Goal: Task Accomplishment & Management: Use online tool/utility

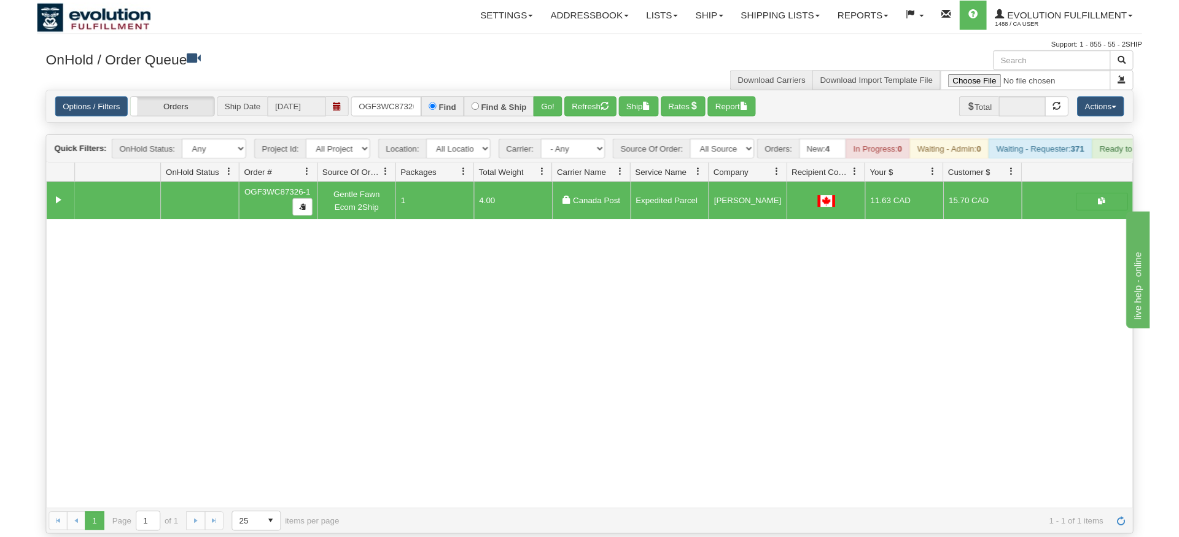
scroll to position [0, 12]
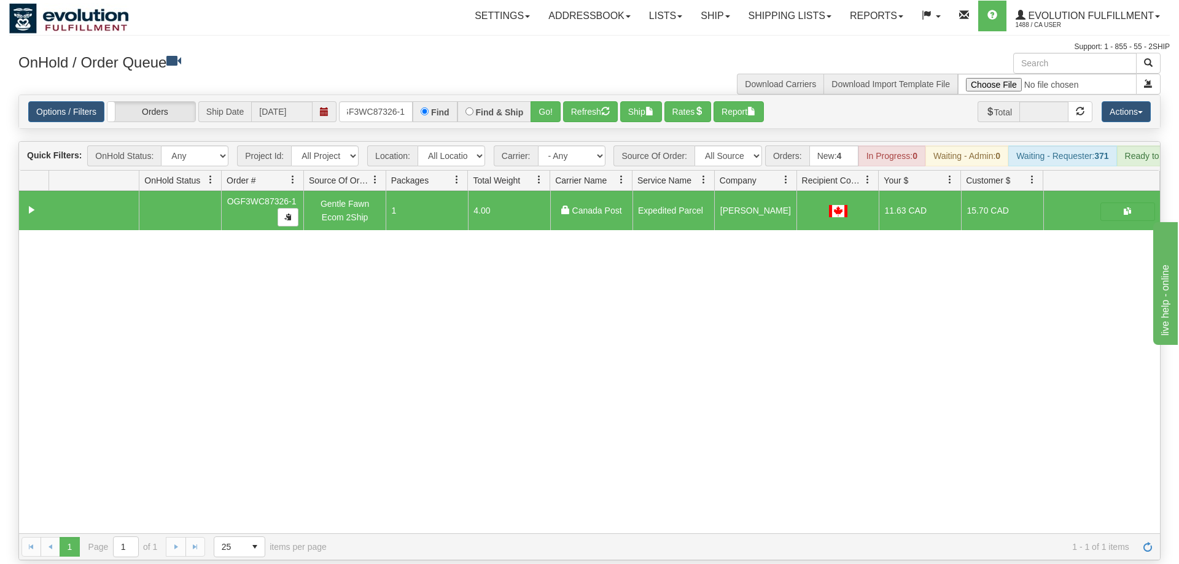
click at [384, 371] on div "31651999 EVOLUTION V3 91196506 91196507 OGF3WC87326-1 Gentle Fawn Ecom 2Ship 1 …" at bounding box center [589, 362] width 1141 height 343
click at [385, 101] on input "OGF3WC87326-1" at bounding box center [376, 111] width 74 height 21
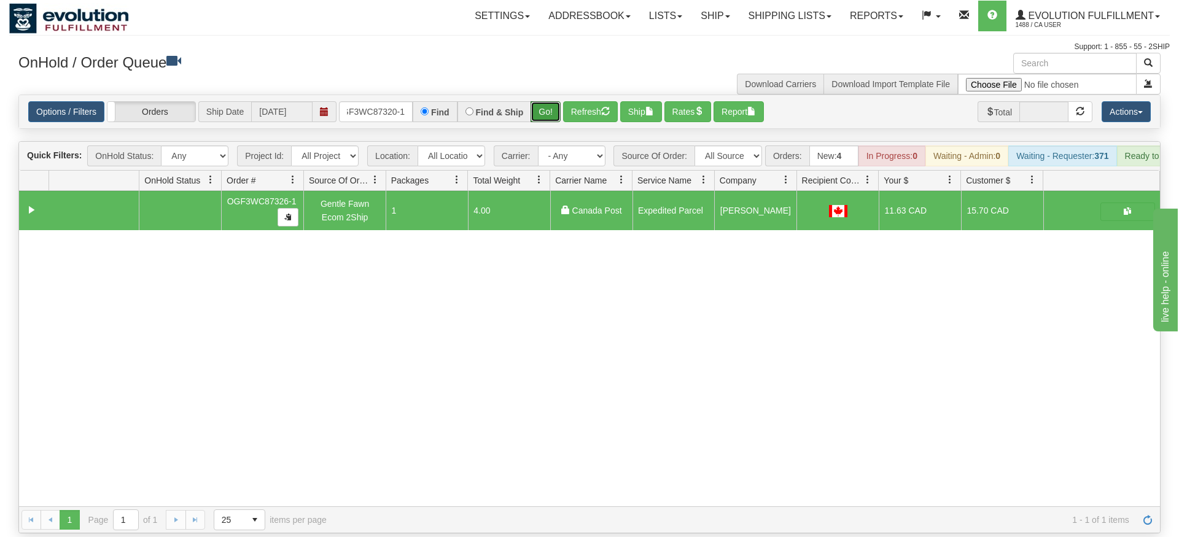
click at [561, 128] on div "Is equal to Is not equal to Contains Does not contains CAD USD EUR ZAR [PERSON_…" at bounding box center [589, 314] width 1161 height 439
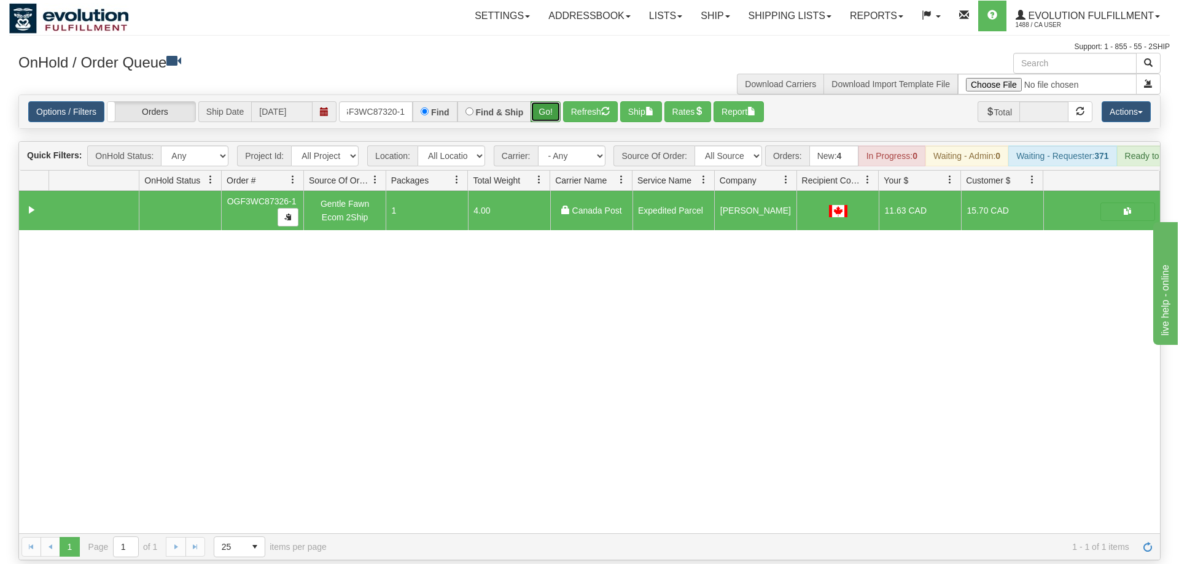
click at [551, 101] on button "Go!" at bounding box center [546, 111] width 30 height 21
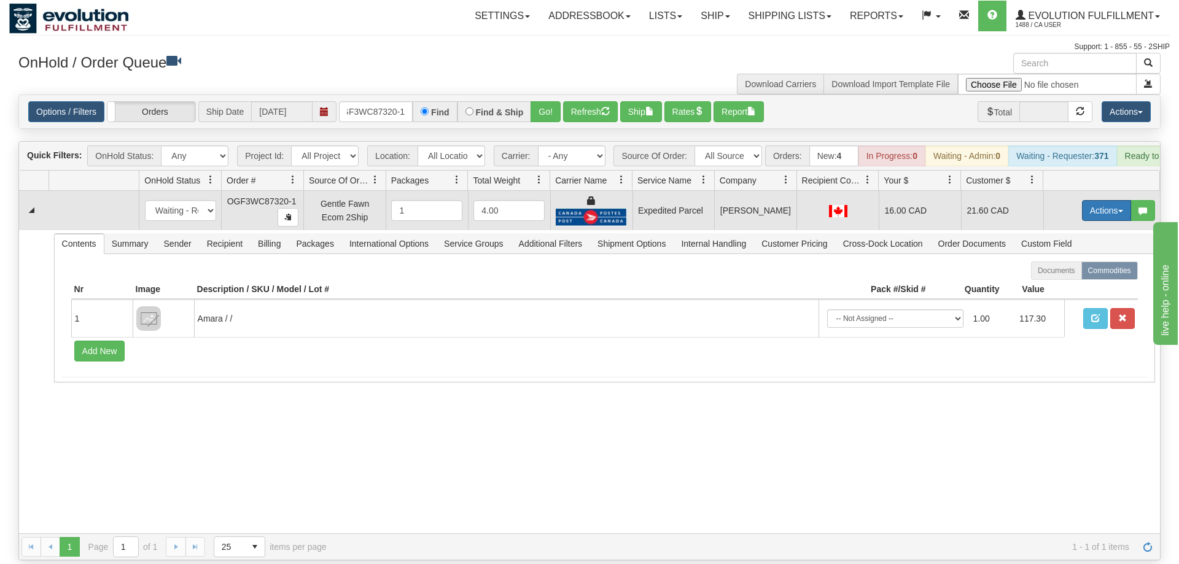
click at [1117, 200] on button "Actions" at bounding box center [1106, 210] width 49 height 21
click at [1093, 274] on link "Ship" at bounding box center [1081, 282] width 98 height 16
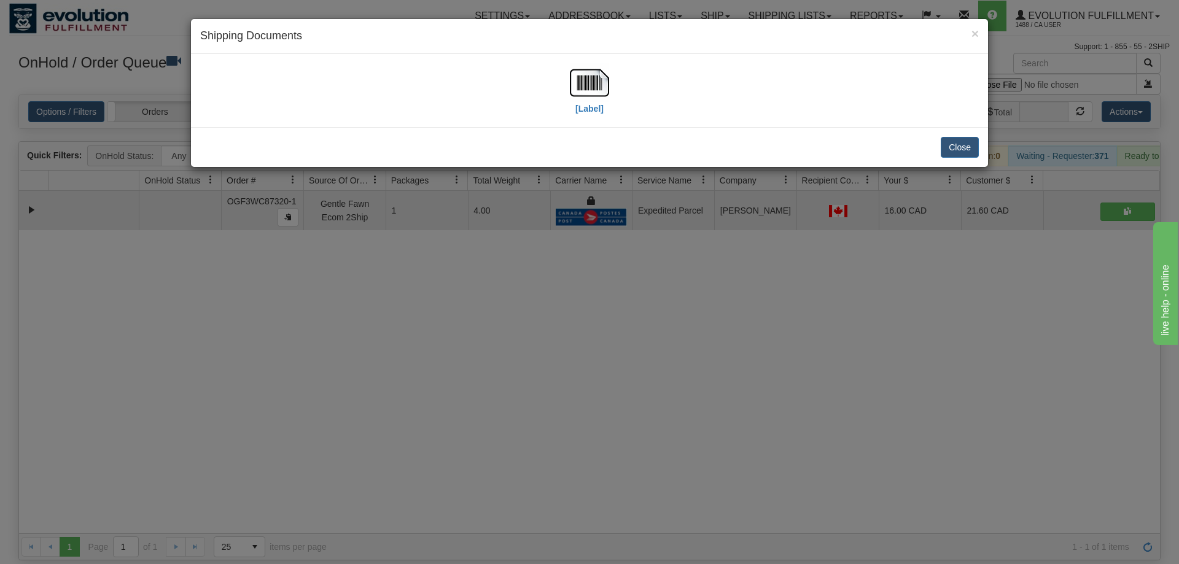
click at [569, 81] on div "[Label]" at bounding box center [589, 90] width 779 height 55
click at [577, 81] on img at bounding box center [589, 82] width 39 height 39
click at [399, 260] on div "× Shipping Documents [Label] Close" at bounding box center [589, 282] width 1179 height 564
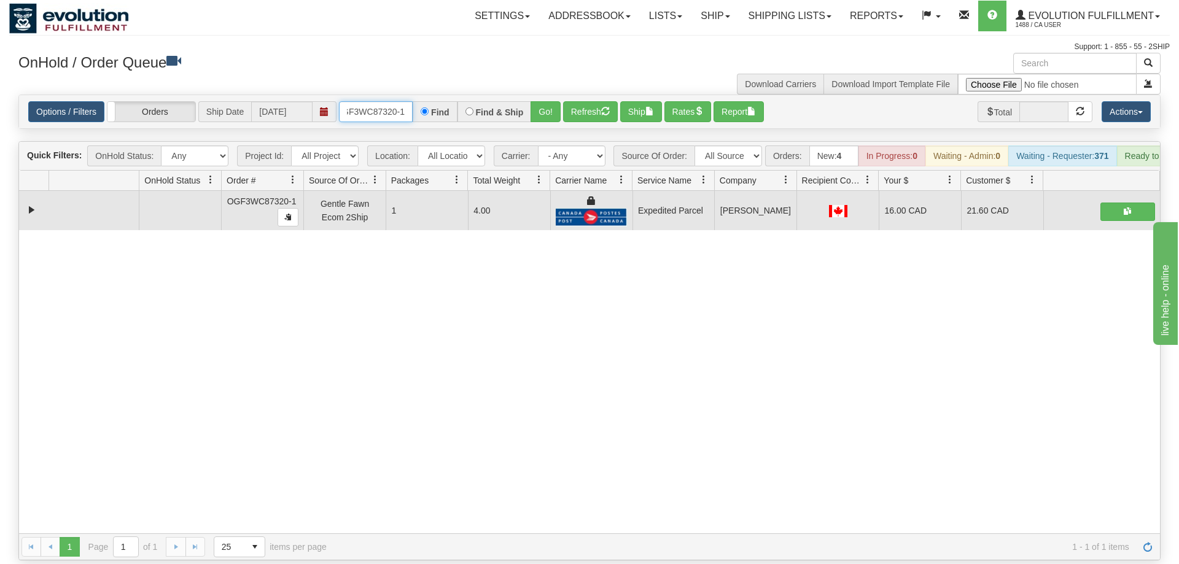
click at [378, 101] on input "OGF3WC87320-1" at bounding box center [376, 111] width 74 height 21
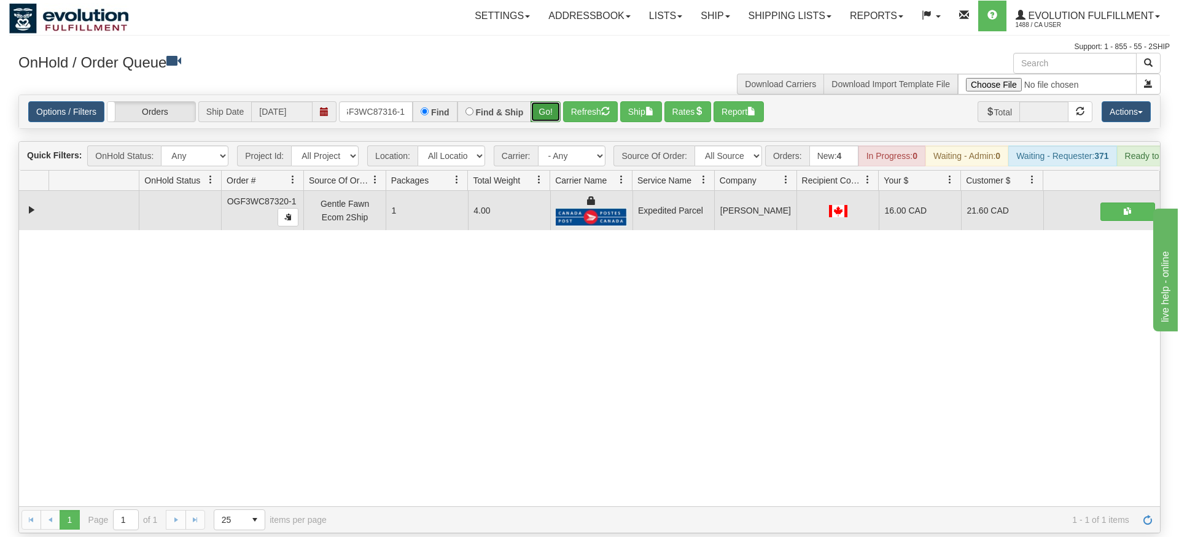
click at [546, 116] on div "Is equal to Is not equal to Contains Does not contains CAD USD EUR ZAR [PERSON_…" at bounding box center [589, 314] width 1161 height 439
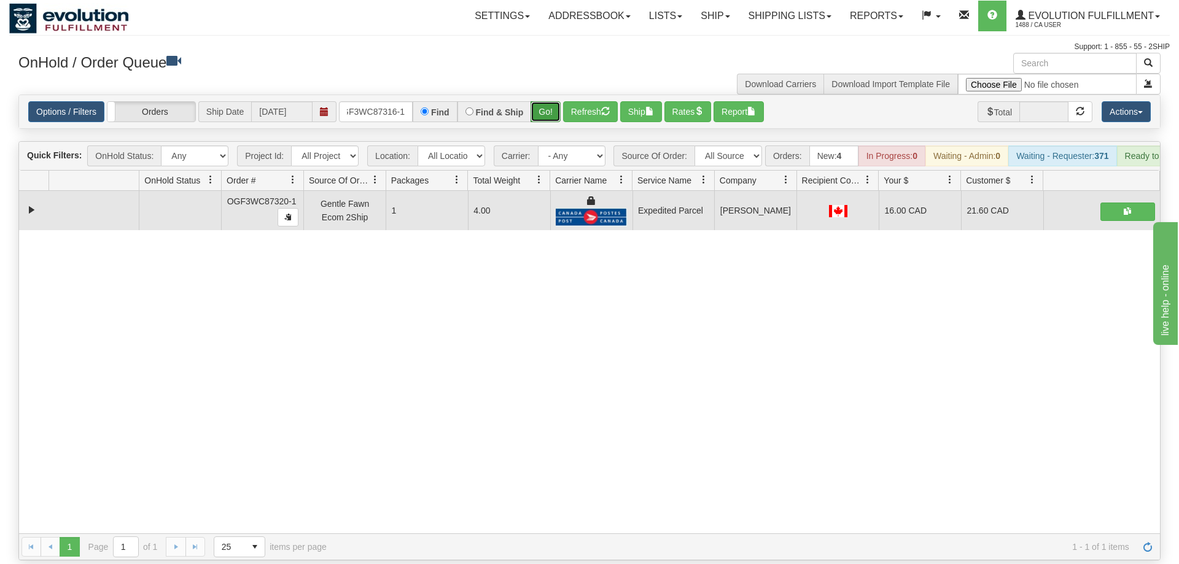
click at [545, 101] on button "Go!" at bounding box center [546, 111] width 30 height 21
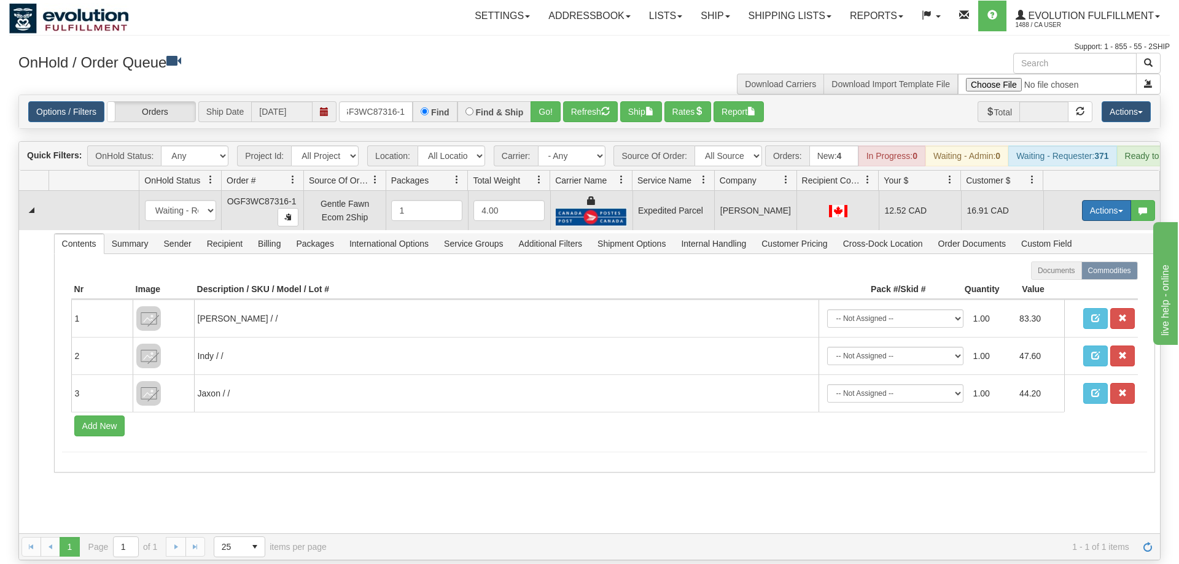
click at [1097, 200] on button "Actions" at bounding box center [1106, 210] width 49 height 21
click at [1064, 277] on span "Ship" at bounding box center [1058, 282] width 26 height 10
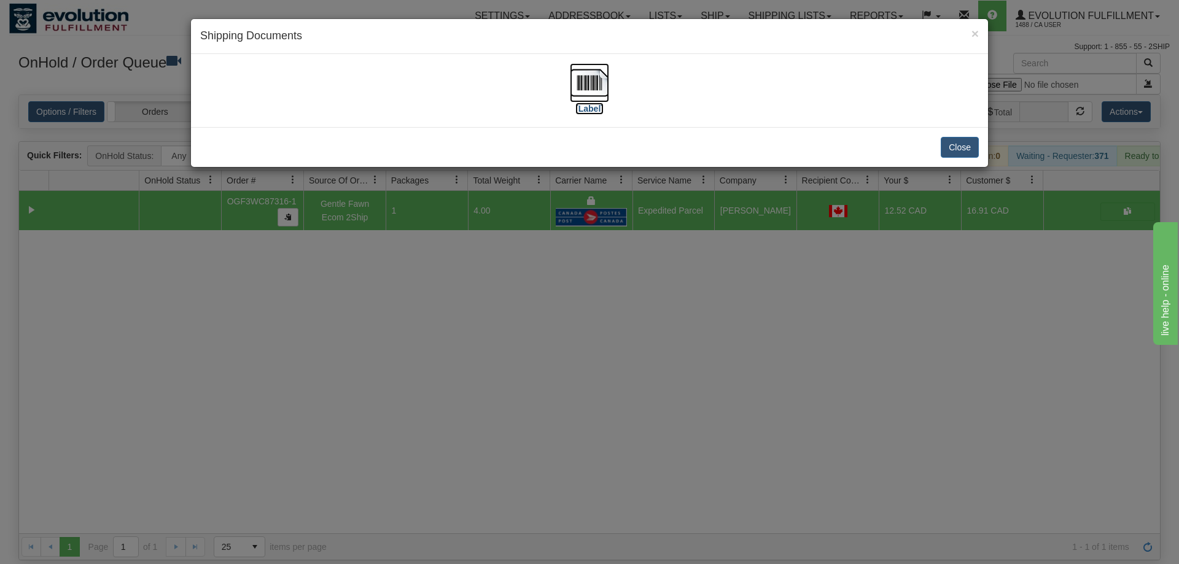
click at [586, 84] on img at bounding box center [589, 82] width 39 height 39
click at [492, 389] on div "× Shipping Documents [Label] Close" at bounding box center [589, 282] width 1179 height 564
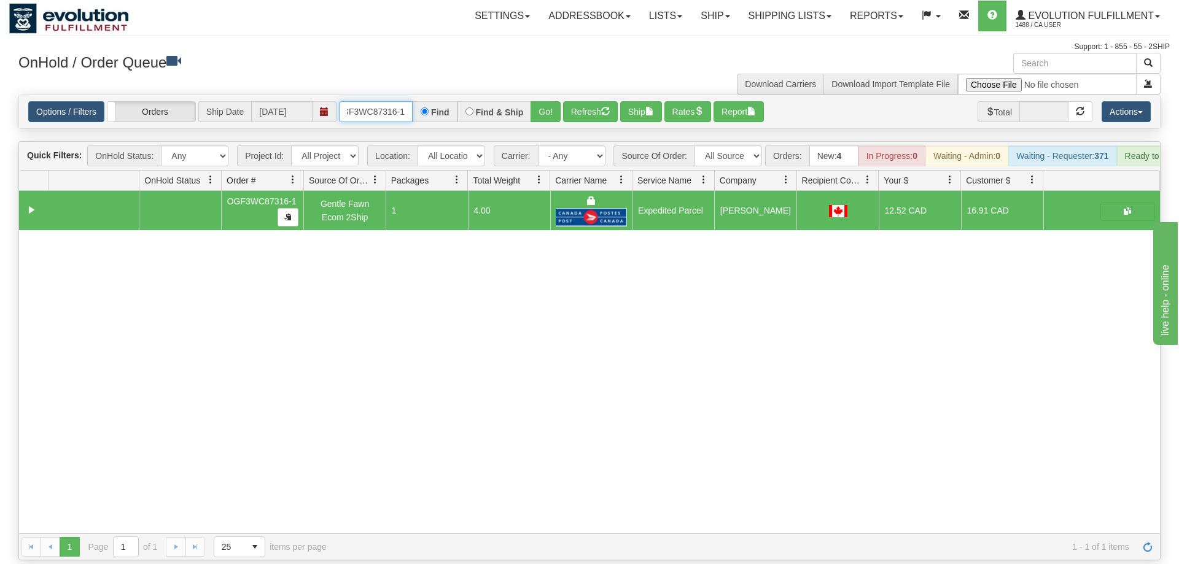
click at [388, 101] on input "OGF3WC87316-1" at bounding box center [376, 111] width 74 height 21
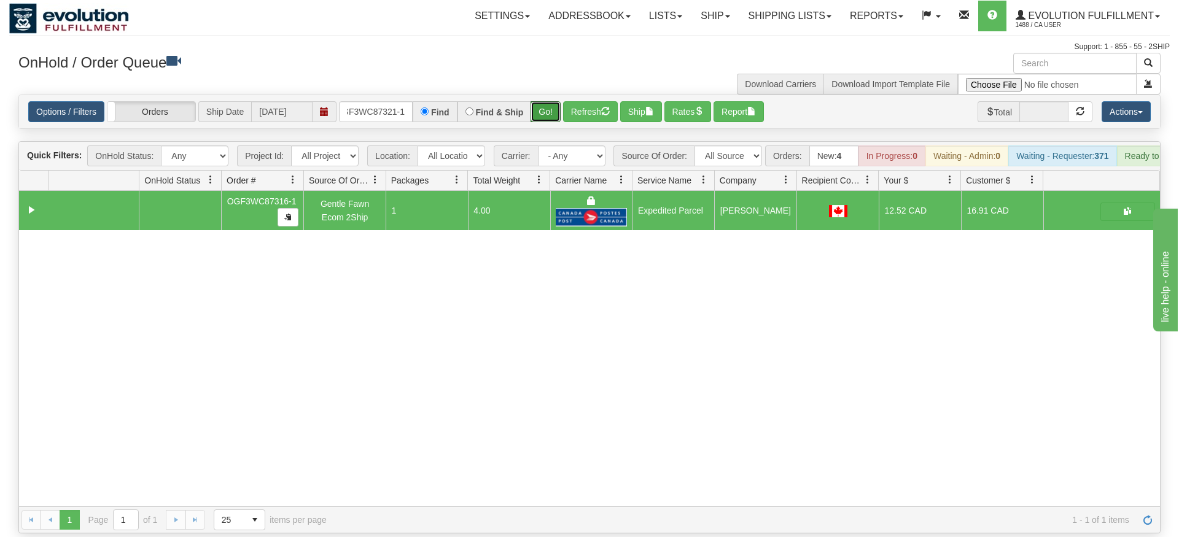
drag, startPoint x: 550, startPoint y: 96, endPoint x: 548, endPoint y: 117, distance: 21.6
click at [548, 123] on div "Is equal to Is not equal to Contains Does not contains CAD USD EUR ZAR [PERSON_…" at bounding box center [589, 314] width 1161 height 439
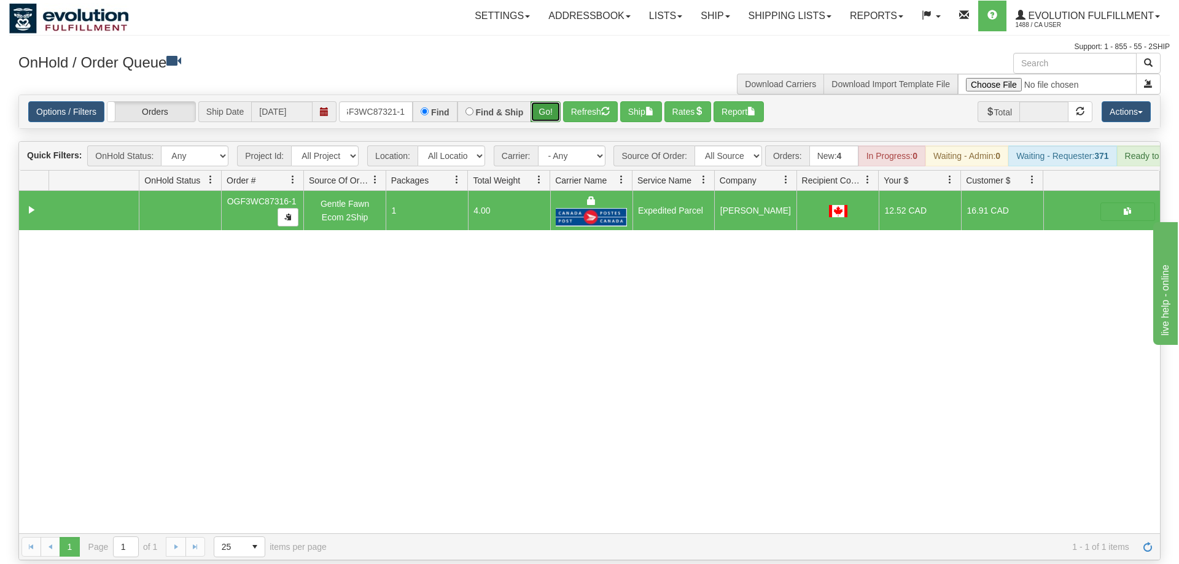
click at [545, 101] on button "Go!" at bounding box center [546, 111] width 30 height 21
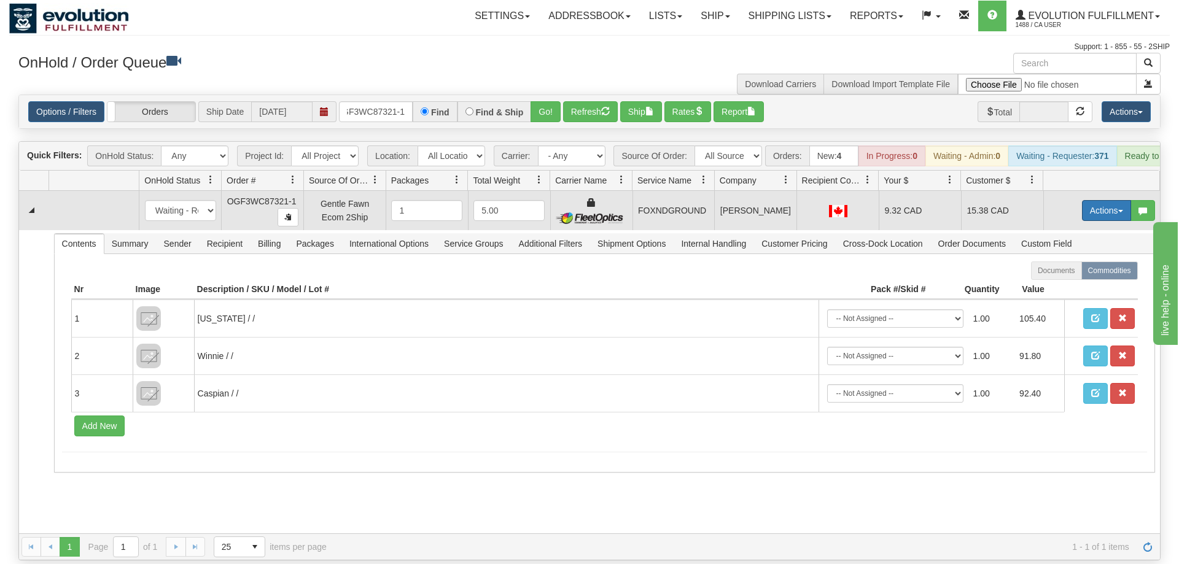
click at [1112, 200] on button "Actions" at bounding box center [1106, 210] width 49 height 21
click at [1091, 274] on link "Ship" at bounding box center [1081, 282] width 98 height 16
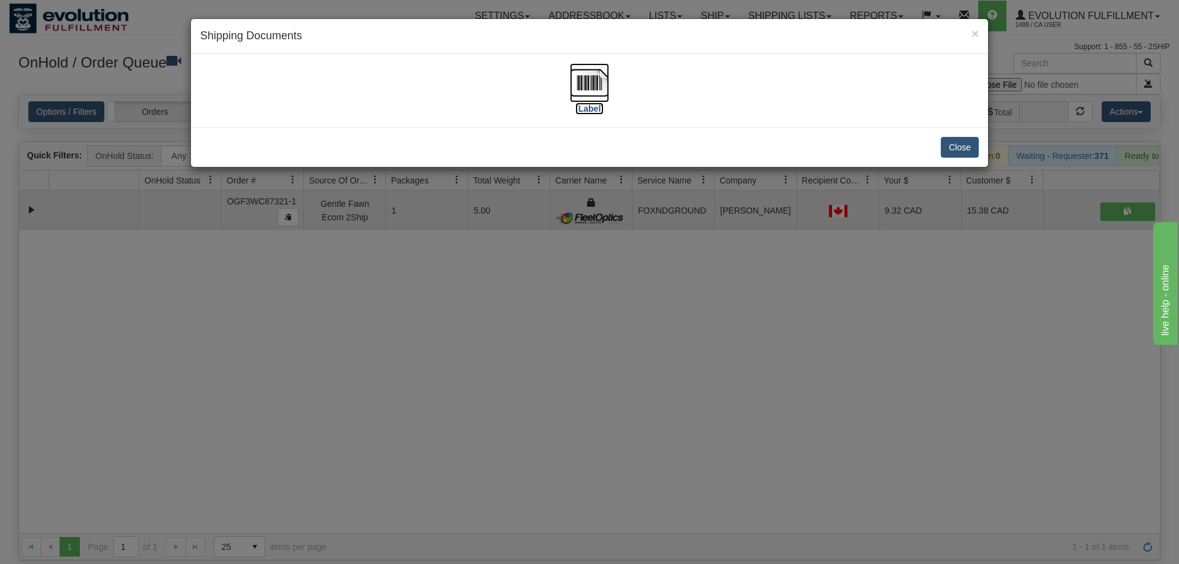
click at [597, 81] on img at bounding box center [589, 82] width 39 height 39
drag, startPoint x: 441, startPoint y: 369, endPoint x: 445, endPoint y: 354, distance: 14.8
click at [445, 354] on div "× Shipping Documents [Label] Close" at bounding box center [589, 282] width 1179 height 564
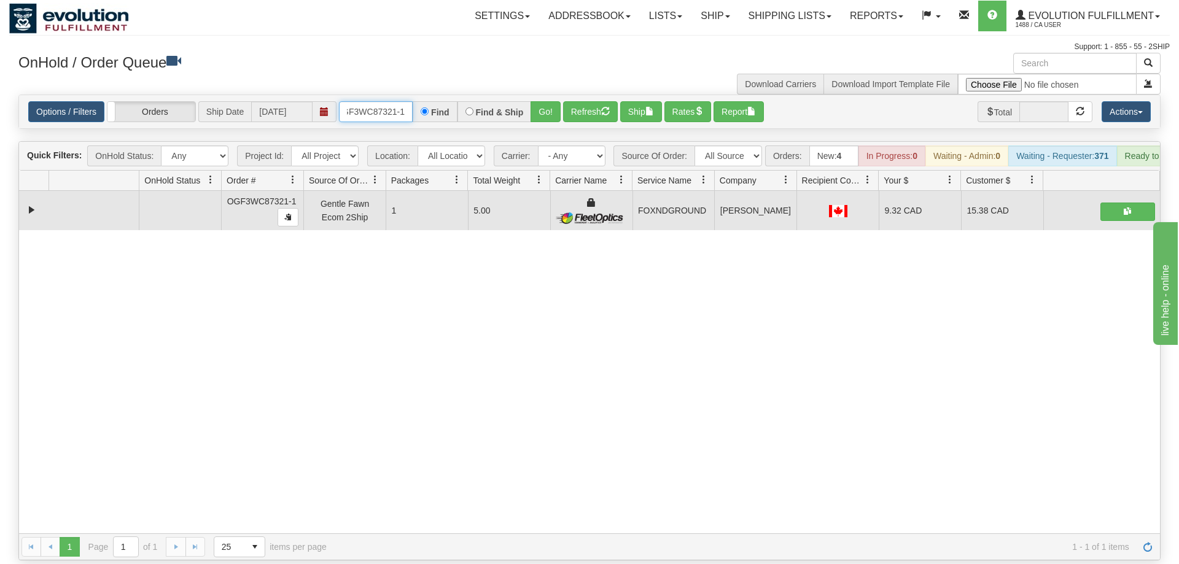
click at [373, 101] on input "OGF3WC87321-1" at bounding box center [376, 111] width 74 height 21
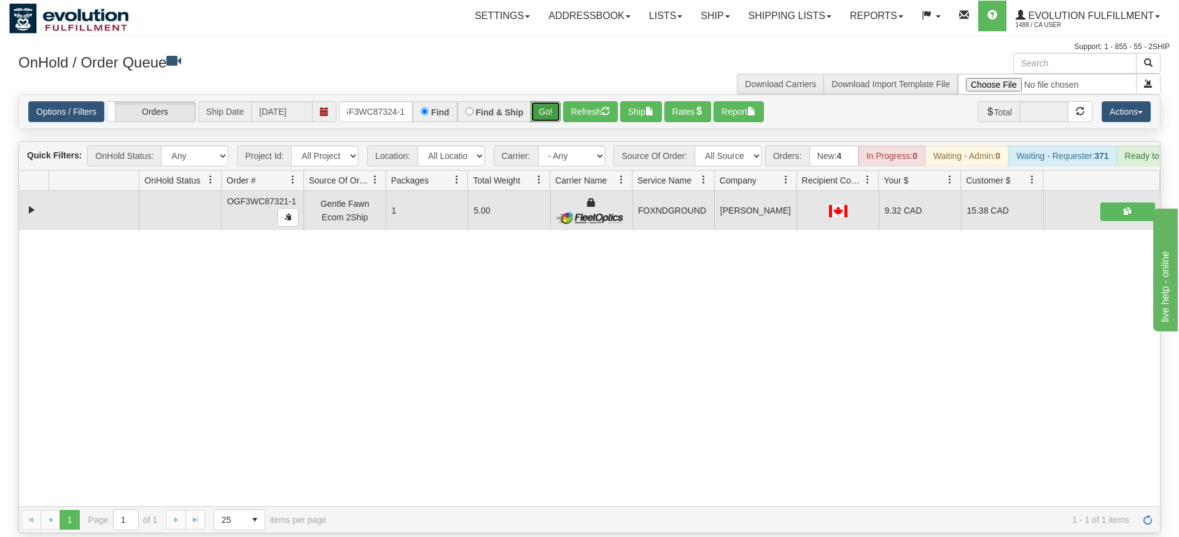
drag, startPoint x: 554, startPoint y: 96, endPoint x: 541, endPoint y: 107, distance: 16.6
click at [552, 123] on div "Is equal to Is not equal to Contains Does not contains CAD USD EUR ZAR [PERSON_…" at bounding box center [589, 314] width 1161 height 439
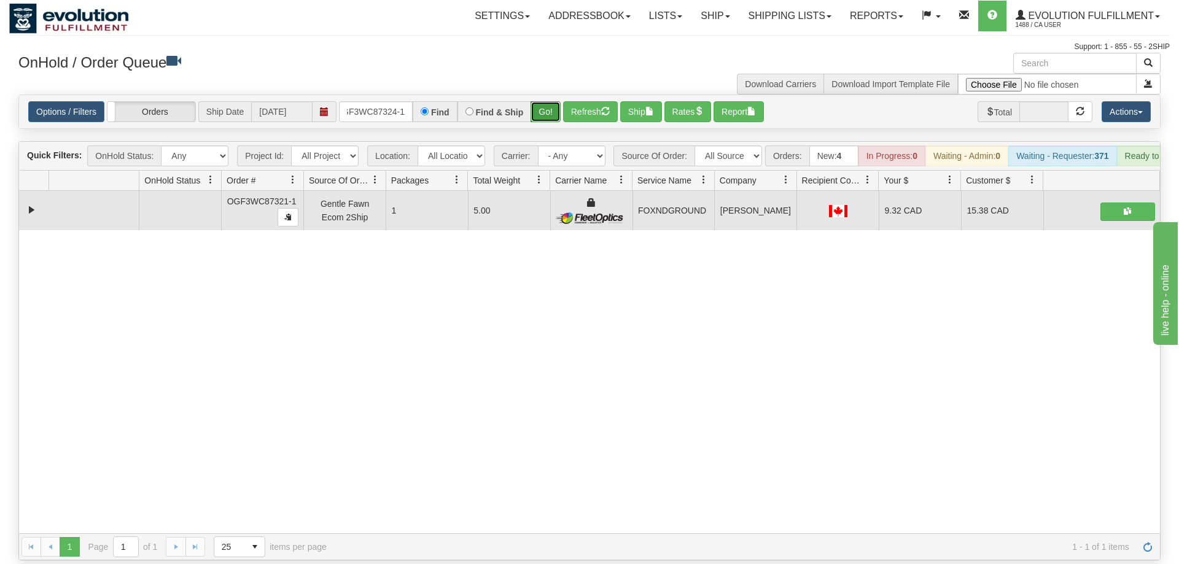
click at [538, 101] on button "Go!" at bounding box center [546, 111] width 30 height 21
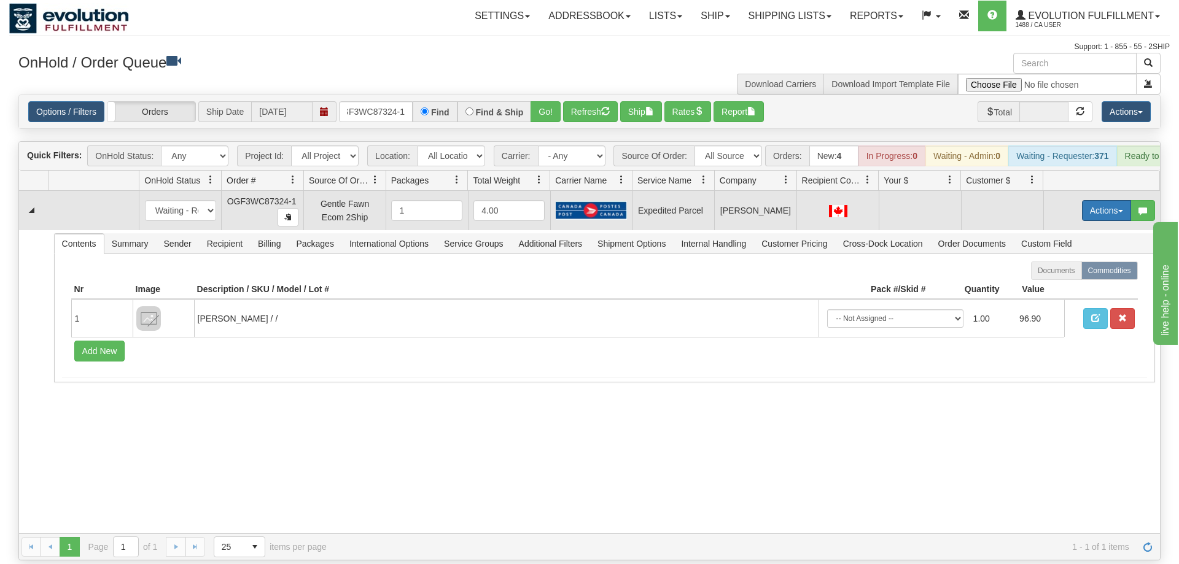
click at [1092, 200] on button "Actions" at bounding box center [1106, 210] width 49 height 21
click at [1082, 242] on link "Refresh Rates" at bounding box center [1081, 250] width 98 height 16
click at [1098, 200] on button "Actions" at bounding box center [1106, 210] width 49 height 21
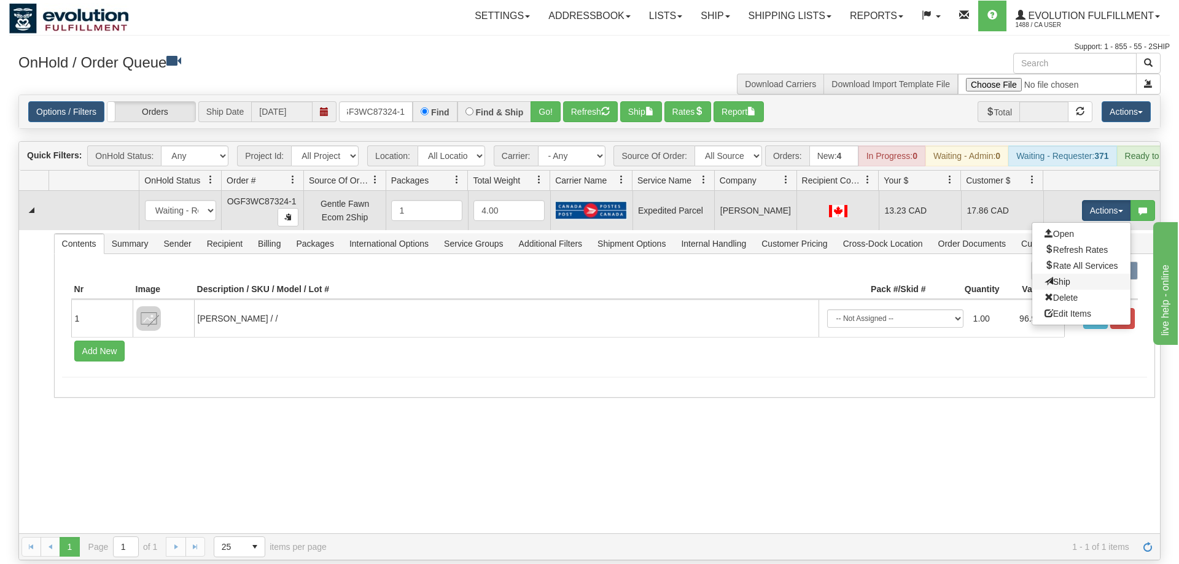
click at [1063, 274] on link "Ship" at bounding box center [1081, 282] width 98 height 16
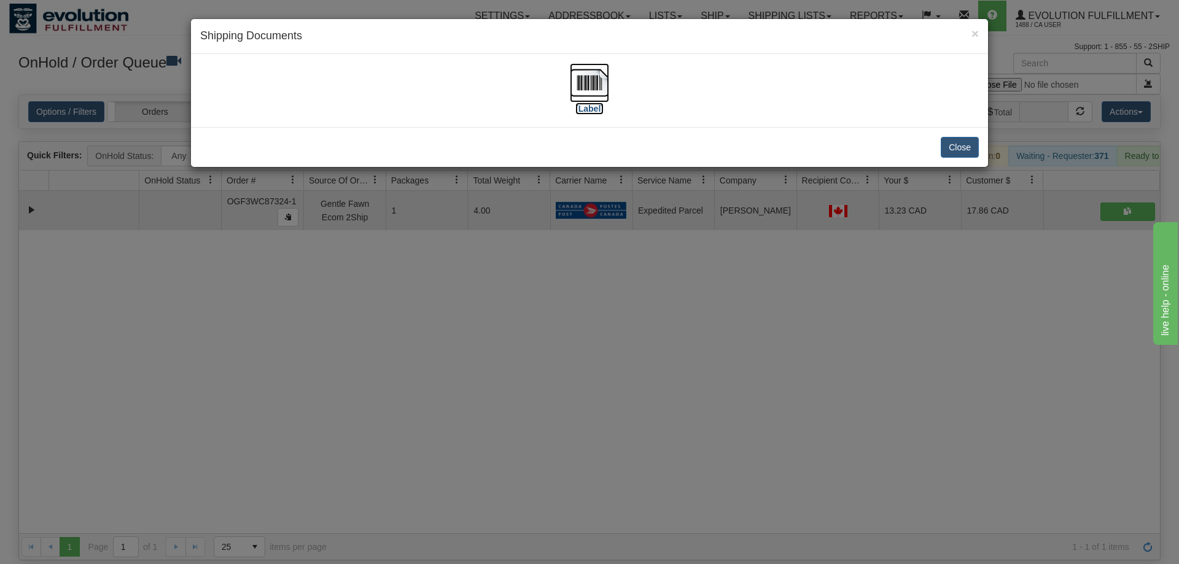
click at [605, 85] on img at bounding box center [589, 82] width 39 height 39
drag, startPoint x: 482, startPoint y: 316, endPoint x: 410, endPoint y: 98, distance: 229.6
click at [480, 307] on div "× Shipping Documents [Label] Close" at bounding box center [589, 282] width 1179 height 564
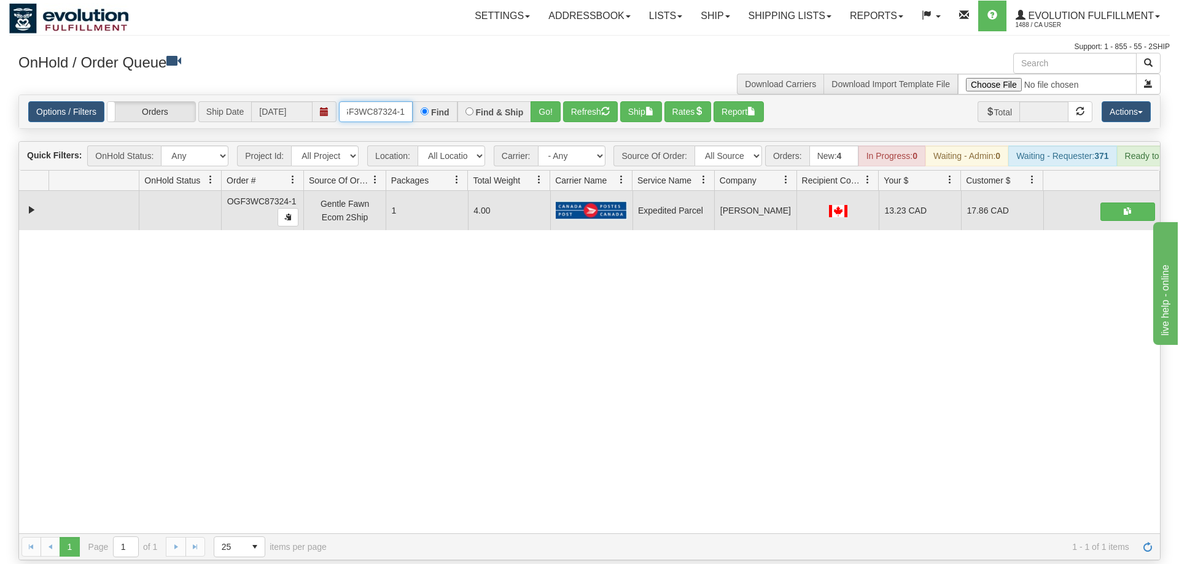
click at [404, 101] on input "OGF3WC87324-1" at bounding box center [376, 111] width 74 height 21
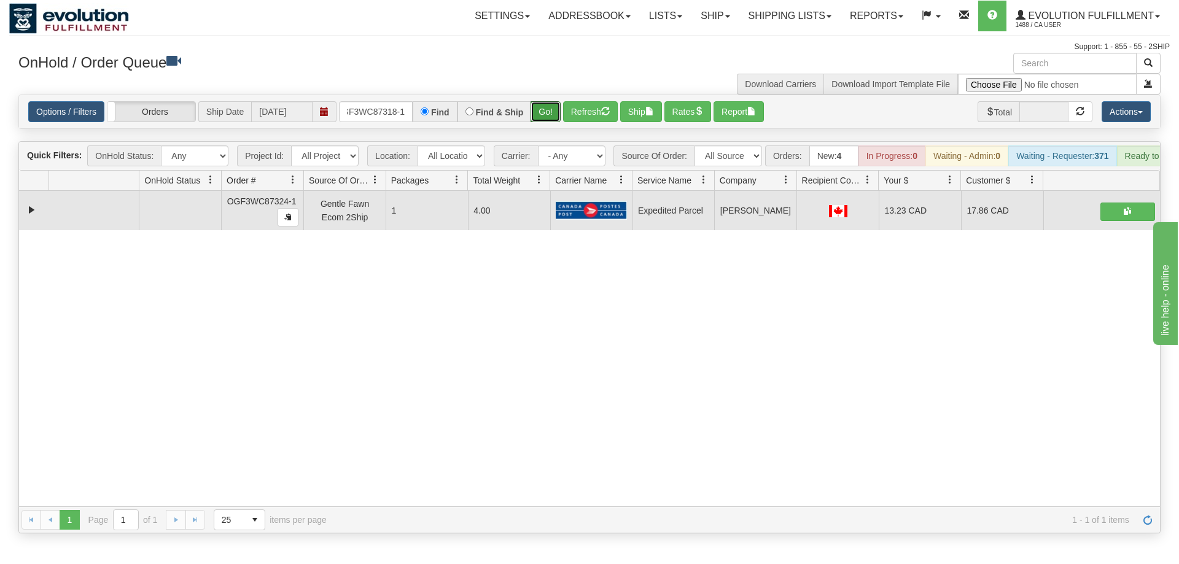
drag, startPoint x: 535, startPoint y: 92, endPoint x: 537, endPoint y: 119, distance: 26.5
click at [537, 119] on div "Is equal to Is not equal to Contains Does not contains CAD USD EUR ZAR [PERSON_…" at bounding box center [589, 314] width 1161 height 439
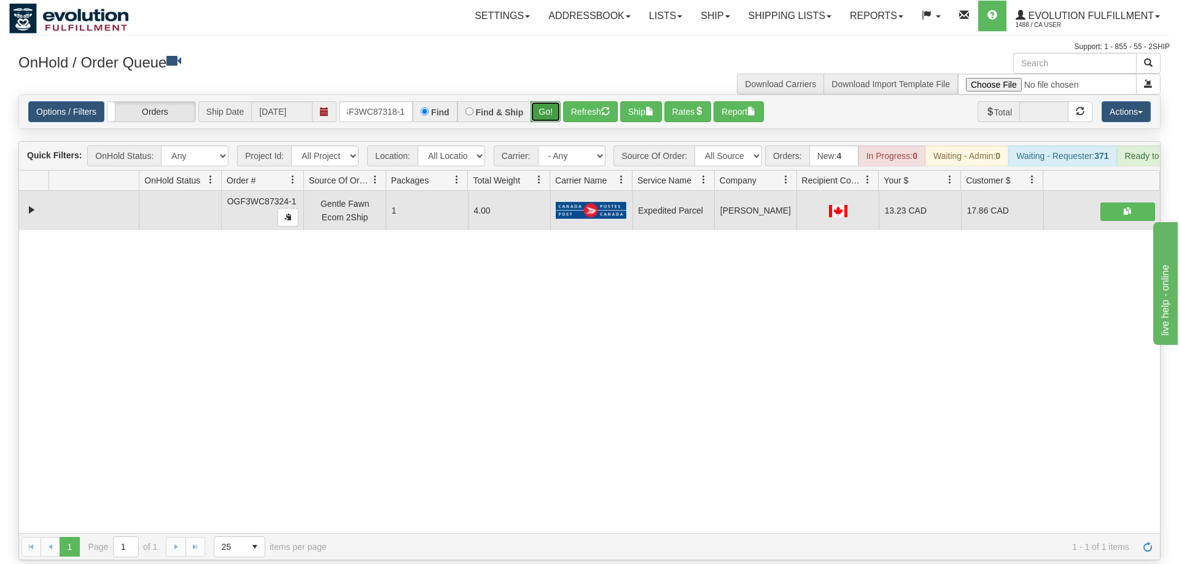
click at [539, 101] on button "Go!" at bounding box center [546, 111] width 30 height 21
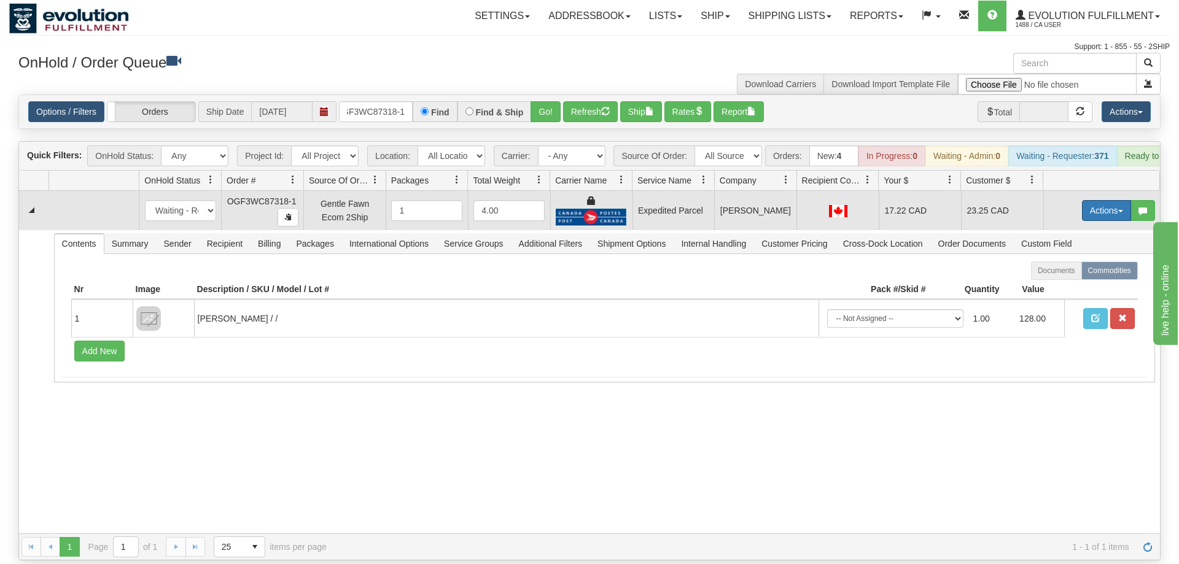
click at [1096, 200] on button "Actions" at bounding box center [1106, 210] width 49 height 21
click at [1061, 277] on span "Ship" at bounding box center [1058, 282] width 26 height 10
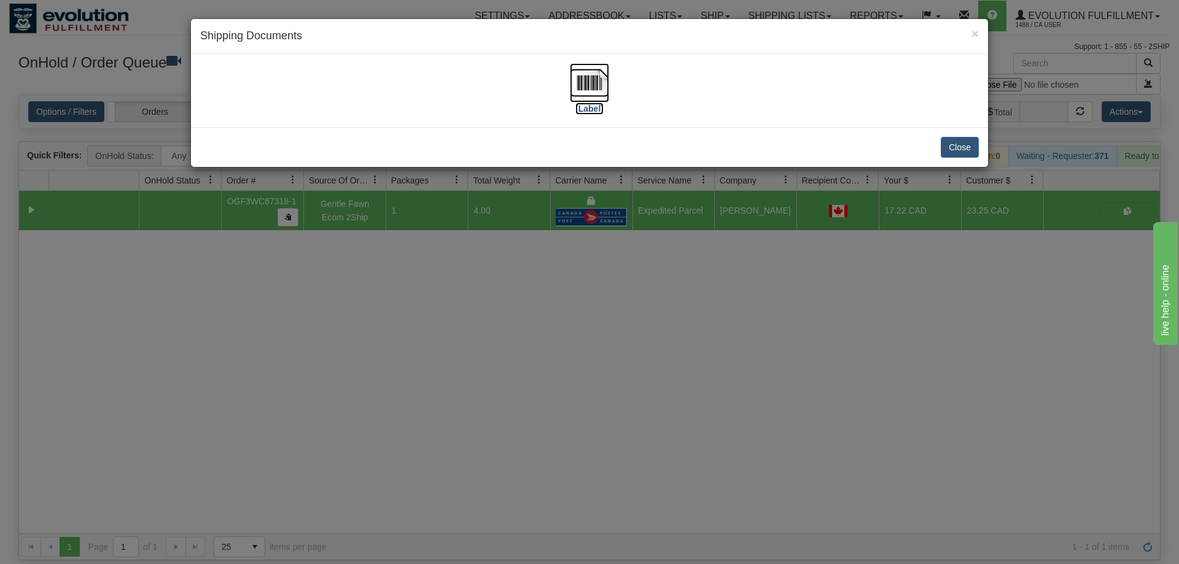
click at [593, 82] on img at bounding box center [589, 82] width 39 height 39
drag, startPoint x: 399, startPoint y: 402, endPoint x: 367, endPoint y: 93, distance: 309.9
click at [402, 389] on div "× Shipping Documents [Label] Close" at bounding box center [589, 282] width 1179 height 564
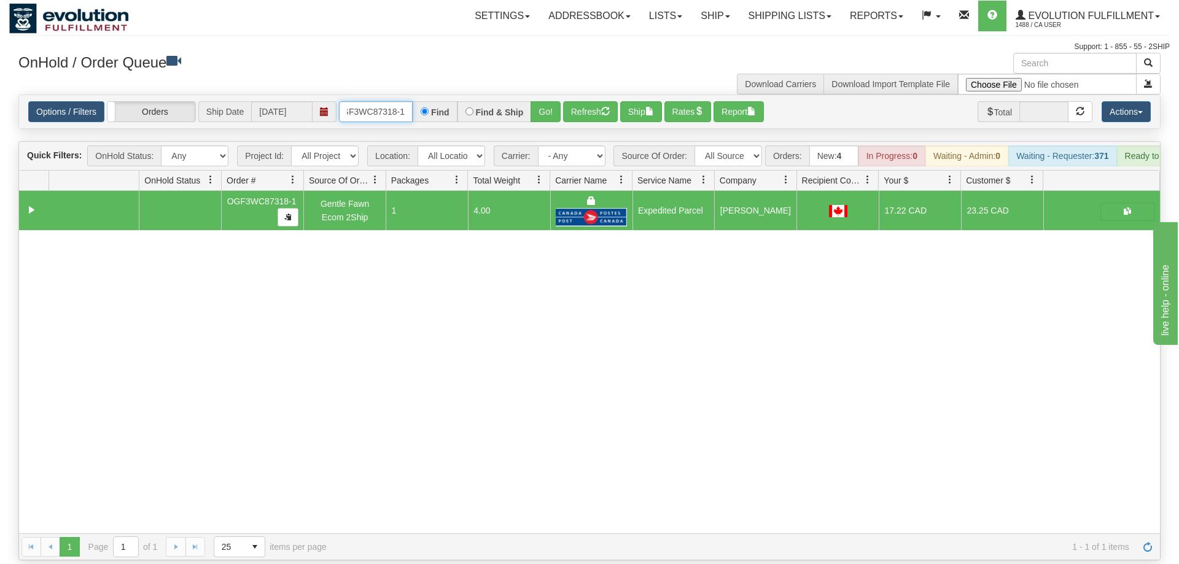
click at [373, 101] on input "OGF3WC87318-1" at bounding box center [376, 111] width 74 height 21
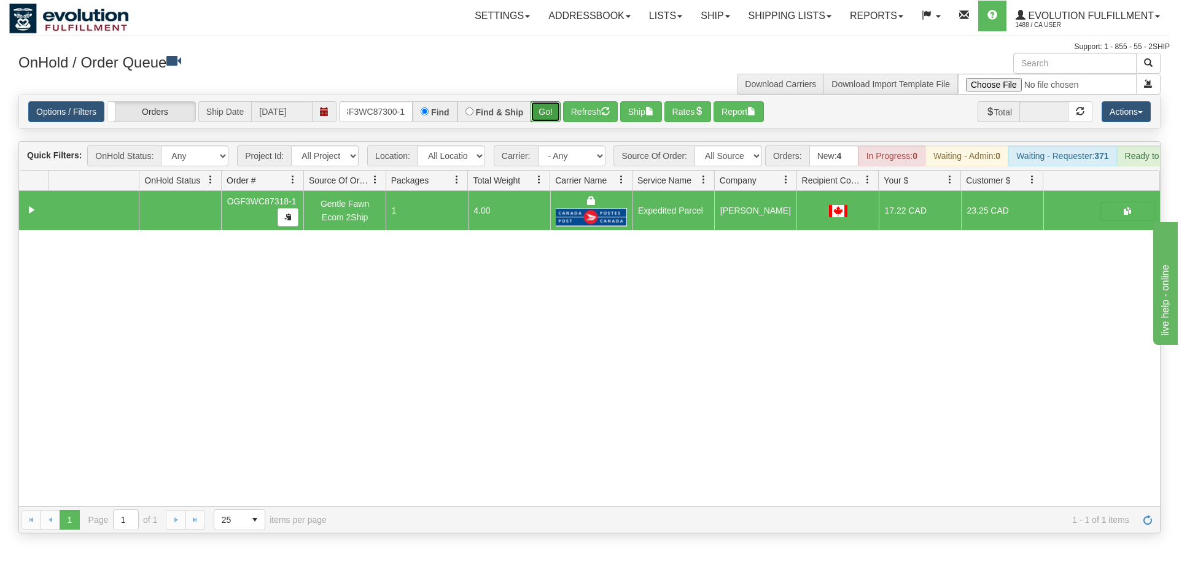
click at [543, 122] on div "Is equal to Is not equal to Contains Does not contains CAD USD EUR ZAR [PERSON_…" at bounding box center [589, 314] width 1161 height 439
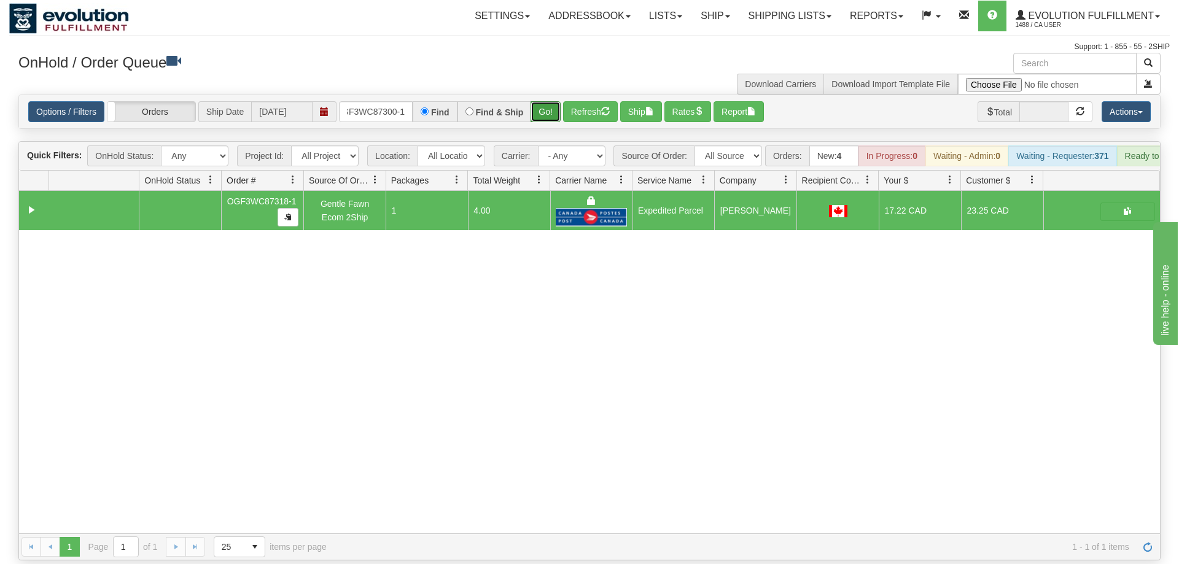
click at [546, 101] on button "Go!" at bounding box center [546, 111] width 30 height 21
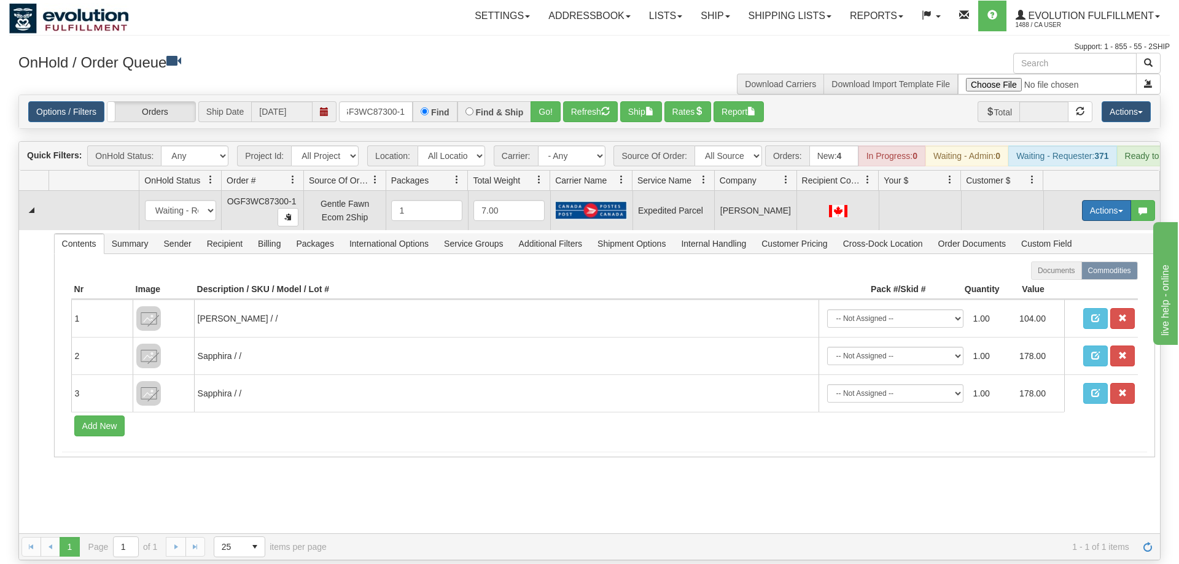
click at [1096, 200] on button "Actions" at bounding box center [1106, 210] width 49 height 21
click at [1077, 245] on span "Refresh Rates" at bounding box center [1076, 250] width 63 height 10
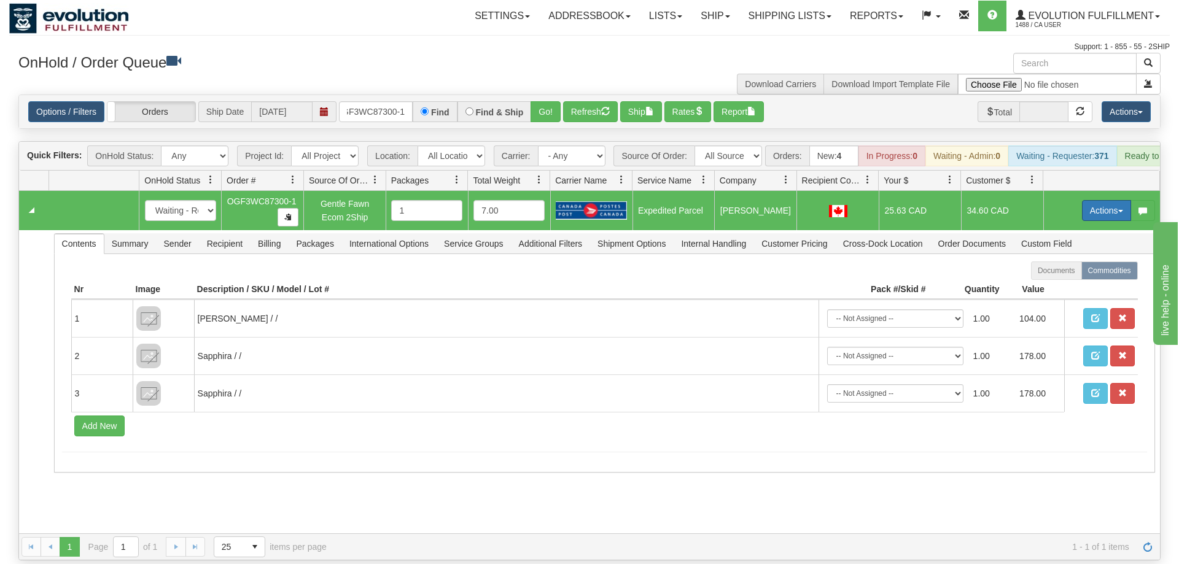
click at [1103, 200] on button "Actions" at bounding box center [1106, 210] width 49 height 21
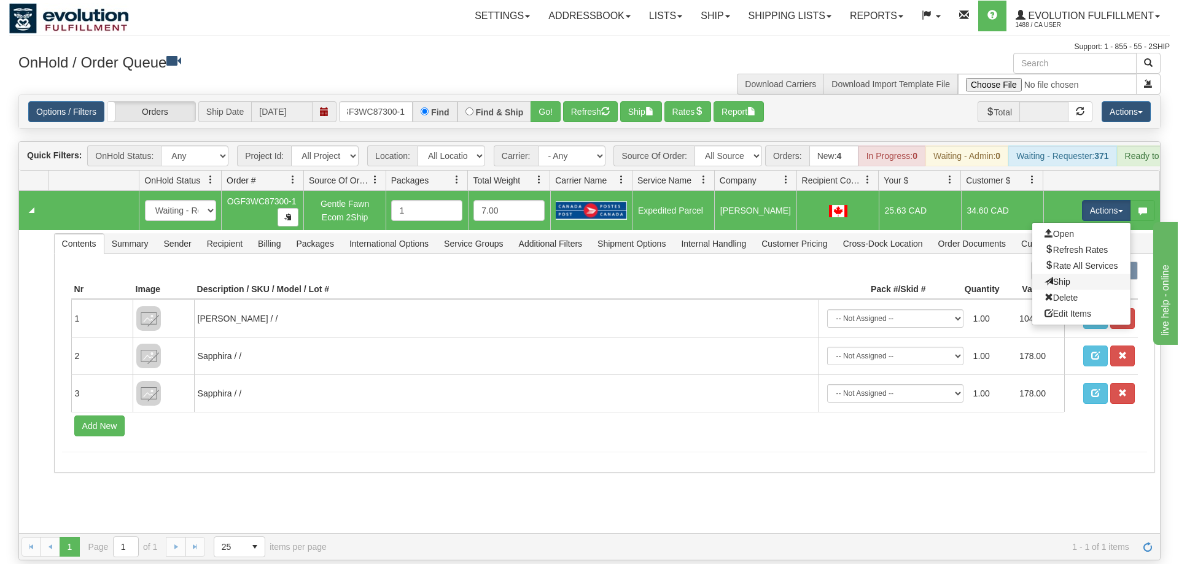
click at [1085, 274] on link "Ship" at bounding box center [1081, 282] width 98 height 16
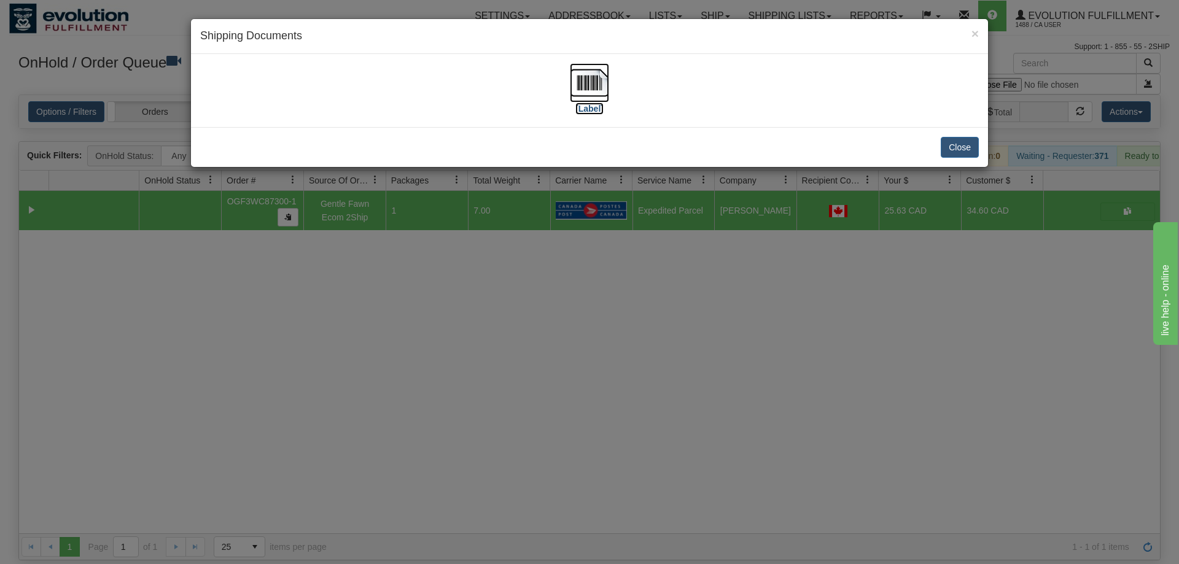
click at [591, 98] on img at bounding box center [589, 82] width 39 height 39
click at [475, 348] on div "× Shipping Documents [Label] Close" at bounding box center [589, 282] width 1179 height 564
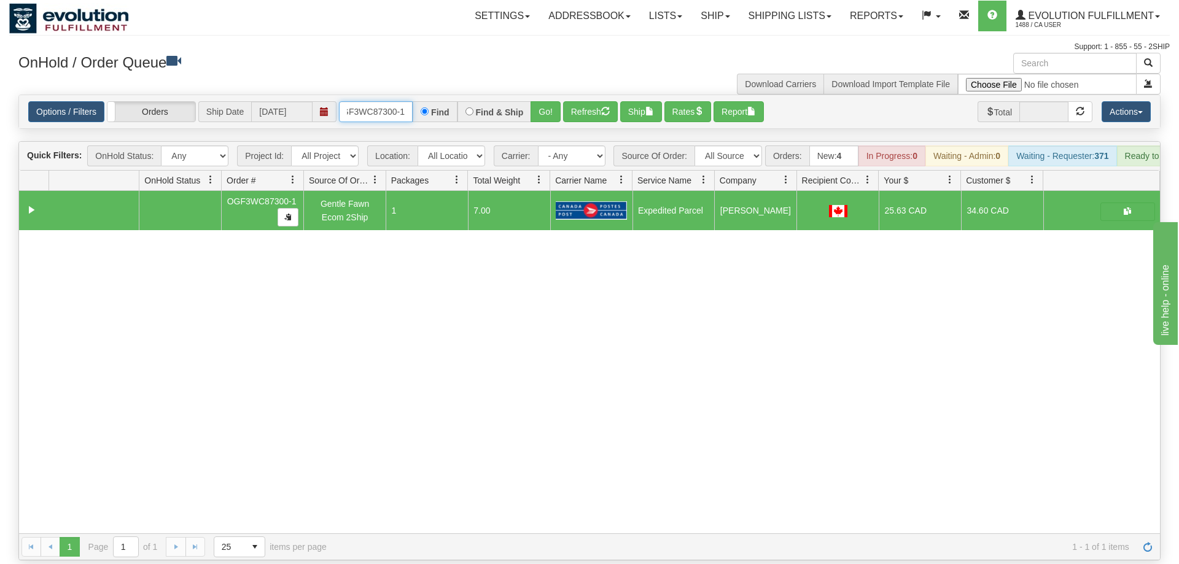
click at [386, 101] on input "OGF3WC87300-1" at bounding box center [376, 111] width 74 height 21
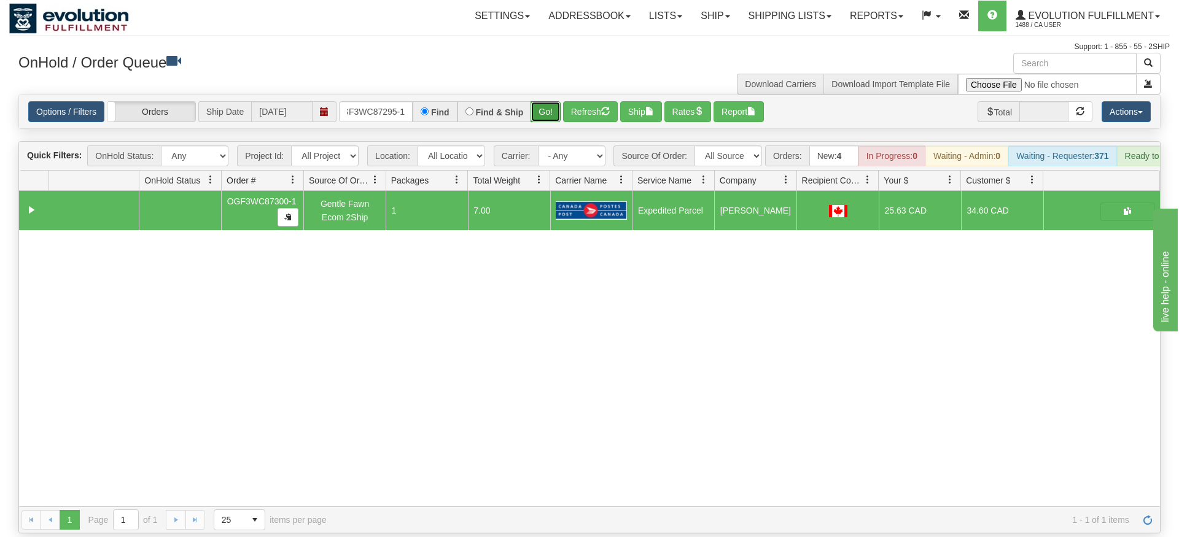
click at [542, 119] on div "Is equal to Is not equal to Contains Does not contains CAD USD EUR ZAR [PERSON_…" at bounding box center [589, 314] width 1161 height 439
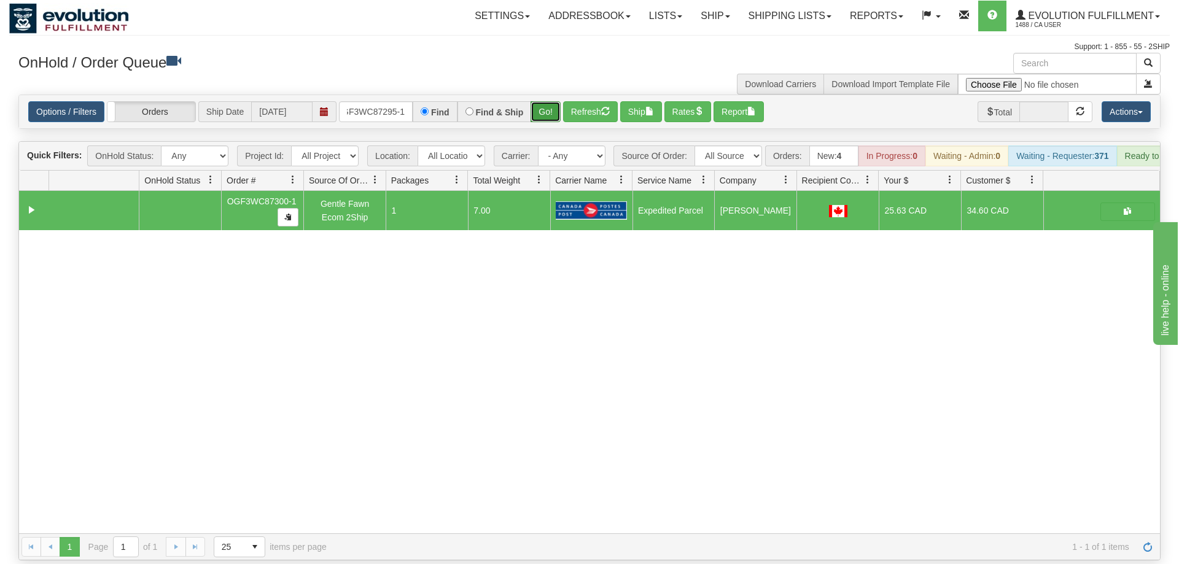
click at [548, 101] on button "Go!" at bounding box center [546, 111] width 30 height 21
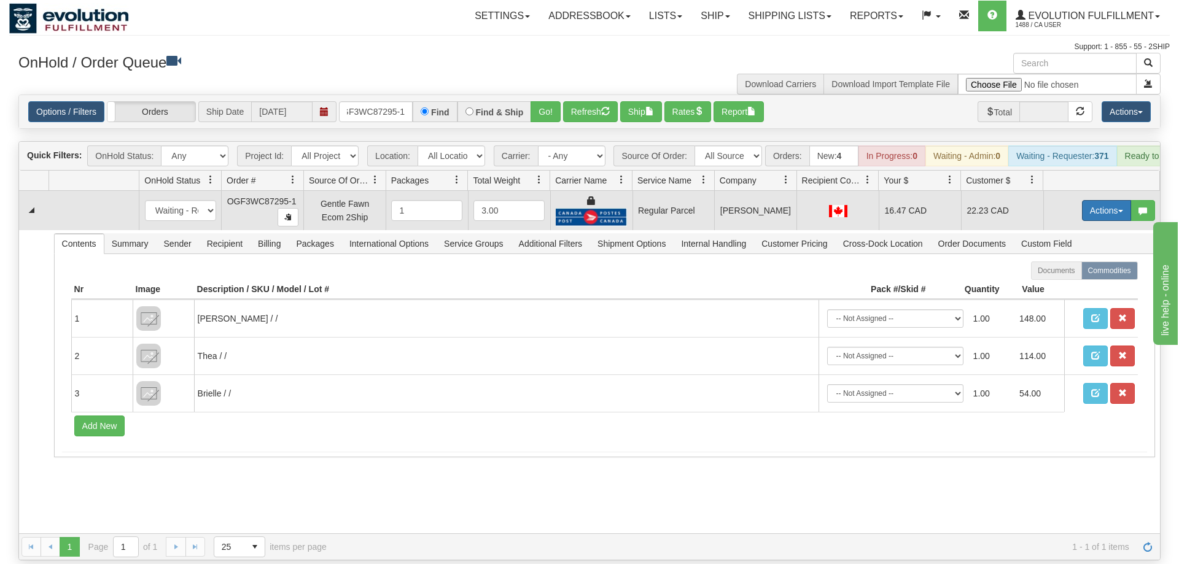
click at [1089, 200] on button "Actions" at bounding box center [1106, 210] width 49 height 21
click at [1088, 261] on span "Rate All Services" at bounding box center [1082, 266] width 74 height 10
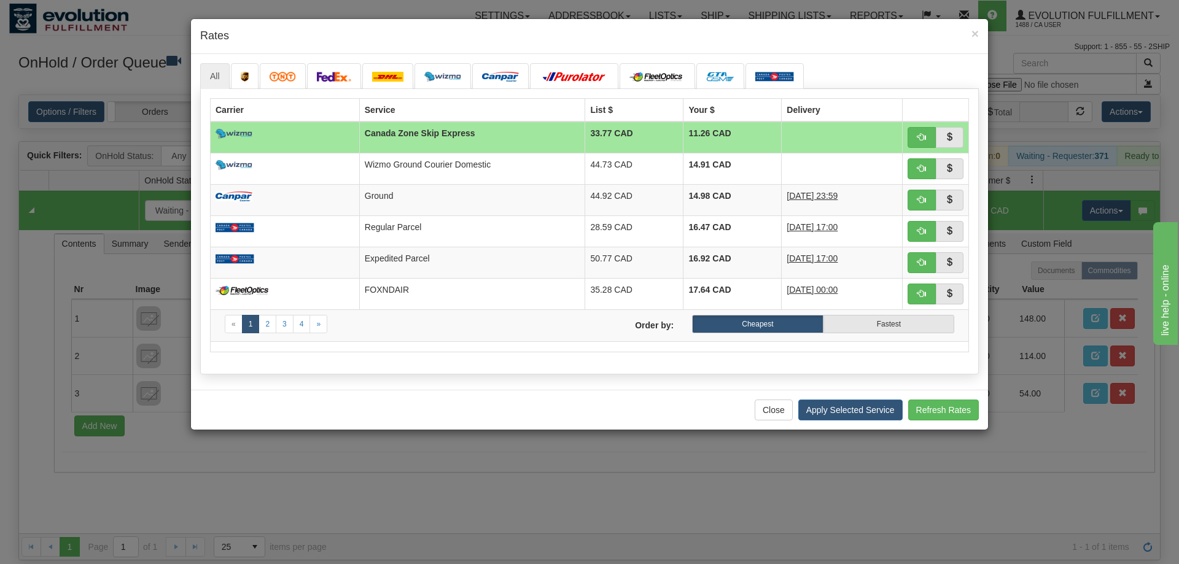
click at [446, 386] on div "All «" at bounding box center [589, 222] width 797 height 336
click at [918, 263] on span "button" at bounding box center [922, 262] width 9 height 9
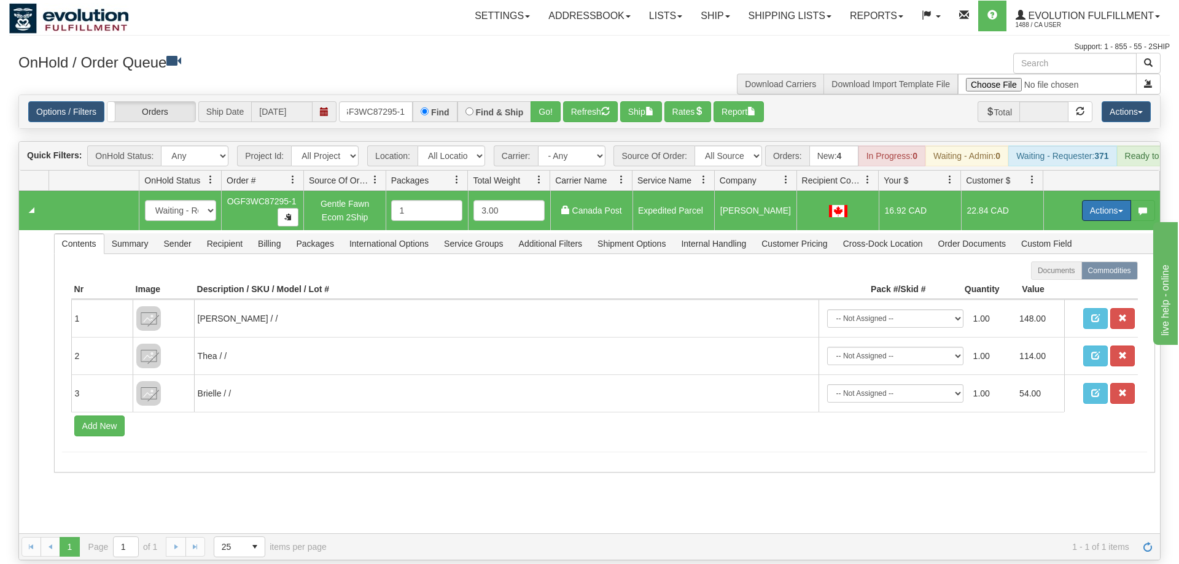
click at [1100, 200] on button "Actions" at bounding box center [1106, 210] width 49 height 21
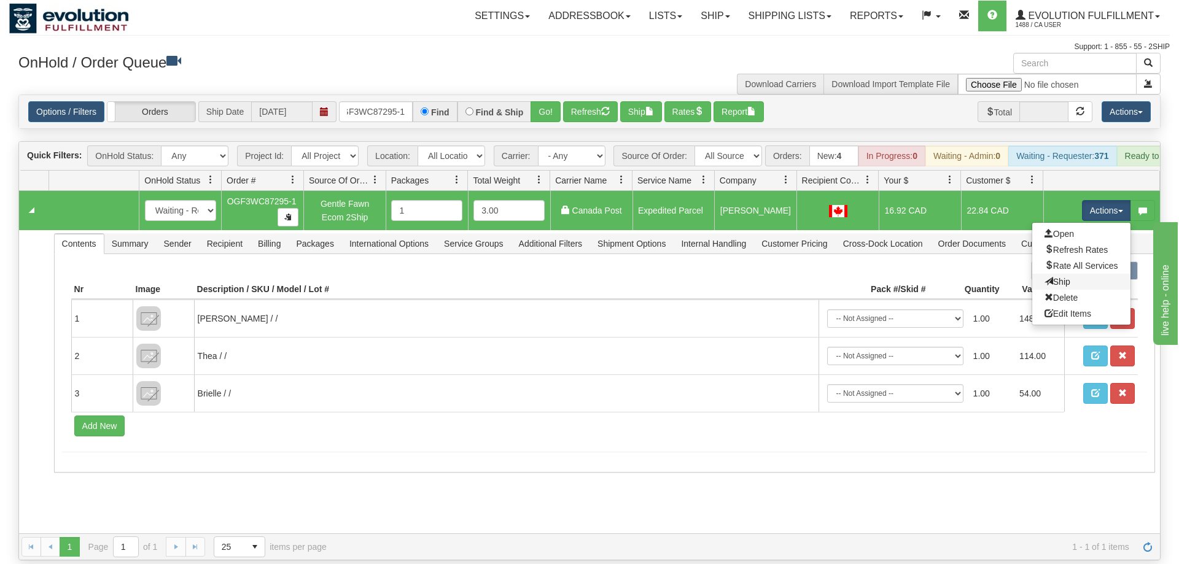
click at [1085, 274] on link "Ship" at bounding box center [1081, 282] width 98 height 16
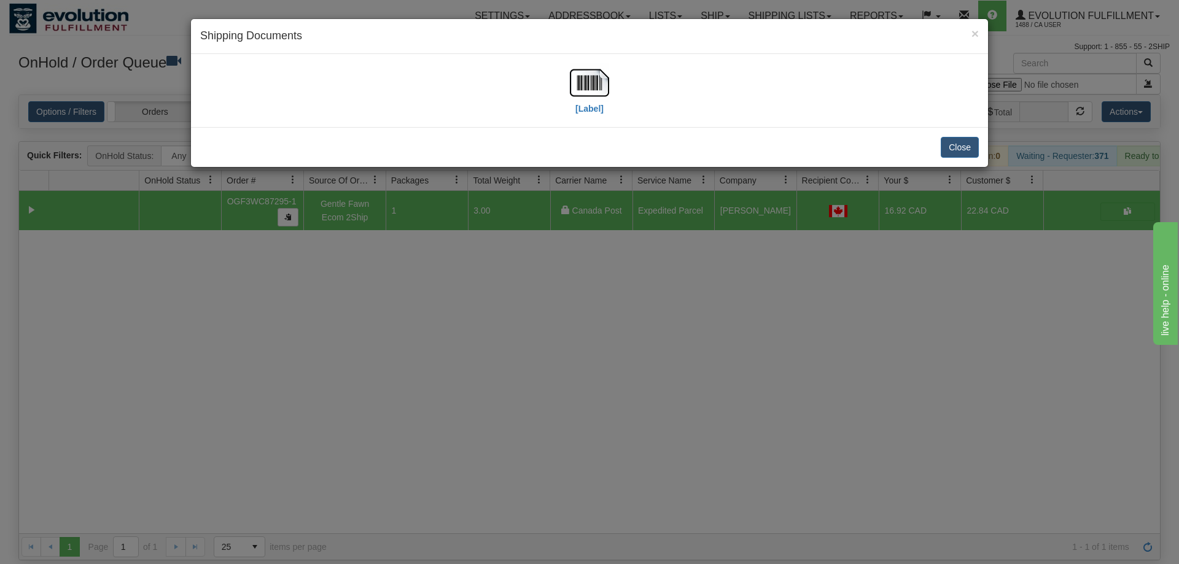
click at [335, 139] on div "Close" at bounding box center [589, 147] width 797 height 40
click at [587, 88] on img at bounding box center [589, 82] width 39 height 39
drag, startPoint x: 394, startPoint y: 328, endPoint x: 382, endPoint y: 95, distance: 233.1
click at [395, 314] on div "× Shipping Documents [Label] Close" at bounding box center [589, 282] width 1179 height 564
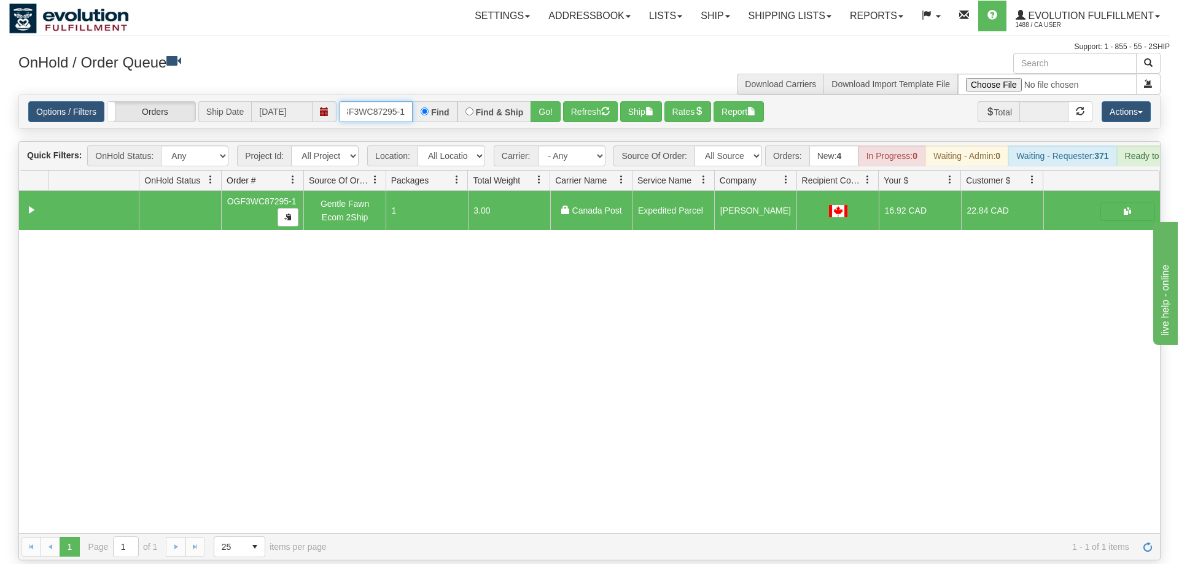
click at [377, 101] on input "OGF3WC87295-1" at bounding box center [376, 111] width 74 height 21
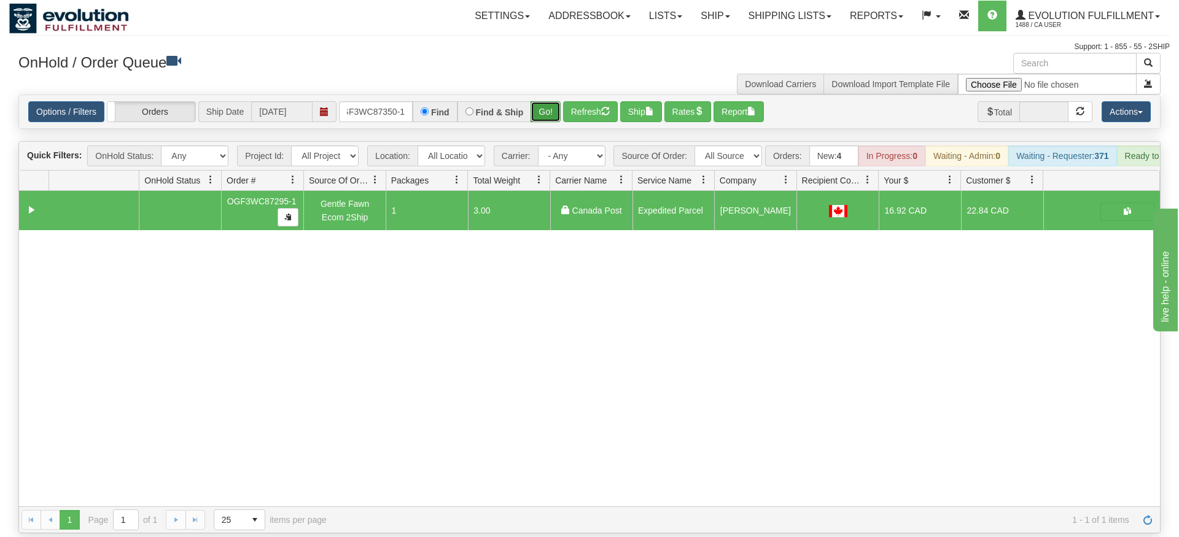
click at [545, 119] on div "Is equal to Is not equal to Contains Does not contains CAD USD EUR ZAR [PERSON_…" at bounding box center [589, 314] width 1161 height 439
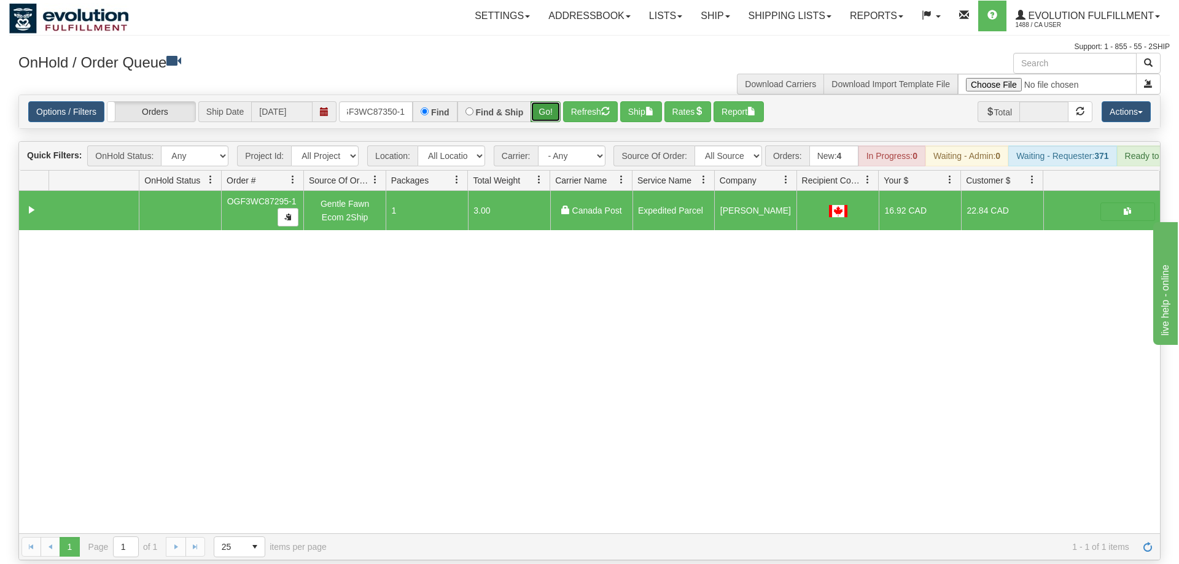
click at [545, 101] on button "Go!" at bounding box center [546, 111] width 30 height 21
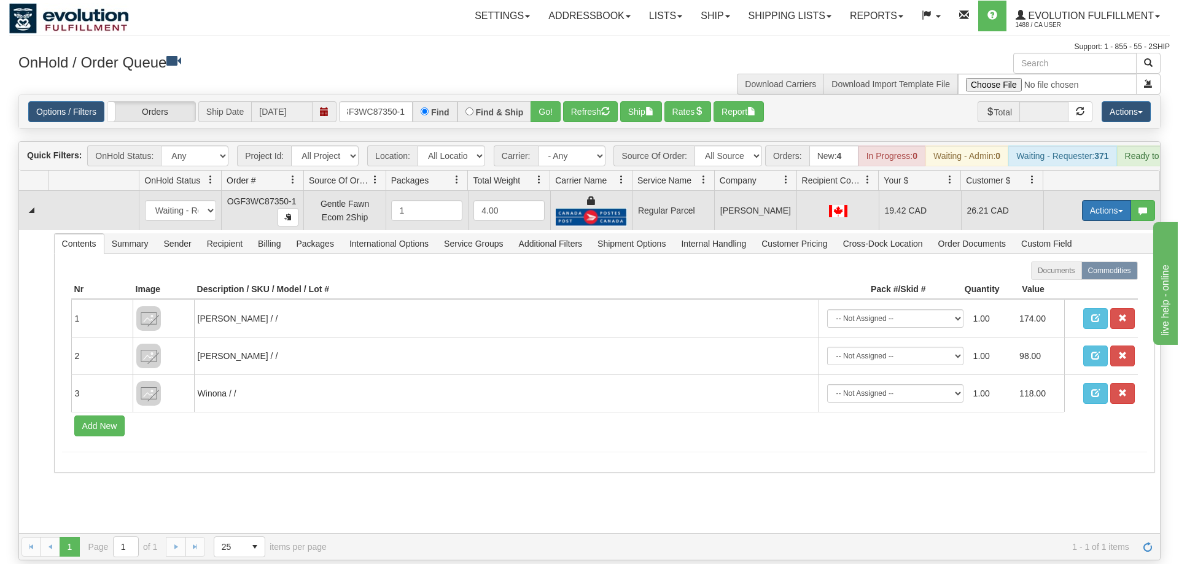
click at [1091, 200] on button "Actions" at bounding box center [1106, 210] width 49 height 21
click at [1067, 261] on span "Rate All Services" at bounding box center [1082, 266] width 74 height 10
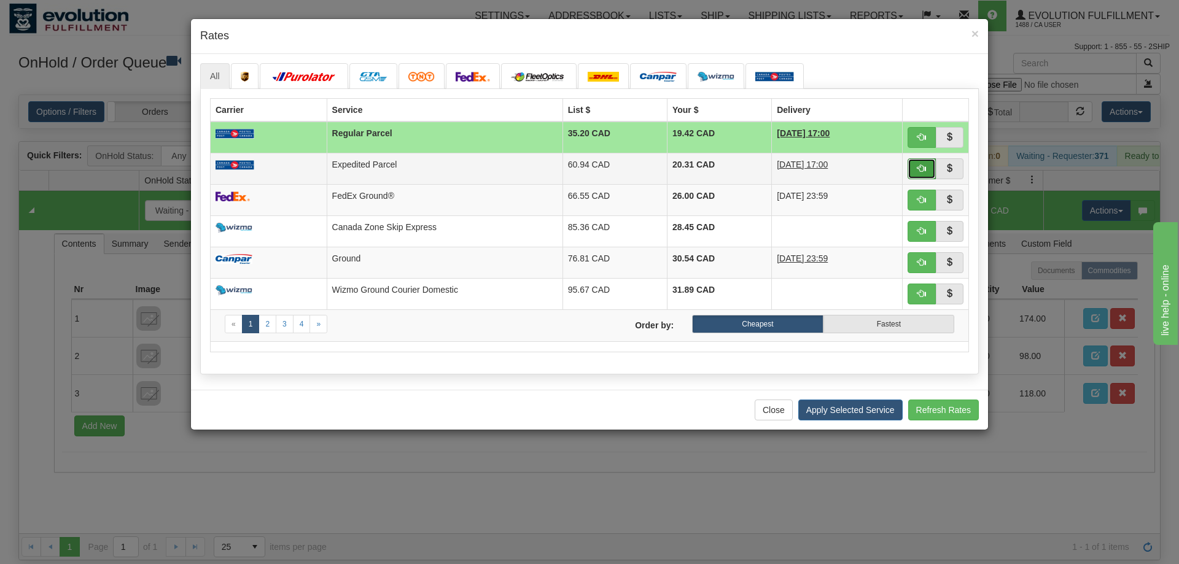
click at [931, 163] on button "button" at bounding box center [922, 168] width 28 height 21
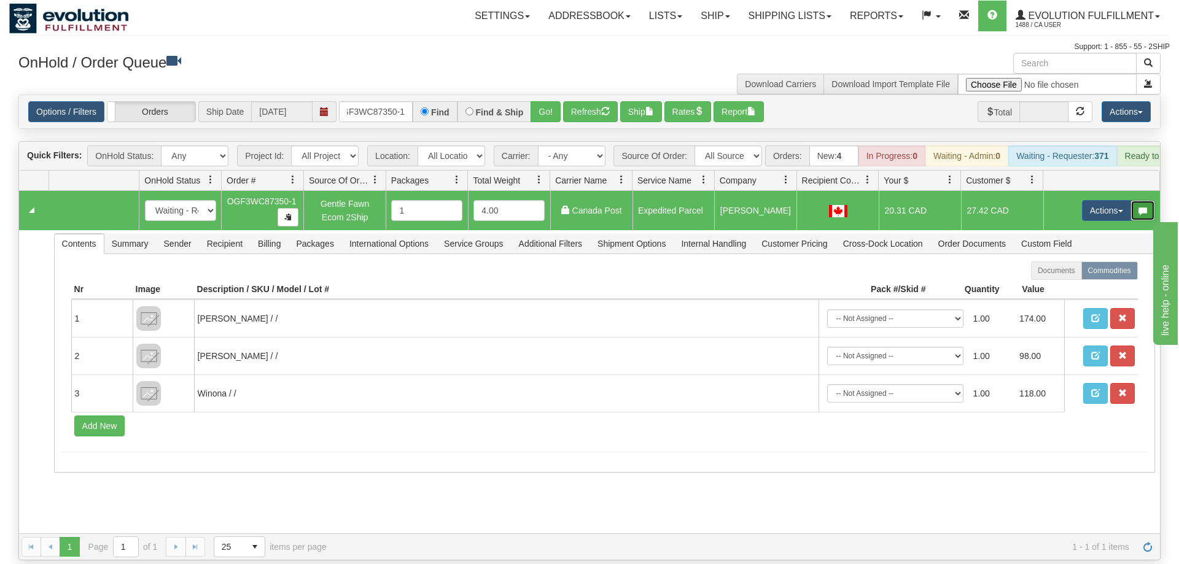
click at [1134, 200] on button "button" at bounding box center [1143, 210] width 25 height 21
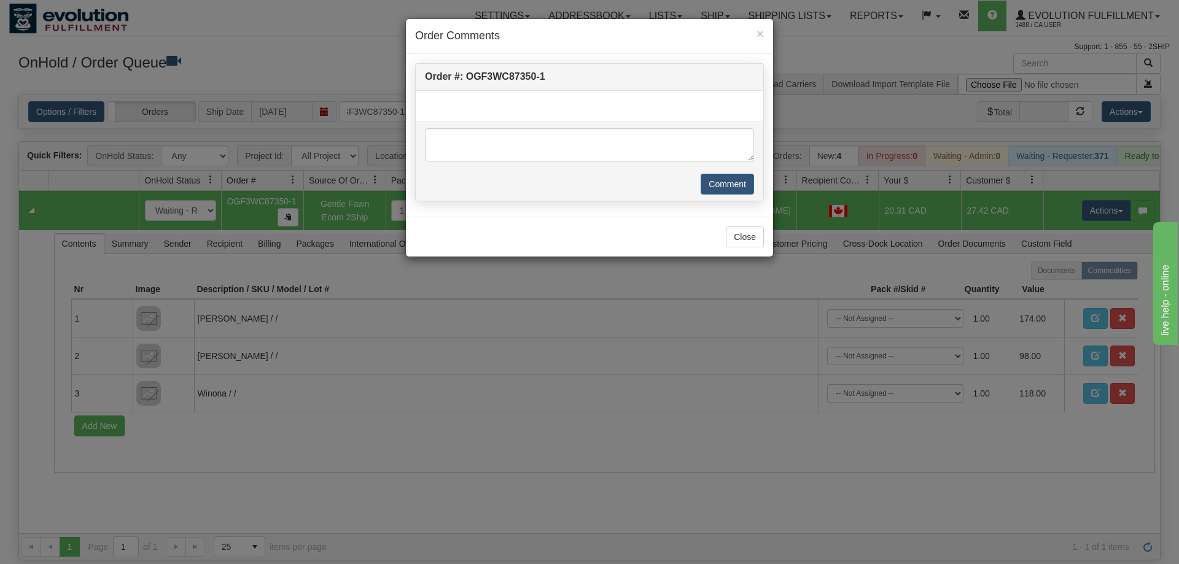
click at [873, 134] on div "× Order Comments Order #: OGF3WC87350-1 Comment Close" at bounding box center [589, 282] width 1179 height 564
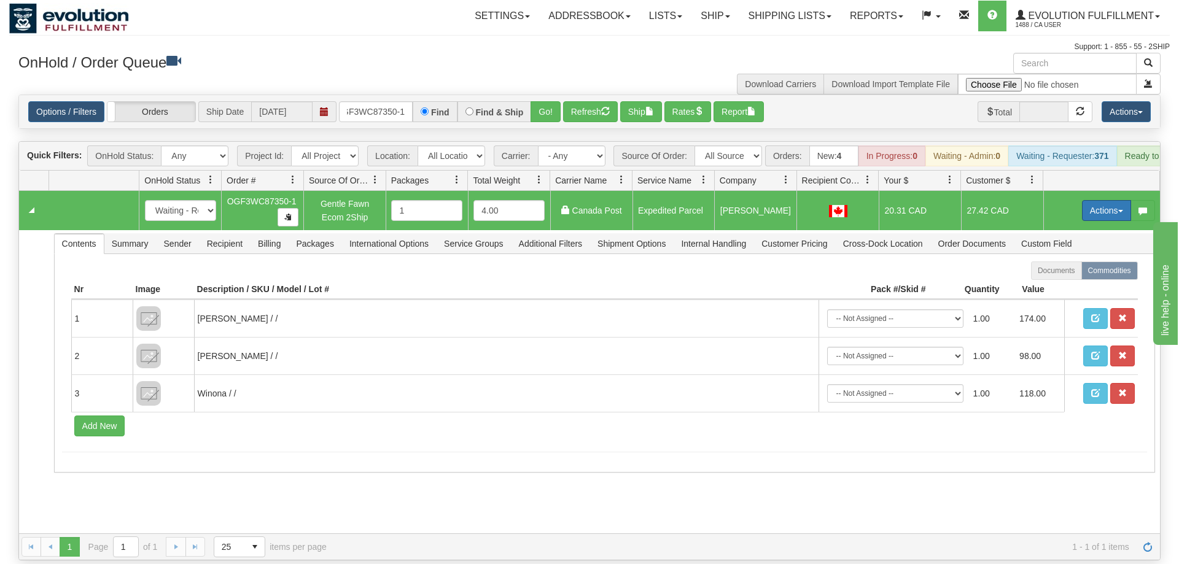
click at [1110, 200] on button "Actions" at bounding box center [1106, 210] width 49 height 21
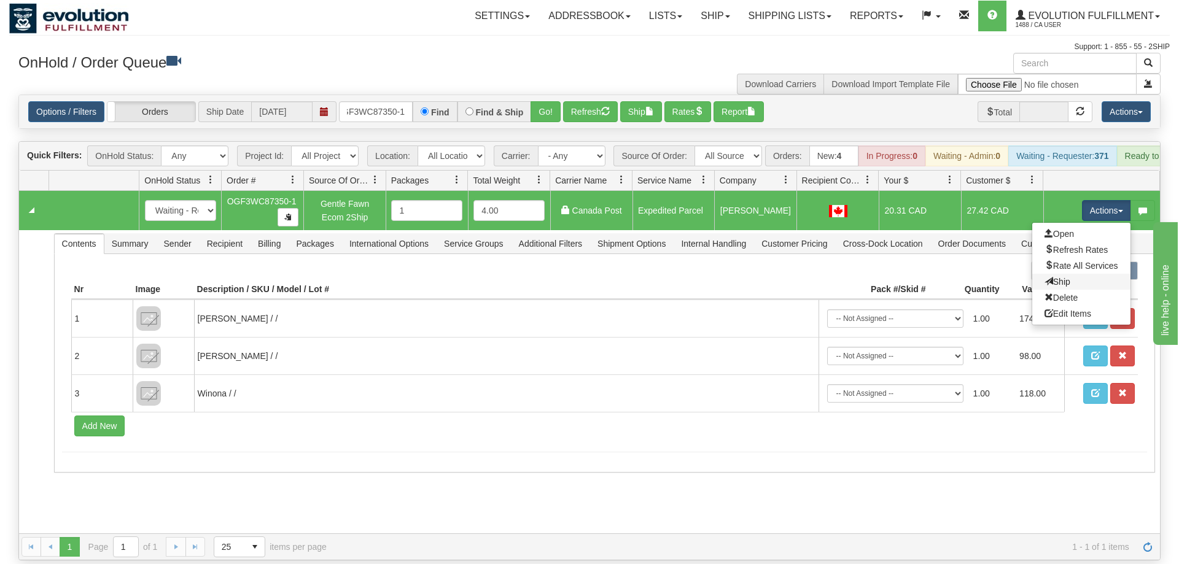
click at [1084, 274] on link "Ship" at bounding box center [1081, 282] width 98 height 16
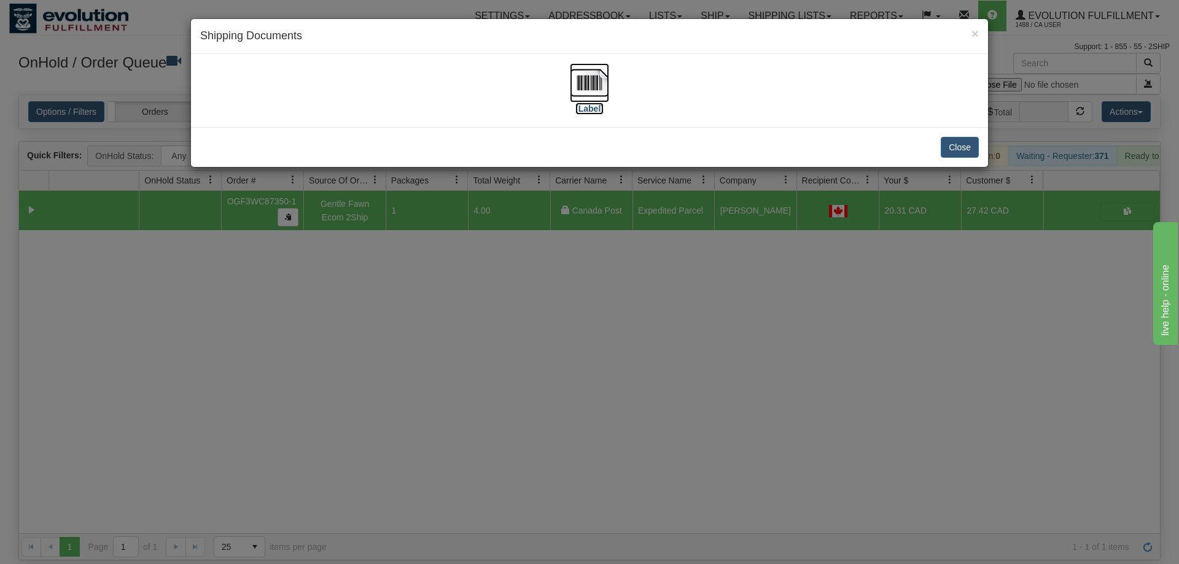
click at [585, 98] on img at bounding box center [589, 82] width 39 height 39
drag, startPoint x: 431, startPoint y: 423, endPoint x: 345, endPoint y: 161, distance: 275.6
click at [430, 418] on div "× Shipping Documents [Label] Close" at bounding box center [589, 282] width 1179 height 564
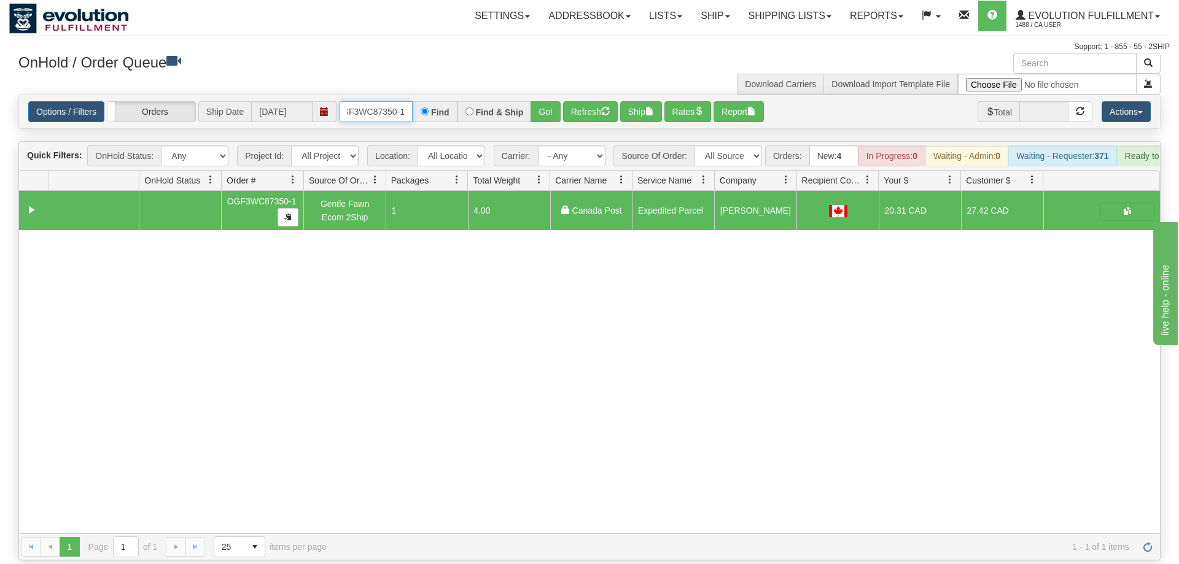
click at [347, 101] on input "OGF3WC87350-1" at bounding box center [376, 111] width 74 height 21
click at [1120, 203] on button "button" at bounding box center [1128, 212] width 55 height 18
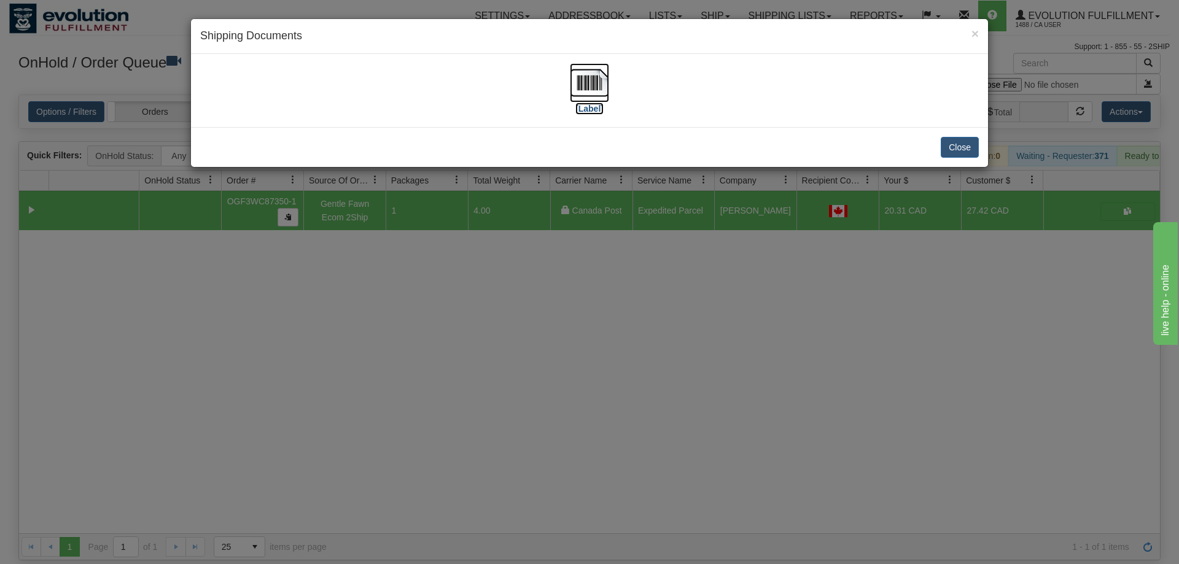
click at [575, 90] on img at bounding box center [589, 82] width 39 height 39
click at [550, 27] on div "× Shipping Documents" at bounding box center [589, 36] width 797 height 35
click at [421, 375] on div "× Shipping Documents [Label] Close" at bounding box center [589, 282] width 1179 height 564
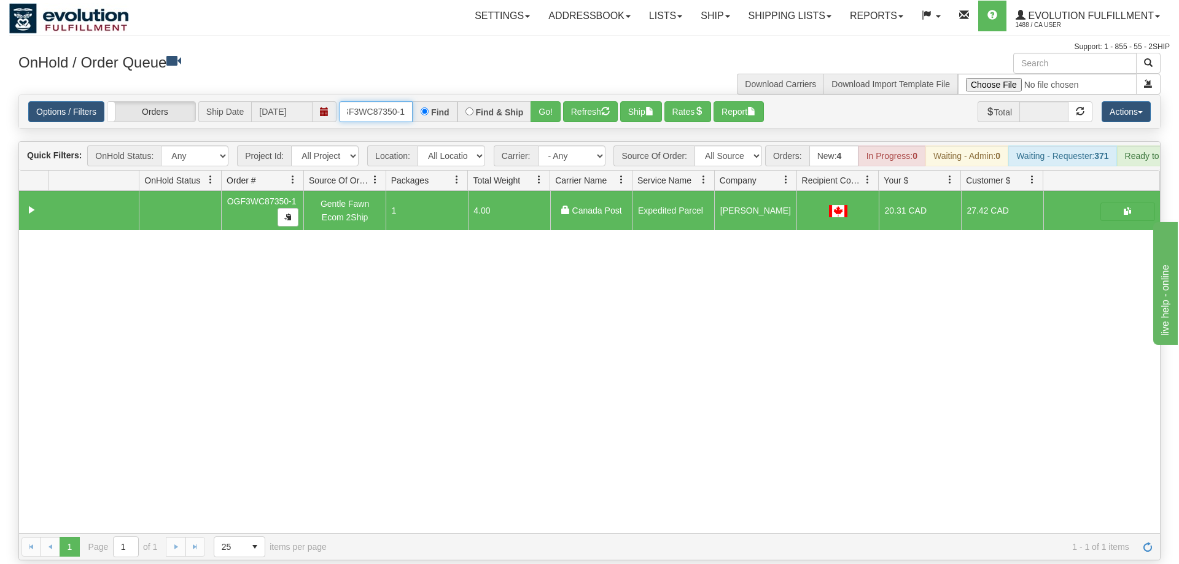
click at [372, 103] on input "OGF3WC87350-1" at bounding box center [376, 111] width 74 height 21
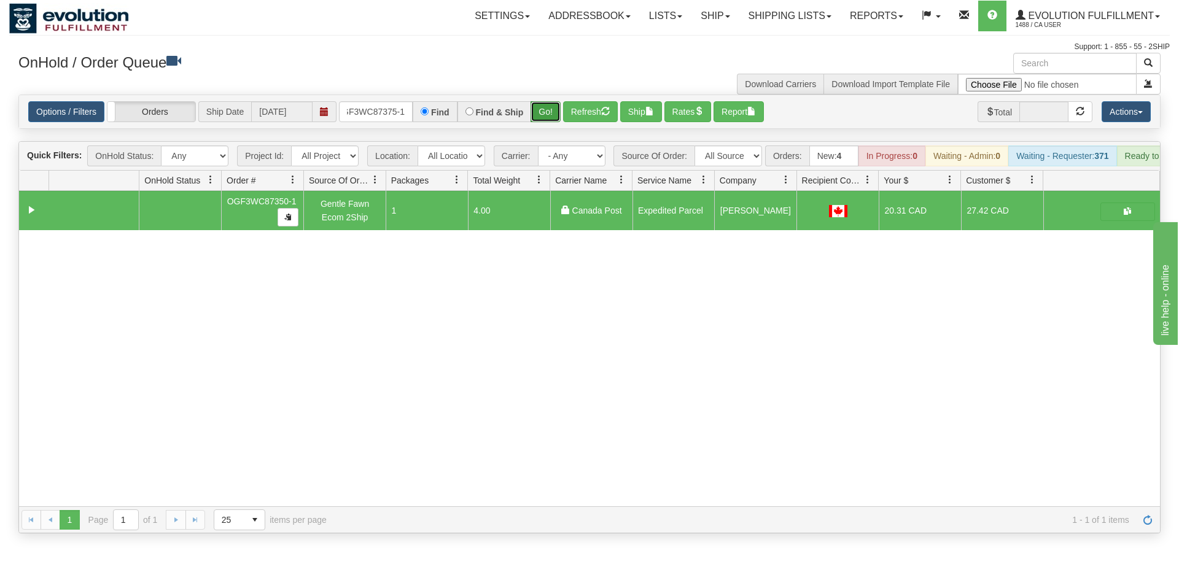
click at [545, 114] on div "Is equal to Is not equal to Contains Does not contains CAD USD EUR ZAR [PERSON_…" at bounding box center [589, 314] width 1161 height 439
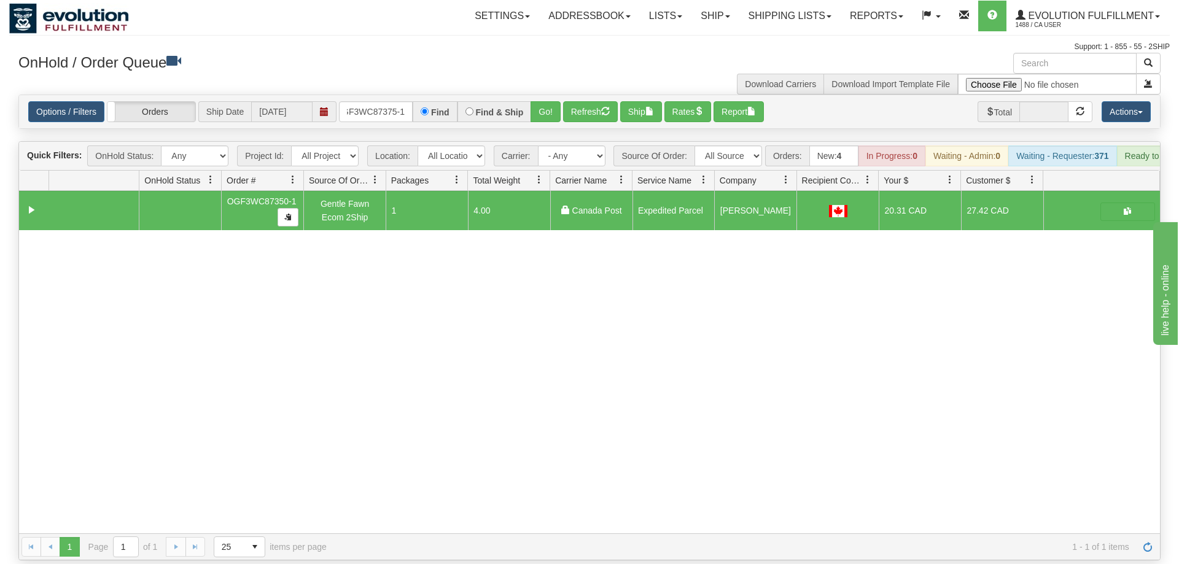
click at [545, 113] on div "Is equal to Is not equal to Contains Does not contains CAD USD EUR ZAR [PERSON_…" at bounding box center [589, 328] width 1161 height 466
click at [550, 101] on button "Go!" at bounding box center [546, 111] width 30 height 21
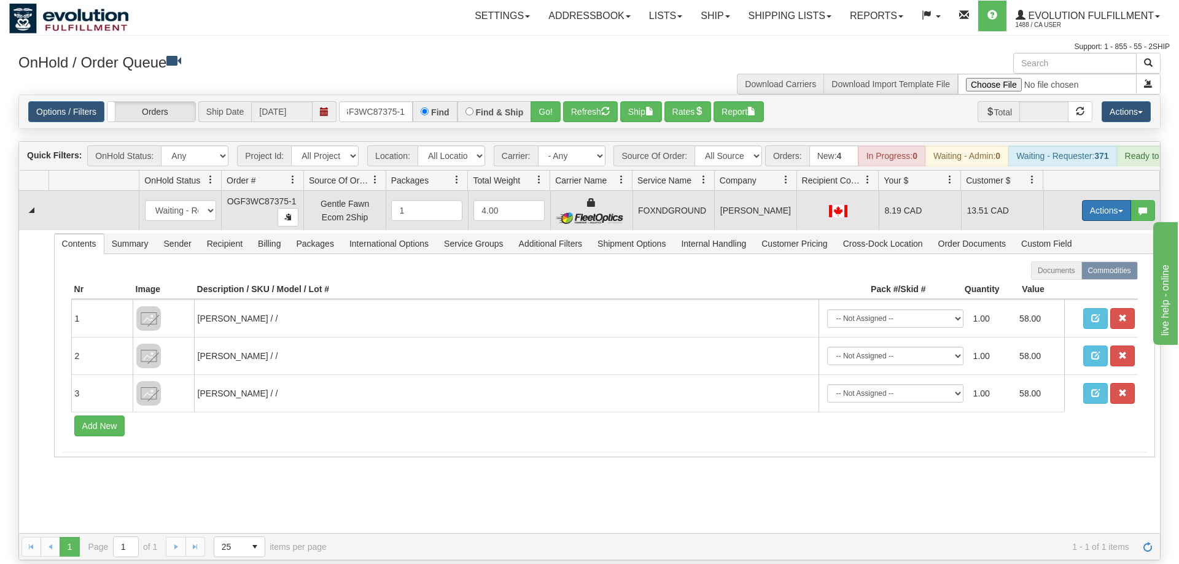
click at [1099, 200] on button "Actions" at bounding box center [1106, 210] width 49 height 21
click at [1072, 274] on link "Ship" at bounding box center [1081, 282] width 98 height 16
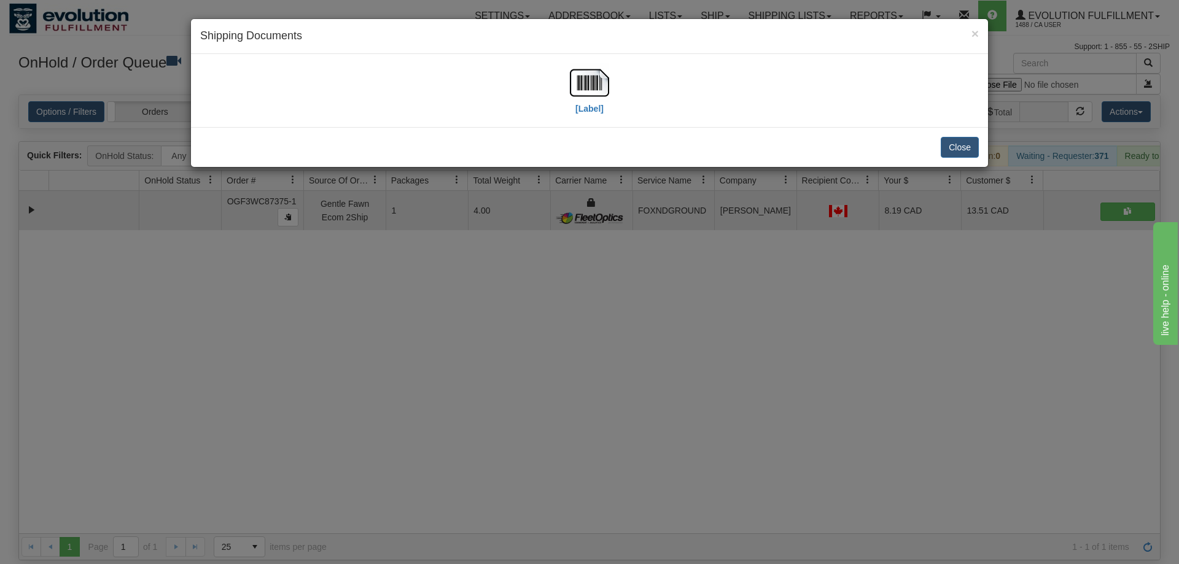
click at [569, 90] on div "[Label]" at bounding box center [589, 90] width 779 height 55
click at [583, 86] on img at bounding box center [589, 82] width 39 height 39
drag, startPoint x: 370, startPoint y: 333, endPoint x: 364, endPoint y: 173, distance: 159.8
click at [372, 327] on div "× Shipping Documents [Label] Close" at bounding box center [589, 282] width 1179 height 564
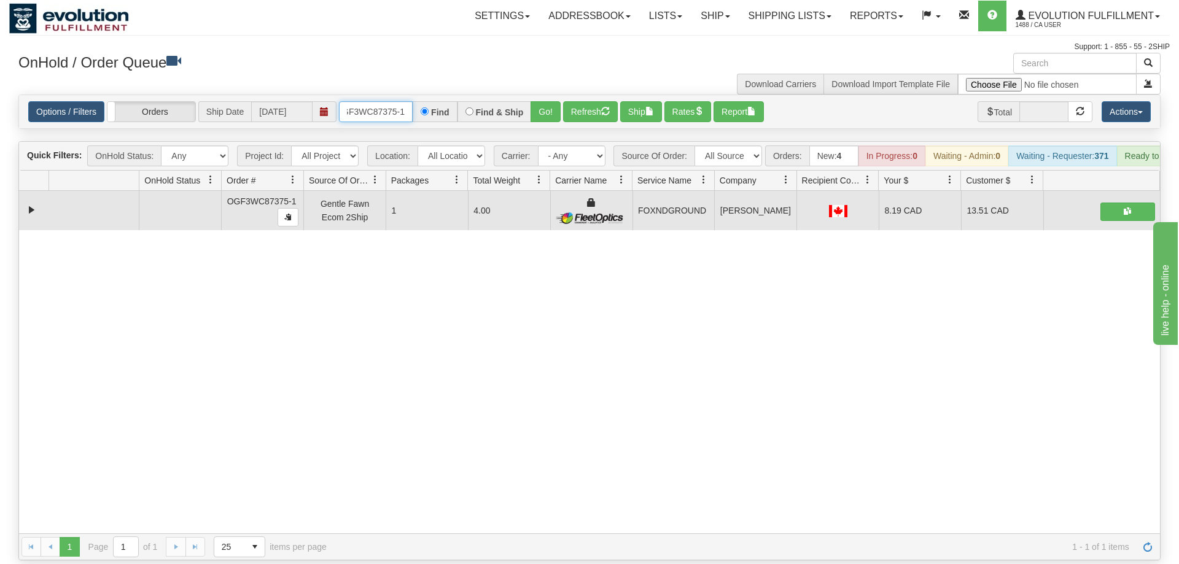
click at [374, 101] on input "OGF3WC87375-1" at bounding box center [376, 111] width 74 height 21
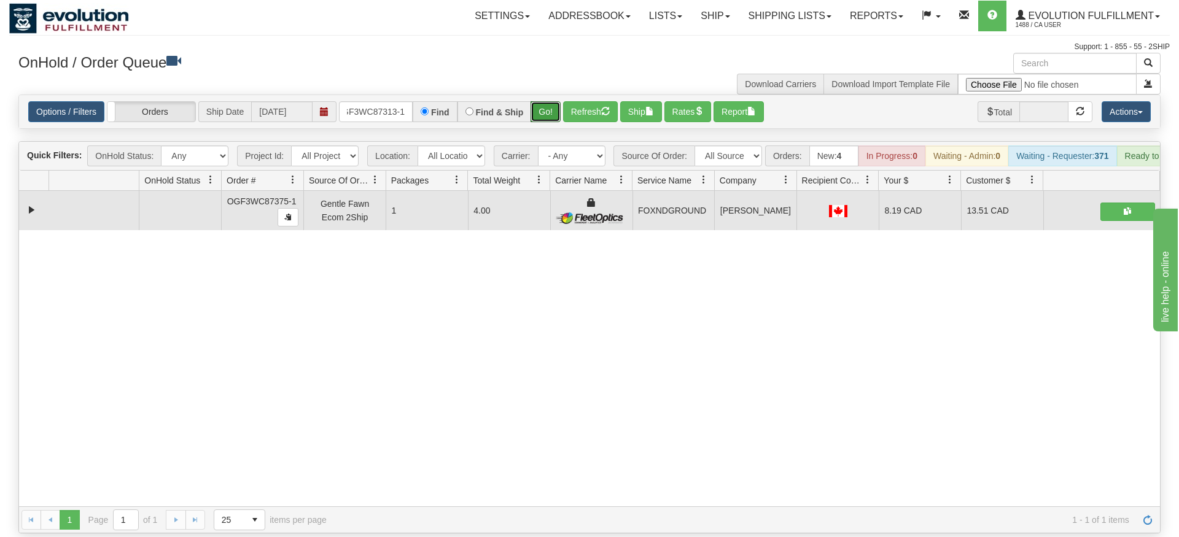
drag, startPoint x: 558, startPoint y: 88, endPoint x: 548, endPoint y: 107, distance: 21.2
click at [555, 112] on div "Is equal to Is not equal to Contains Does not contains CAD USD EUR ZAR [PERSON_…" at bounding box center [589, 314] width 1161 height 439
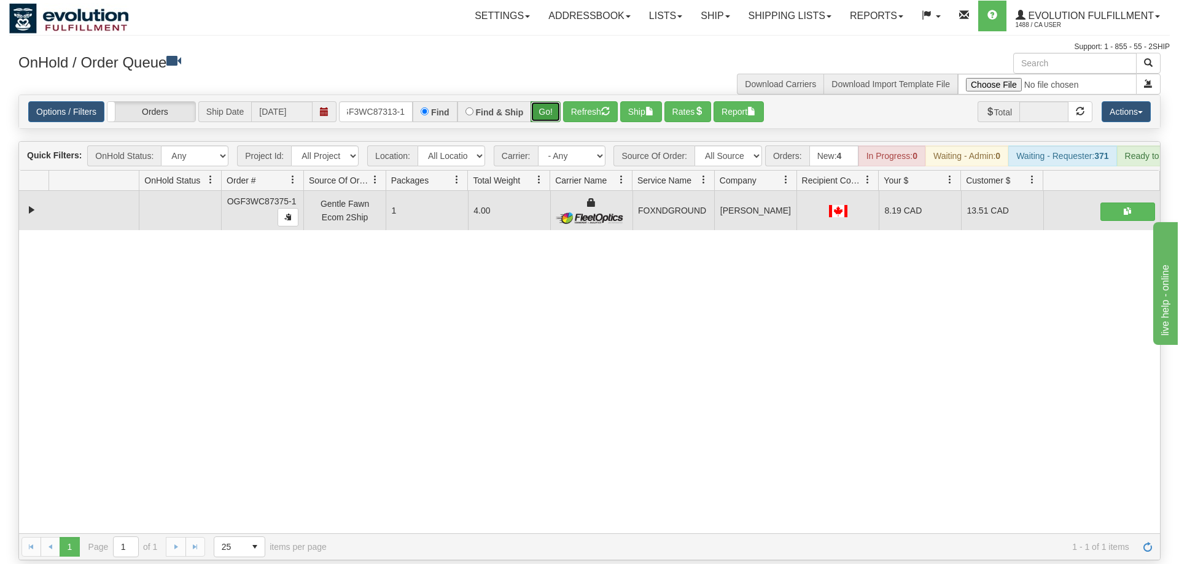
click at [548, 101] on button "Go!" at bounding box center [546, 111] width 30 height 21
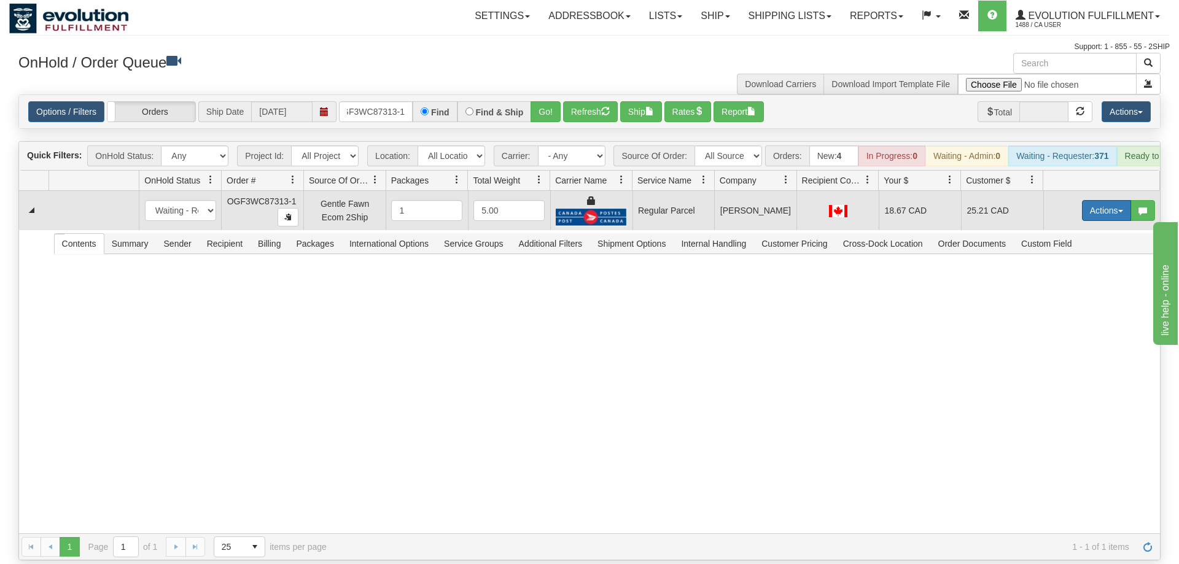
click at [1104, 200] on button "Actions" at bounding box center [1106, 210] width 49 height 21
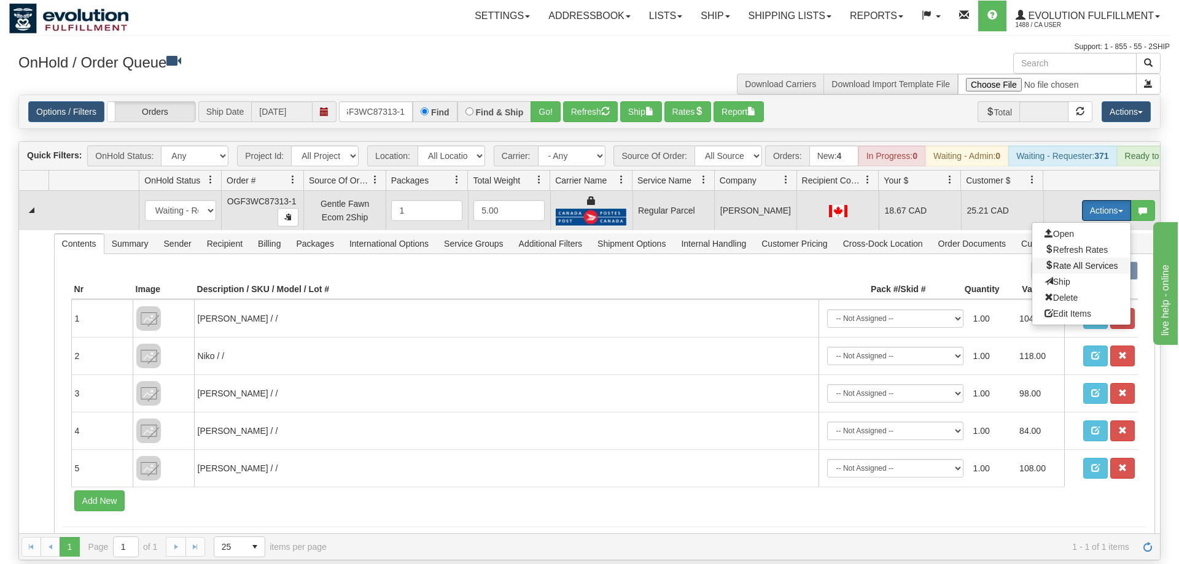
click at [1078, 261] on span "Rate All Services" at bounding box center [1082, 266] width 74 height 10
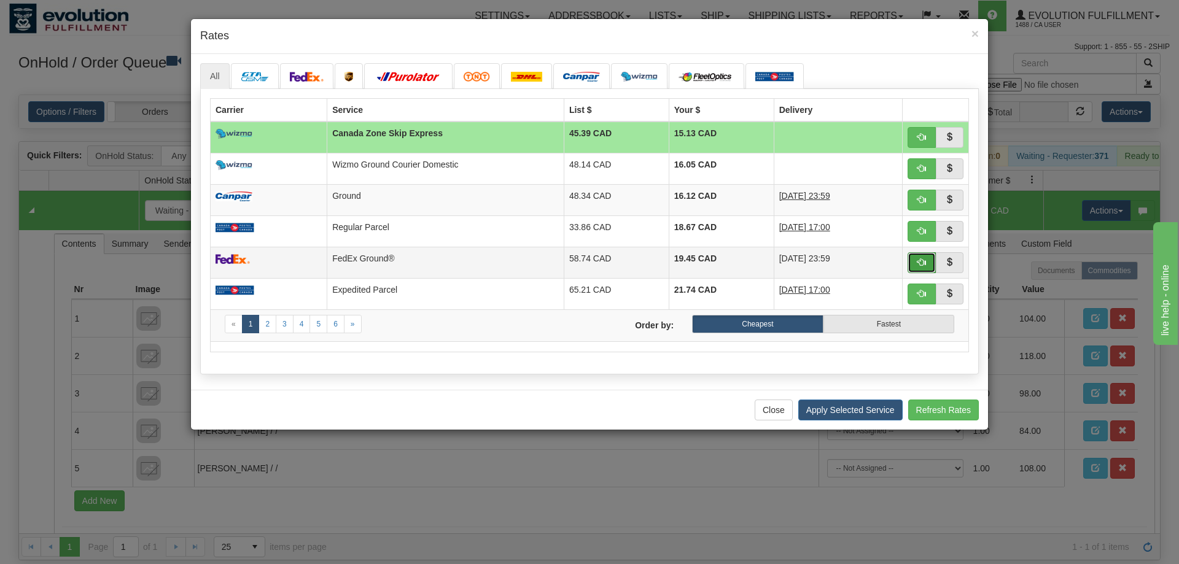
click at [915, 271] on button "button" at bounding box center [922, 262] width 28 height 21
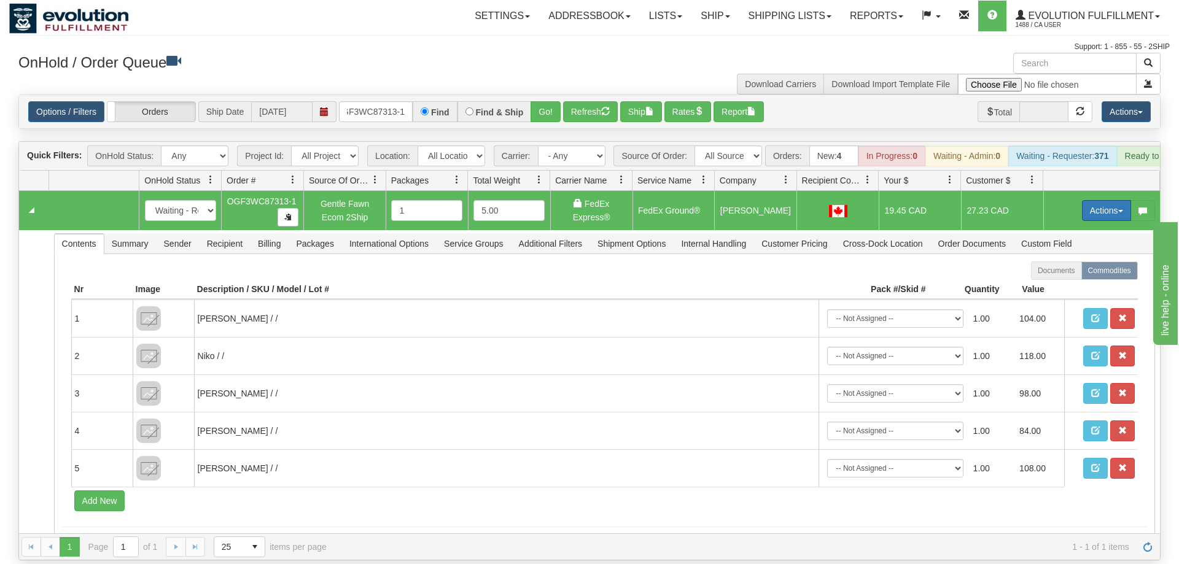
click at [1095, 200] on button "Actions" at bounding box center [1106, 210] width 49 height 21
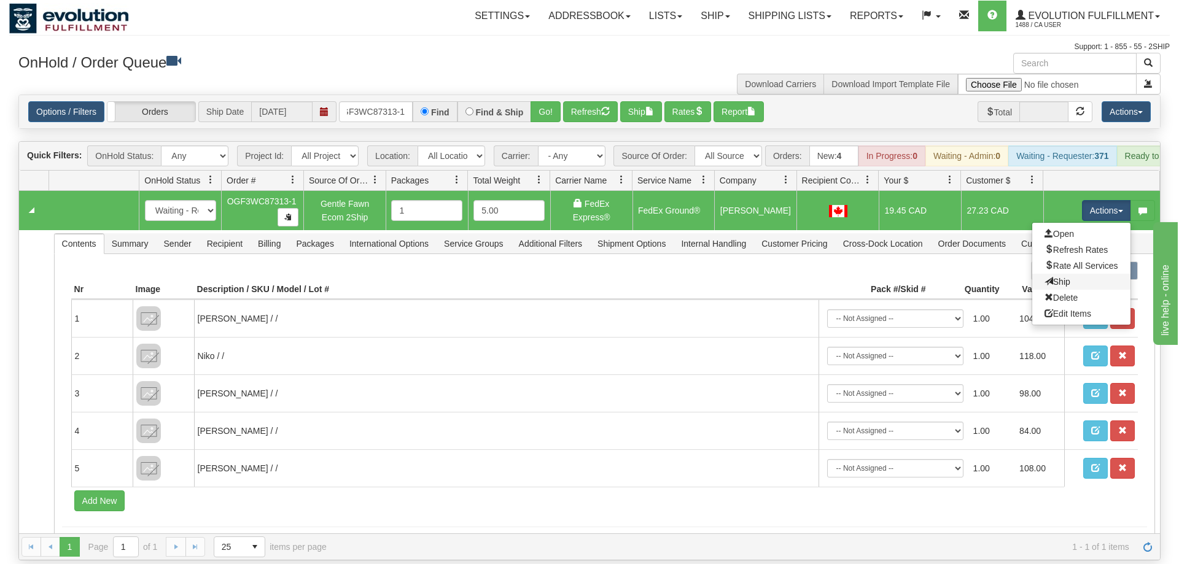
click at [1066, 274] on link "Ship" at bounding box center [1081, 282] width 98 height 16
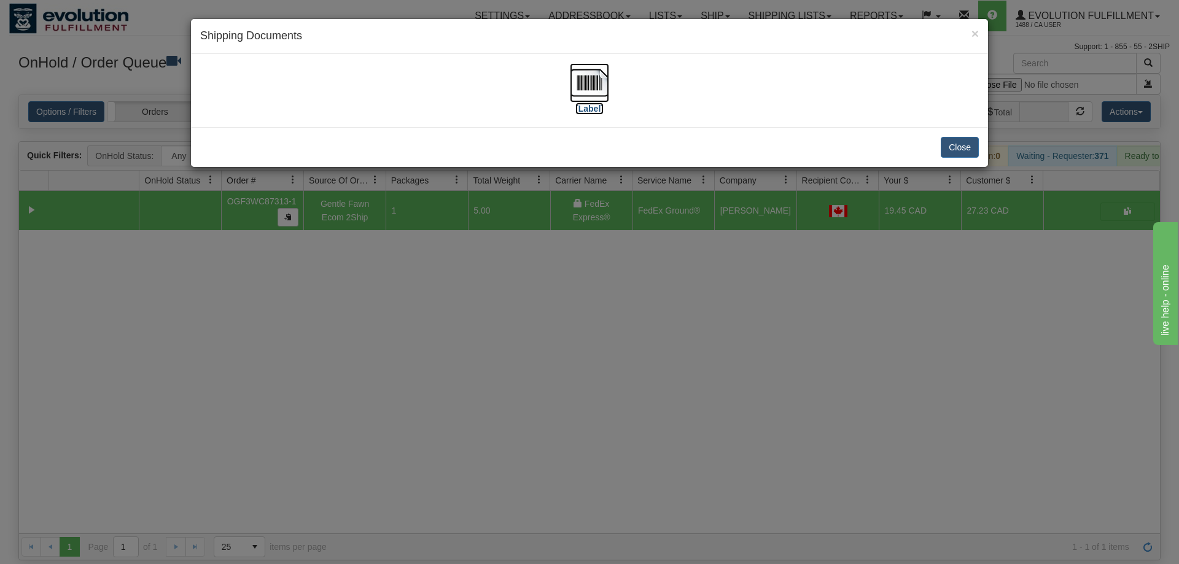
click at [596, 104] on label "[Label]" at bounding box center [590, 109] width 28 height 12
click at [322, 278] on div "× Shipping Documents [Label] Close" at bounding box center [589, 282] width 1179 height 564
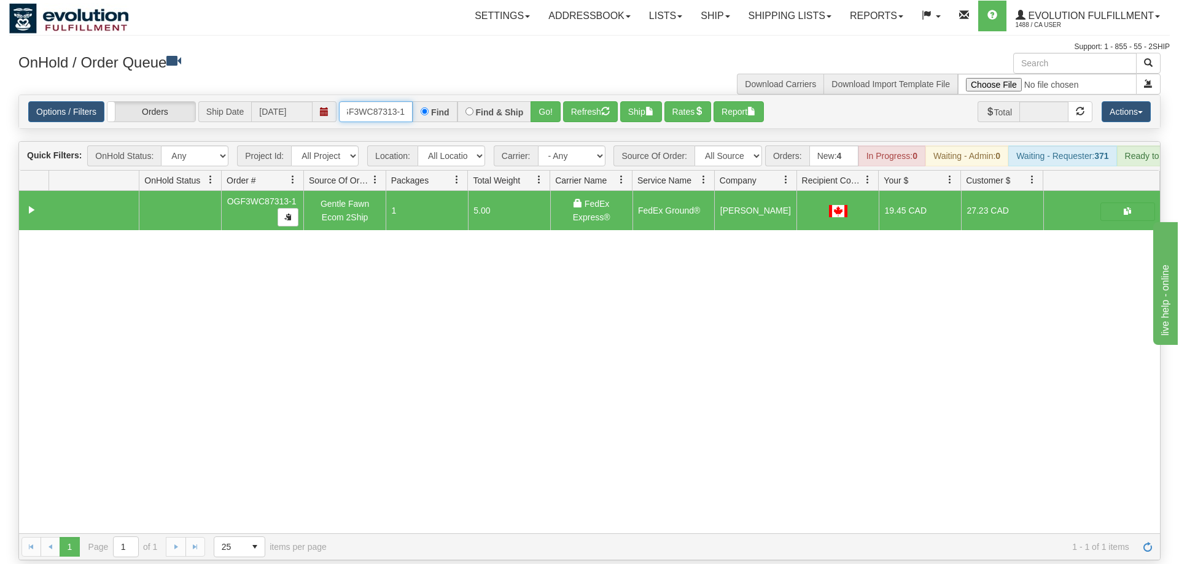
click at [392, 101] on input "OGF3WC87313-1" at bounding box center [376, 111] width 74 height 21
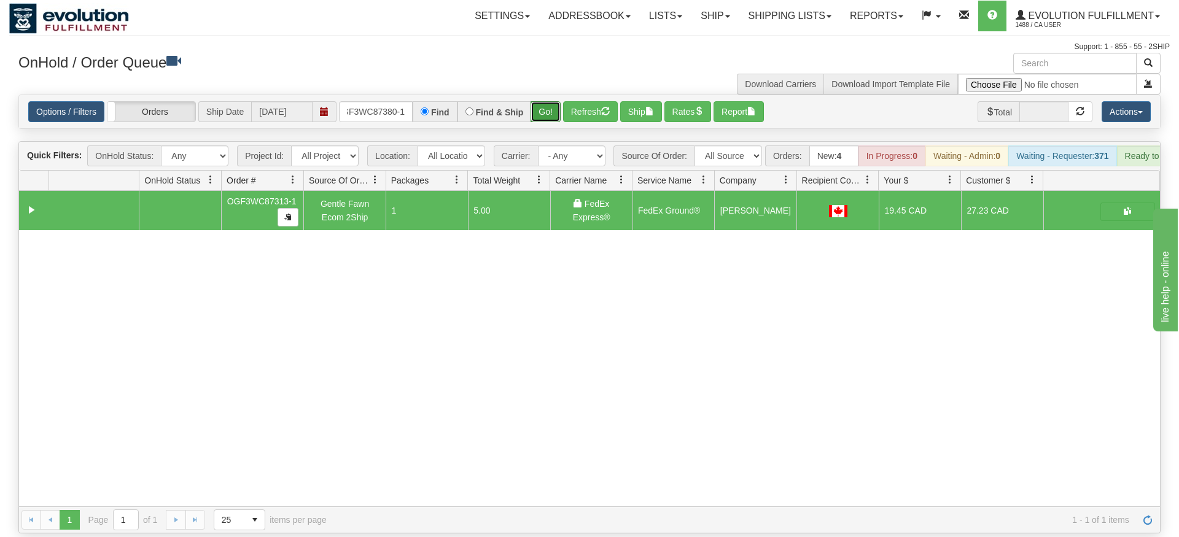
click at [547, 115] on div "Is equal to Is not equal to Contains Does not contains CAD USD EUR ZAR [PERSON_…" at bounding box center [589, 314] width 1161 height 439
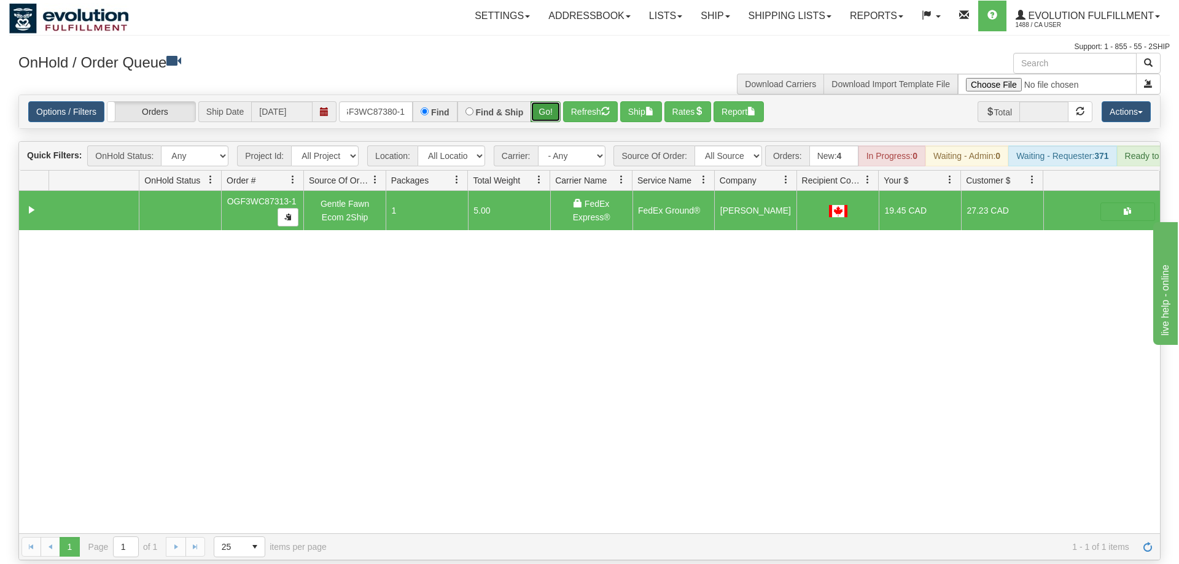
click at [548, 101] on button "Go!" at bounding box center [546, 111] width 30 height 21
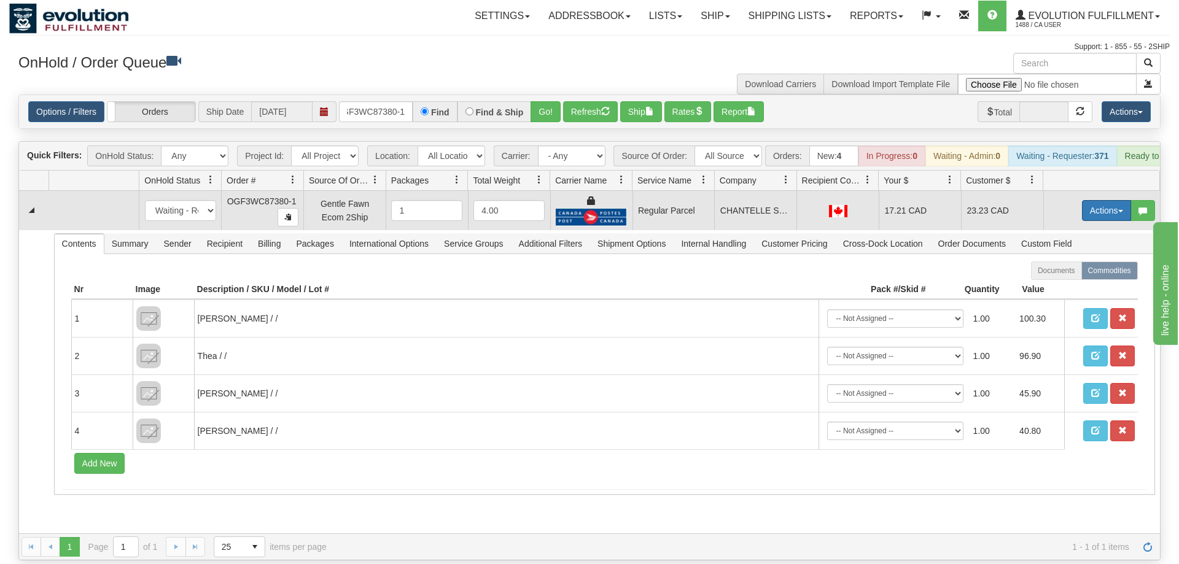
click at [1117, 200] on button "Actions" at bounding box center [1106, 210] width 49 height 21
click at [1079, 261] on span "Rate All Services" at bounding box center [1082, 266] width 74 height 10
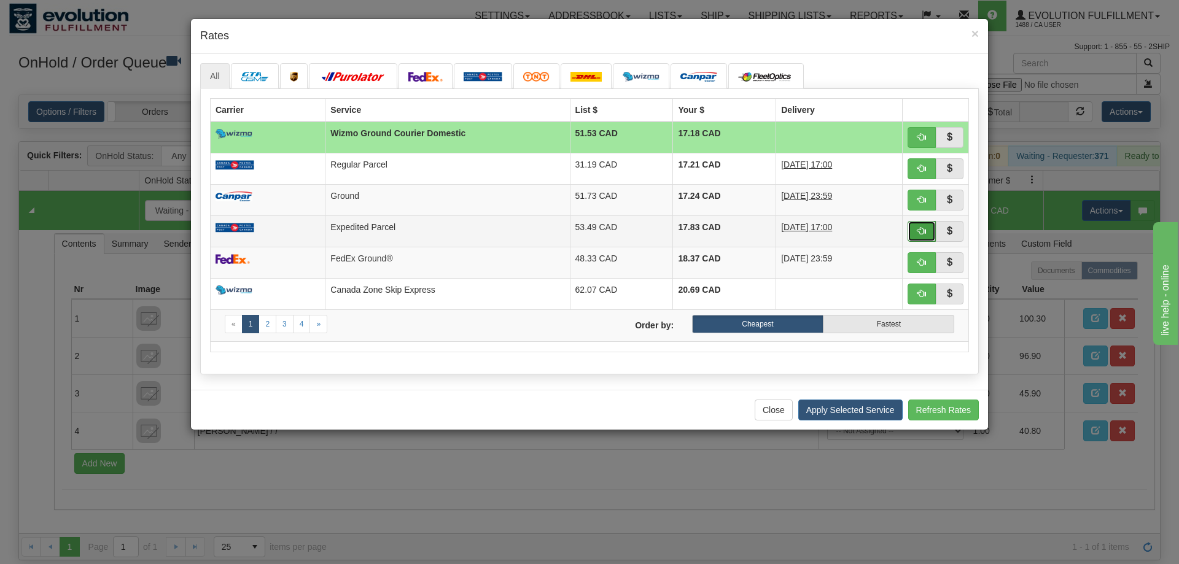
click at [926, 237] on button "button" at bounding box center [922, 231] width 28 height 21
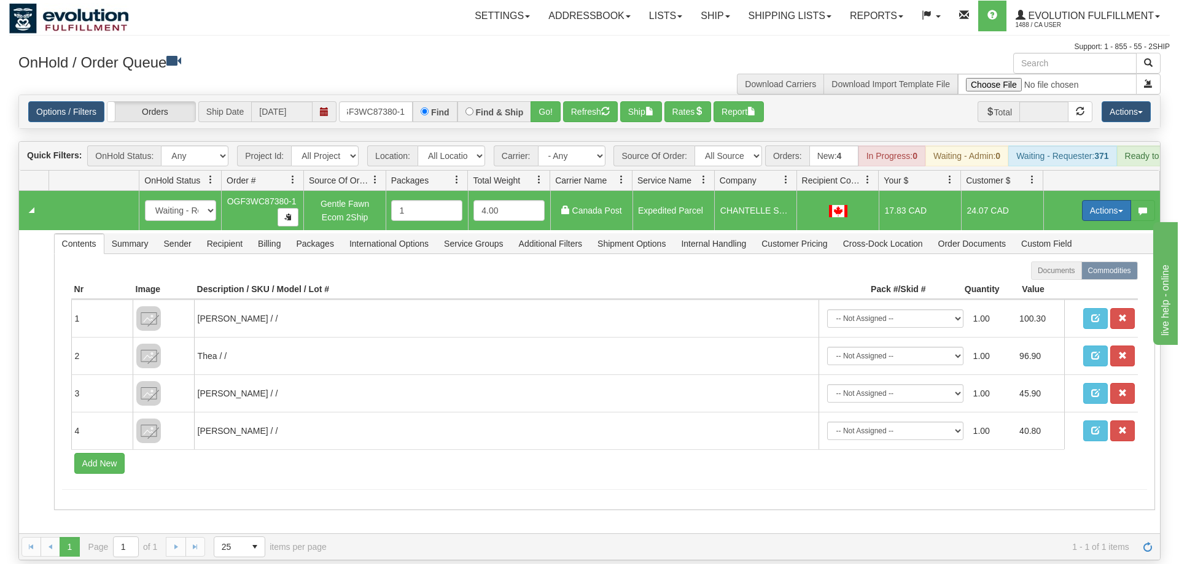
click at [1115, 200] on button "Actions" at bounding box center [1106, 210] width 49 height 21
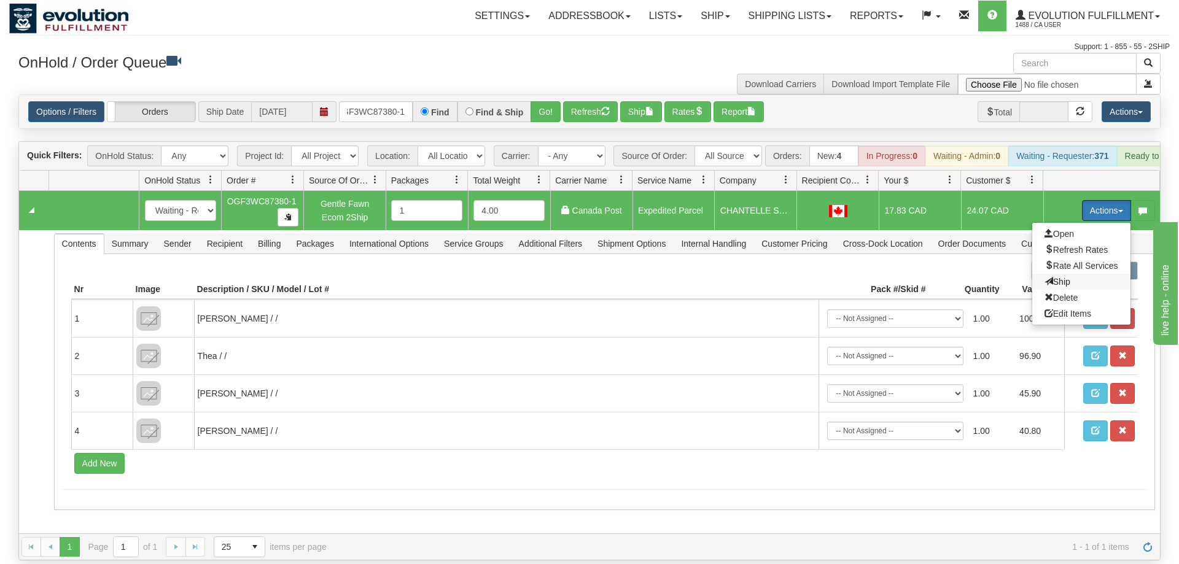
click at [1063, 277] on span "Ship" at bounding box center [1058, 282] width 26 height 10
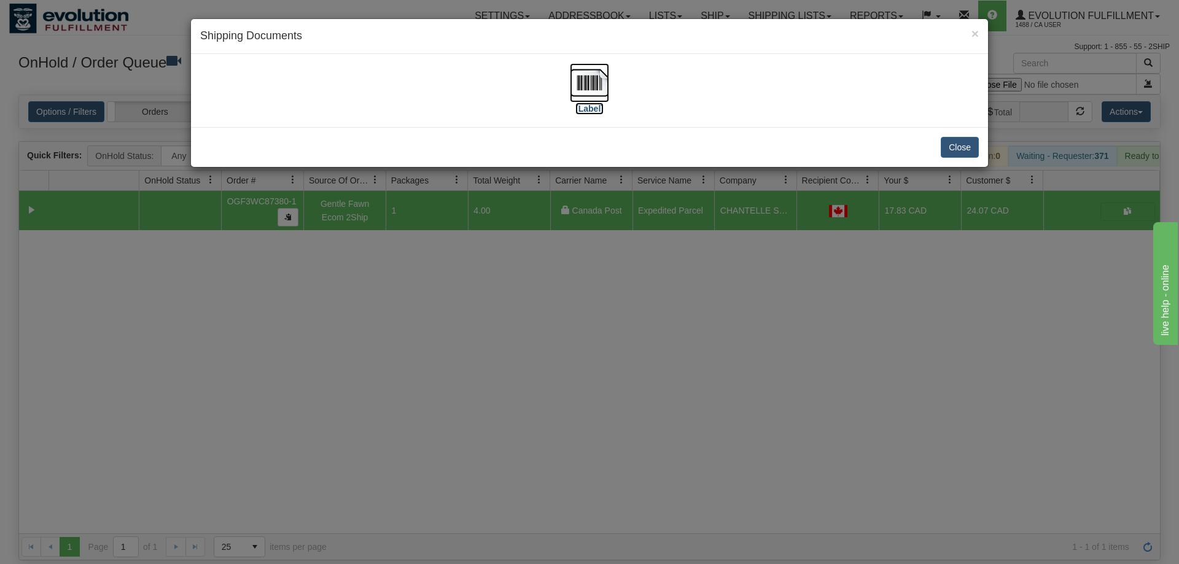
click at [588, 90] on img at bounding box center [589, 82] width 39 height 39
drag, startPoint x: 380, startPoint y: 300, endPoint x: 351, endPoint y: 35, distance: 266.2
click at [380, 281] on div "× Shipping Documents [Label] Close" at bounding box center [589, 282] width 1179 height 564
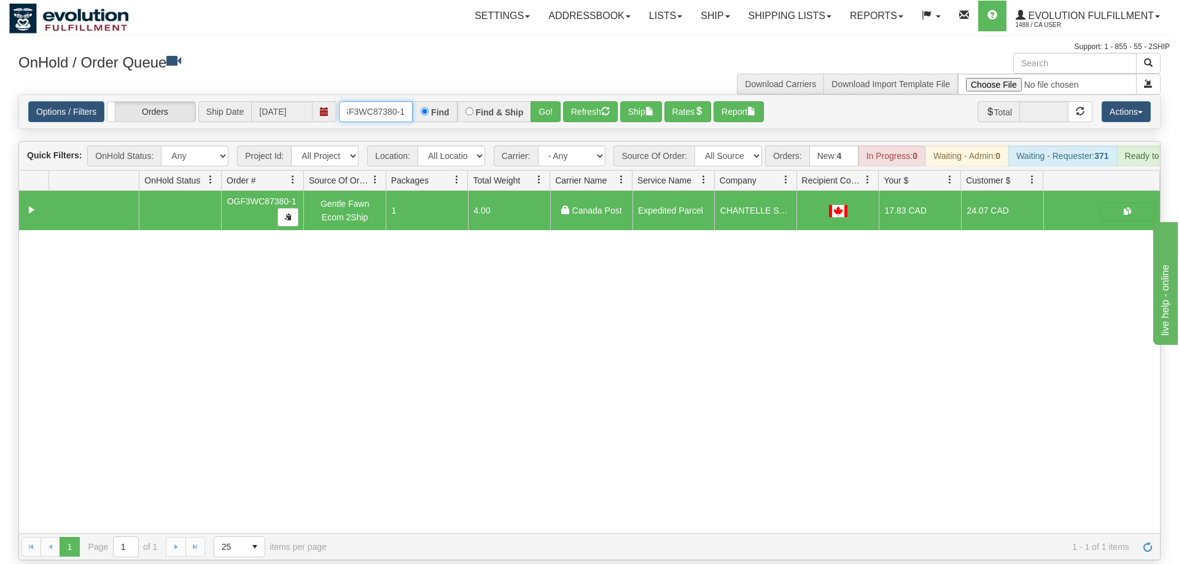
click at [368, 101] on input "OGF3WC87380-1" at bounding box center [376, 111] width 74 height 21
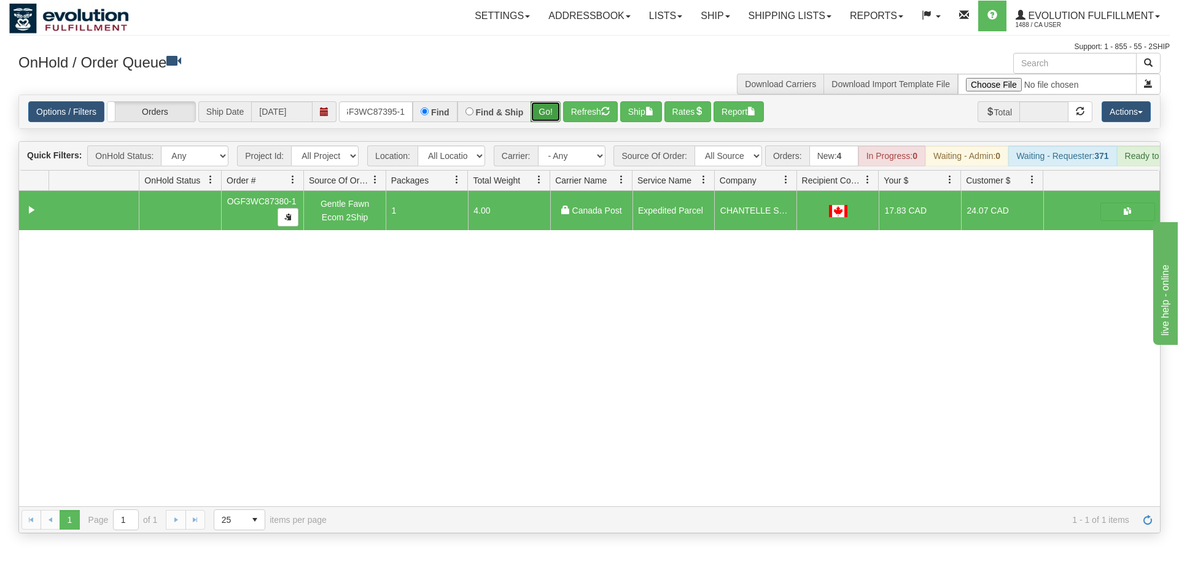
click at [547, 119] on div "Is equal to Is not equal to Contains Does not contains CAD USD EUR ZAR [PERSON_…" at bounding box center [589, 314] width 1161 height 439
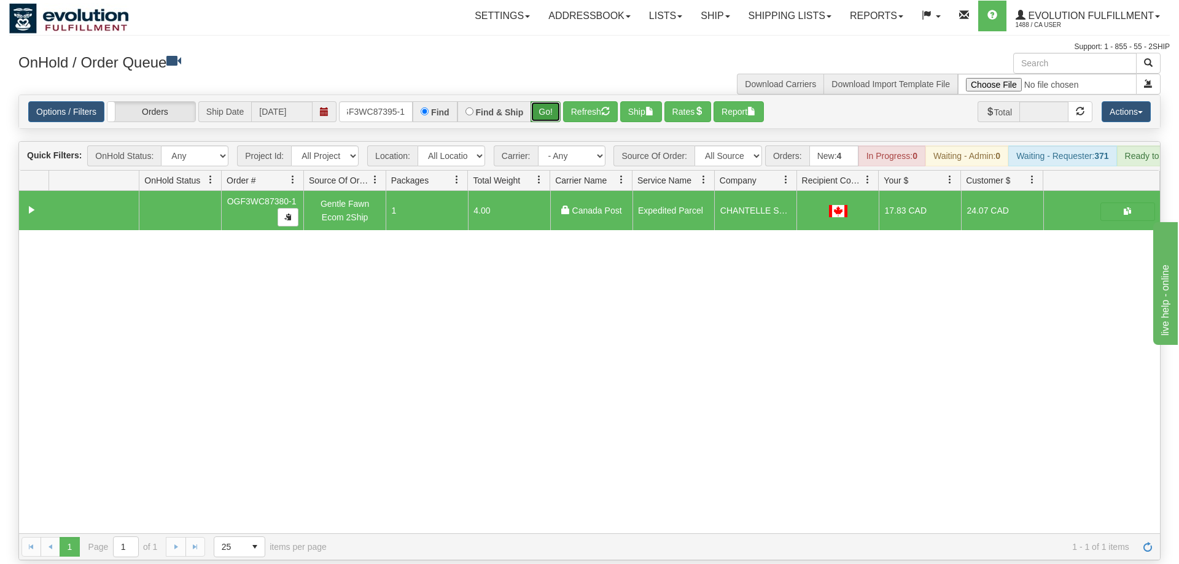
click at [548, 103] on button "Go!" at bounding box center [546, 111] width 30 height 21
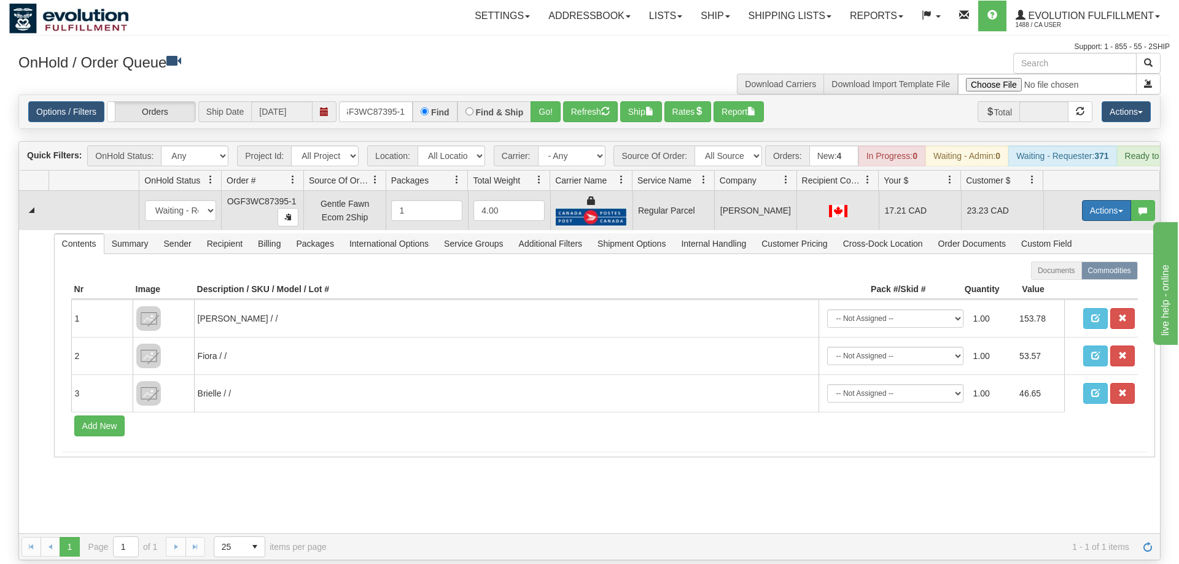
click at [1082, 200] on button "Actions" at bounding box center [1106, 210] width 49 height 21
click at [1084, 261] on span "Rate All Services" at bounding box center [1082, 266] width 74 height 10
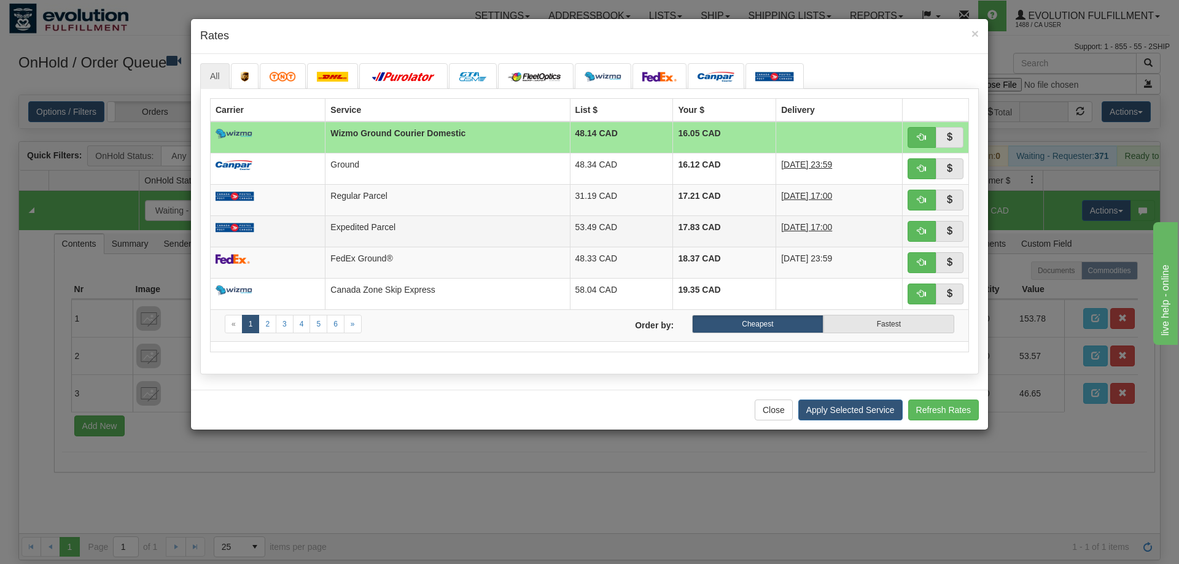
click at [905, 233] on td at bounding box center [936, 231] width 66 height 31
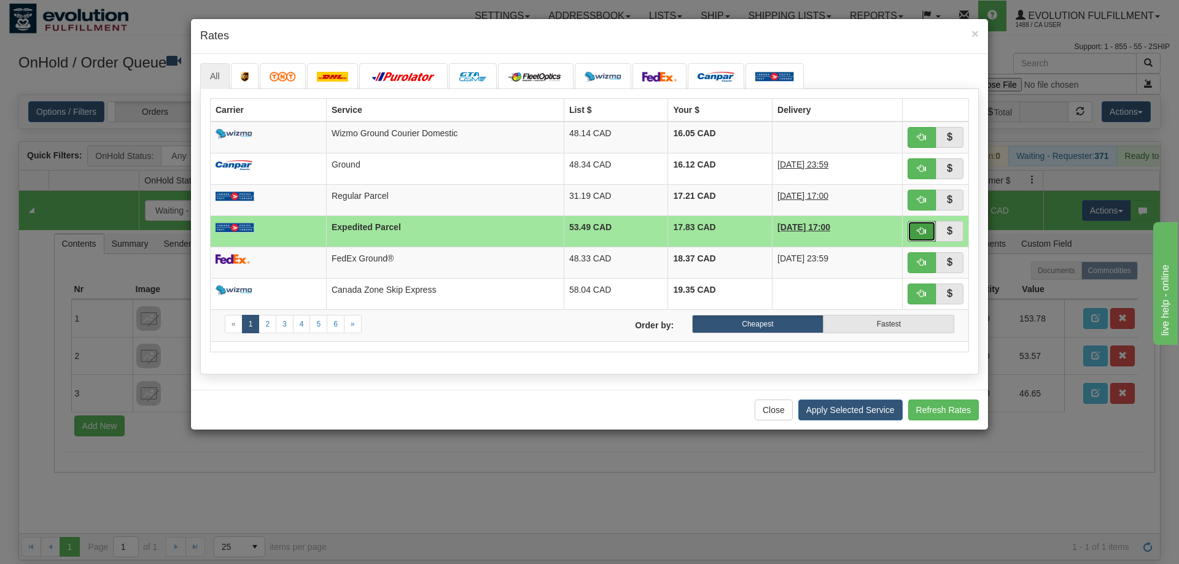
click at [913, 233] on button "button" at bounding box center [922, 231] width 28 height 21
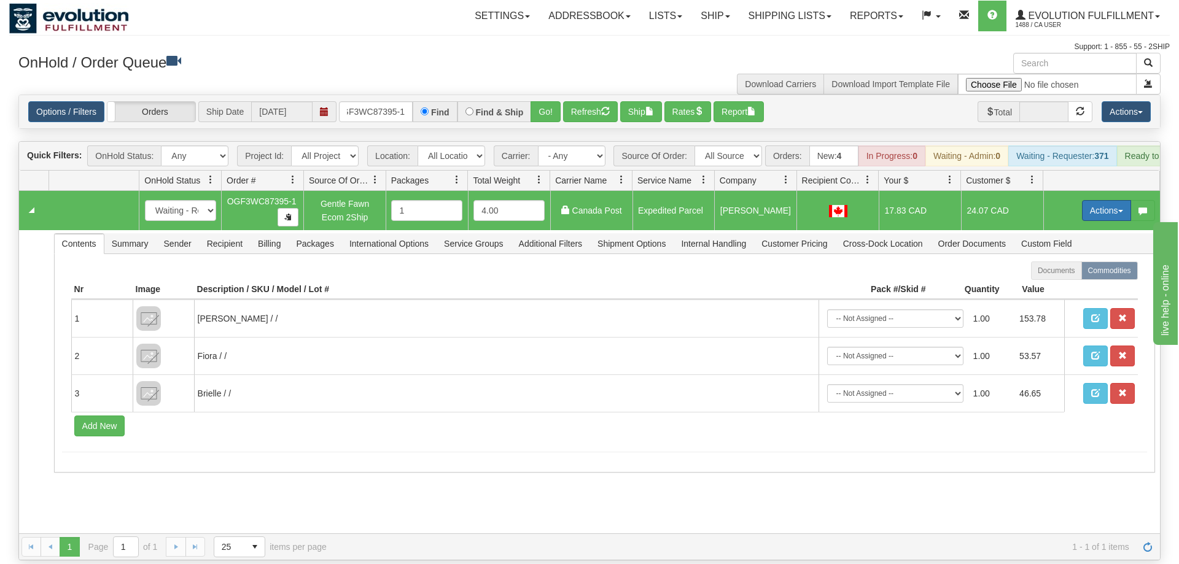
click at [1103, 200] on button "Actions" at bounding box center [1106, 210] width 49 height 21
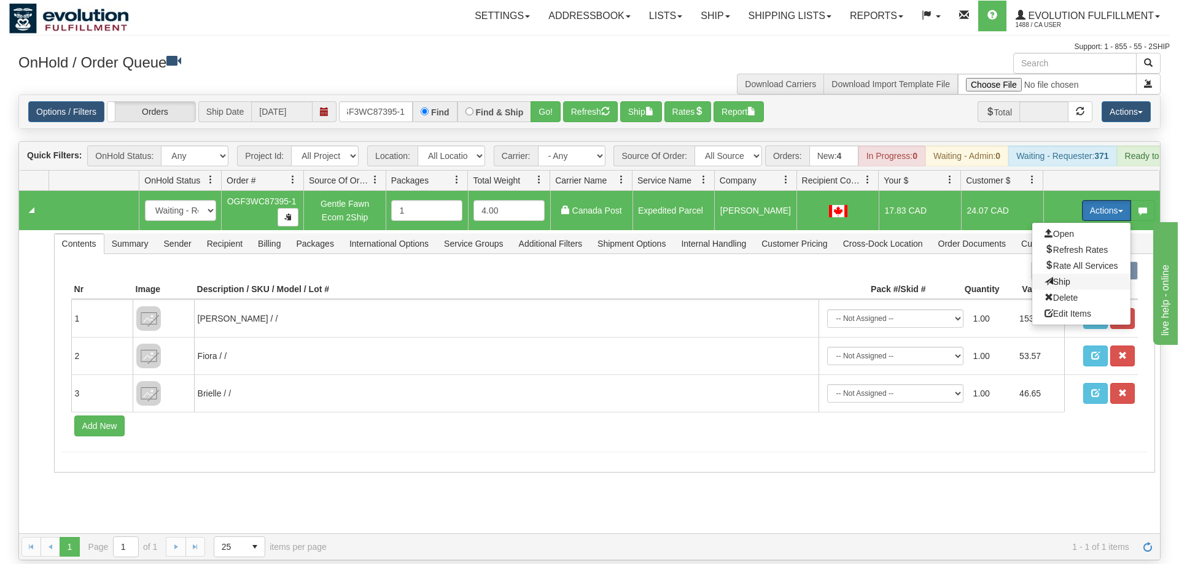
click at [1056, 277] on span "Ship" at bounding box center [1058, 282] width 26 height 10
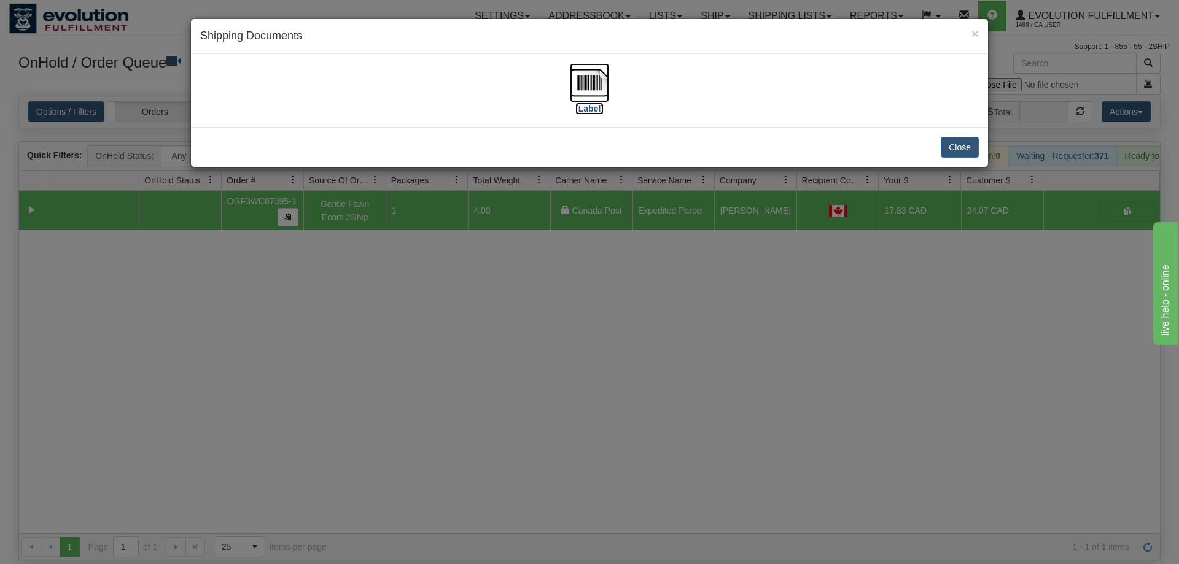
click at [601, 90] on img at bounding box center [589, 82] width 39 height 39
drag, startPoint x: 372, startPoint y: 315, endPoint x: 362, endPoint y: 153, distance: 162.4
click at [372, 310] on div "× Shipping Documents [Label] Close" at bounding box center [589, 282] width 1179 height 564
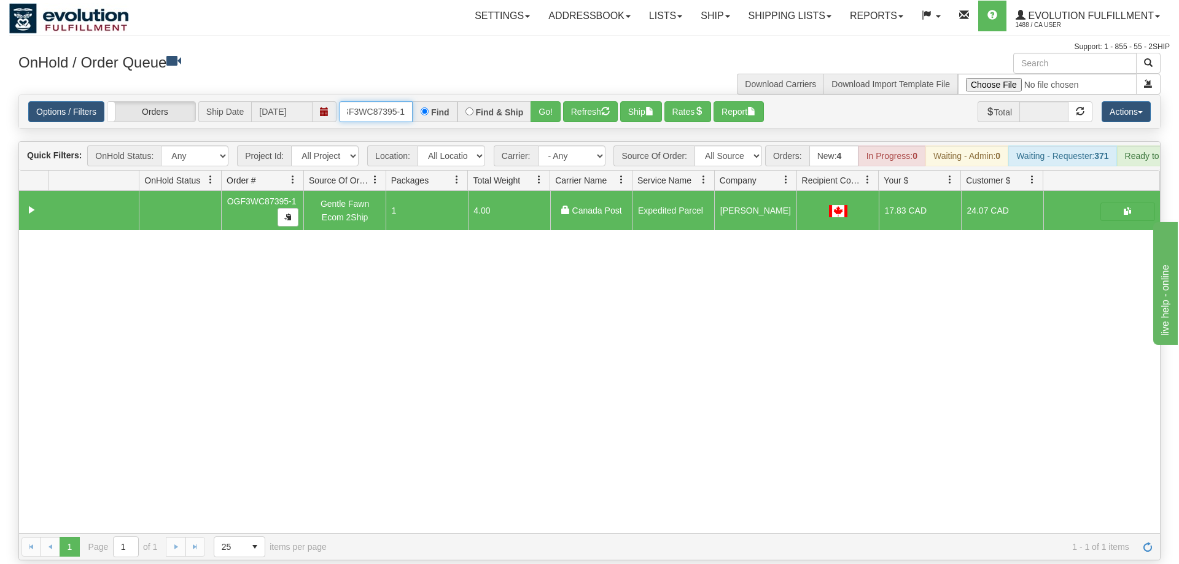
click at [375, 101] on input "OGF3WC87395-1" at bounding box center [376, 111] width 74 height 21
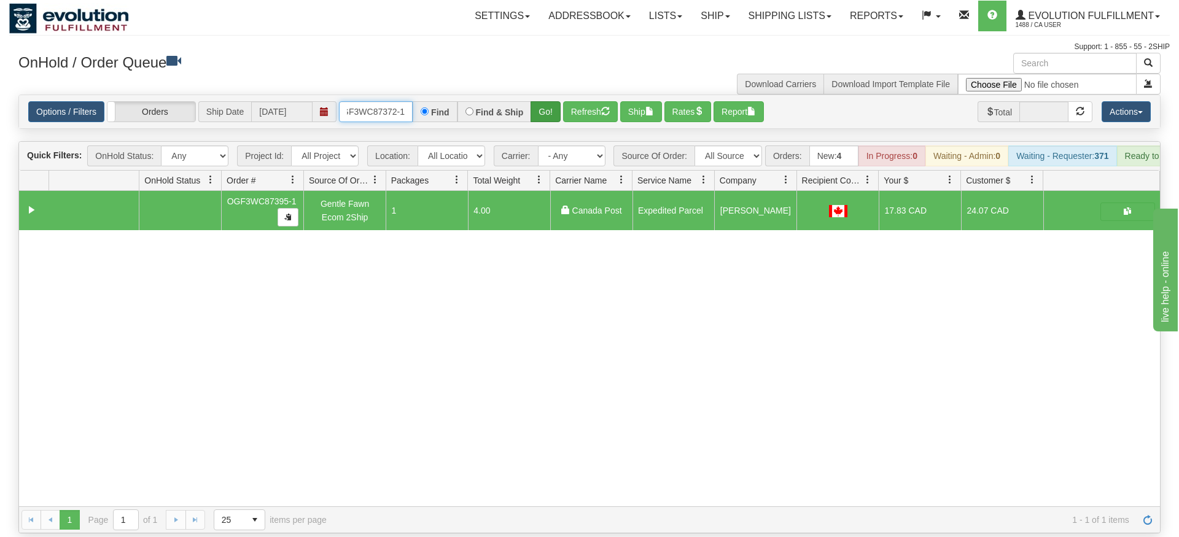
type input "OGF3WC87372-1"
click at [553, 119] on div "Is equal to Is not equal to Contains Does not contains CAD USD EUR ZAR [PERSON_…" at bounding box center [589, 314] width 1161 height 439
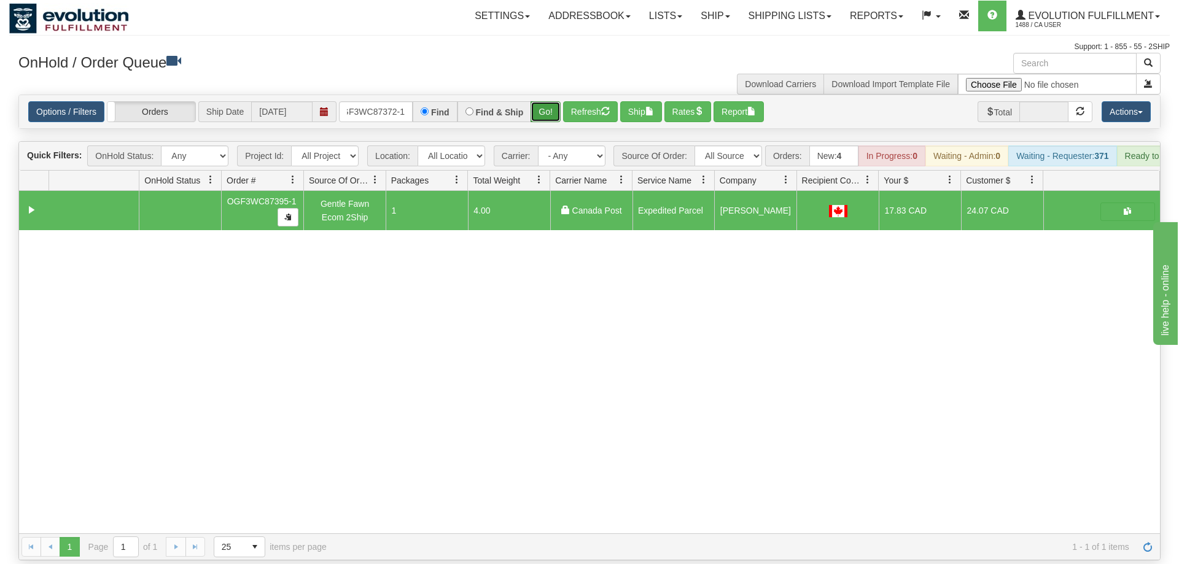
click at [549, 101] on button "Go!" at bounding box center [546, 111] width 30 height 21
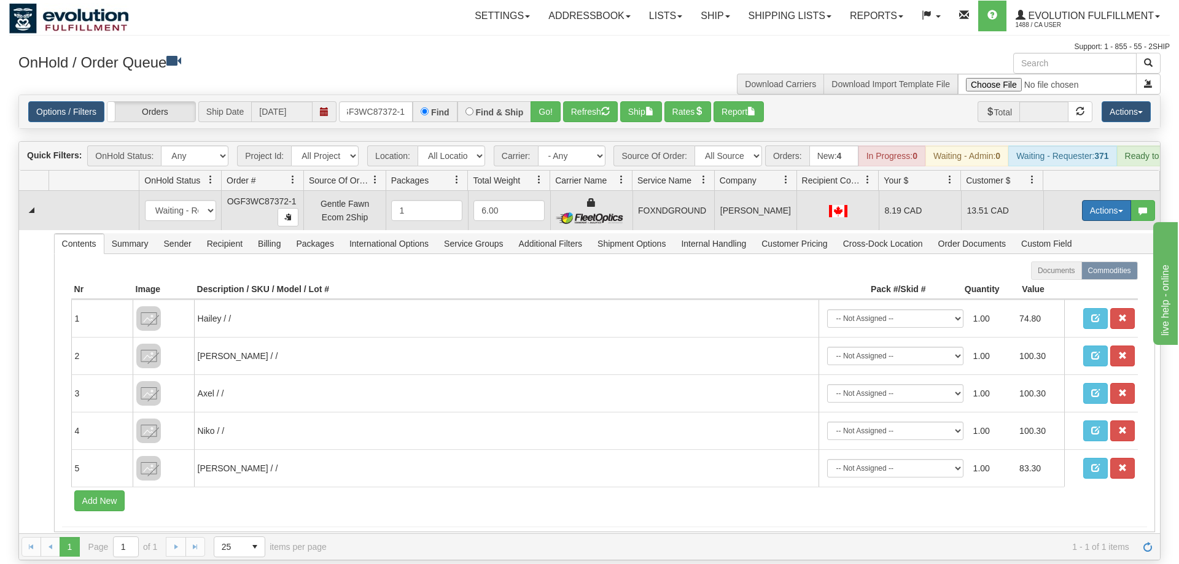
click at [1093, 200] on button "Actions" at bounding box center [1106, 210] width 49 height 21
click at [1068, 274] on link "Ship" at bounding box center [1081, 282] width 98 height 16
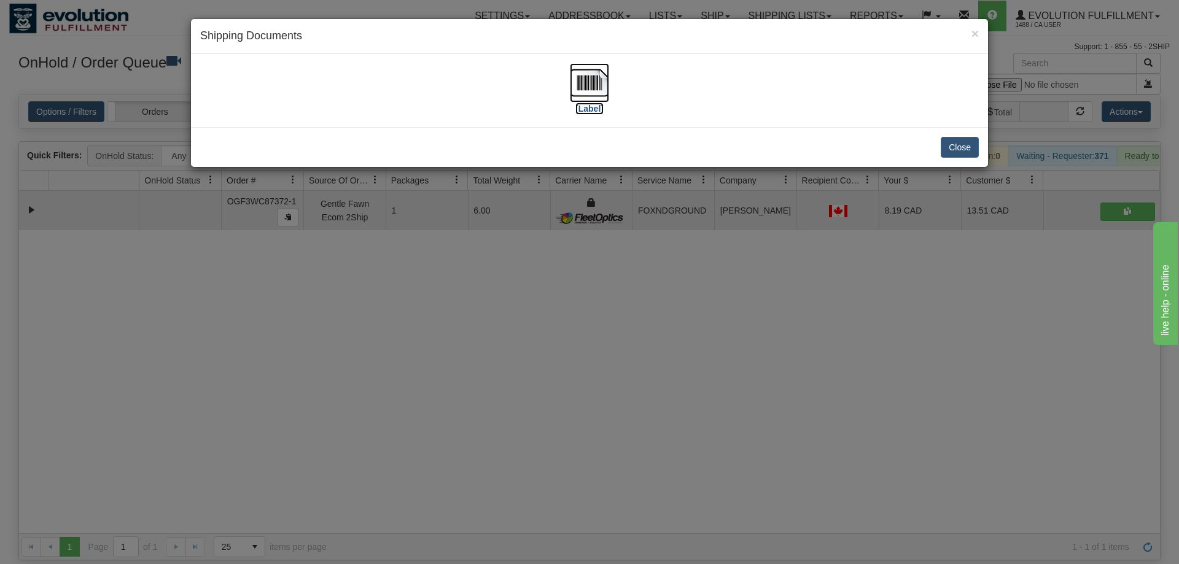
click at [580, 83] on img at bounding box center [589, 82] width 39 height 39
click at [594, 353] on div "× Shipping Documents [Label] Close" at bounding box center [589, 282] width 1179 height 564
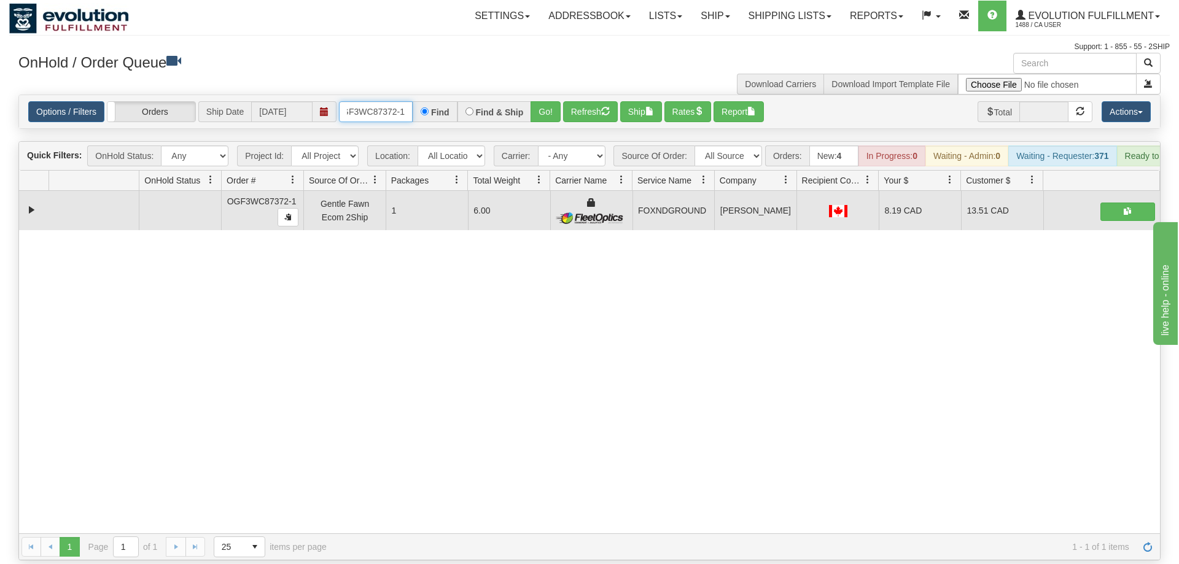
click at [376, 101] on input "OGF3WC87372-1" at bounding box center [376, 111] width 74 height 21
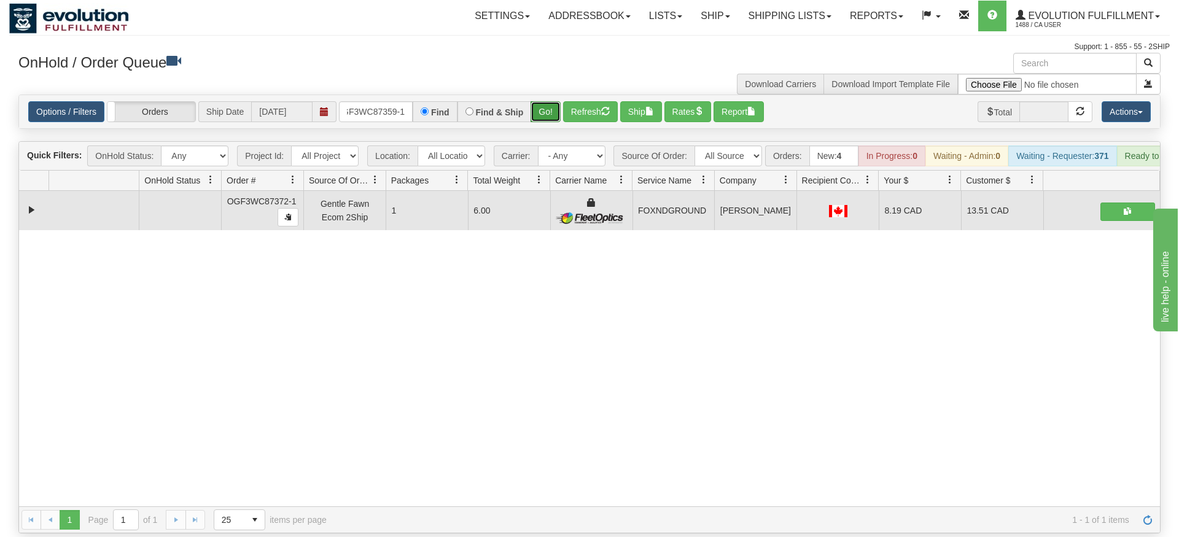
click at [551, 115] on div "Is equal to Is not equal to Contains Does not contains CAD USD EUR ZAR [PERSON_…" at bounding box center [589, 314] width 1161 height 439
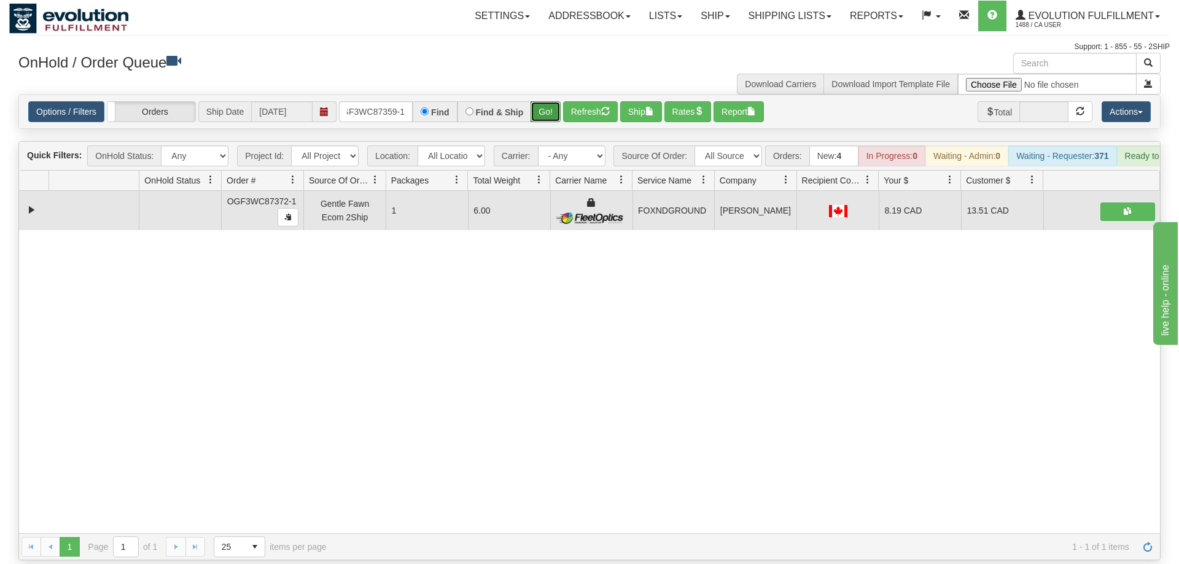
click at [549, 101] on button "Go!" at bounding box center [546, 111] width 30 height 21
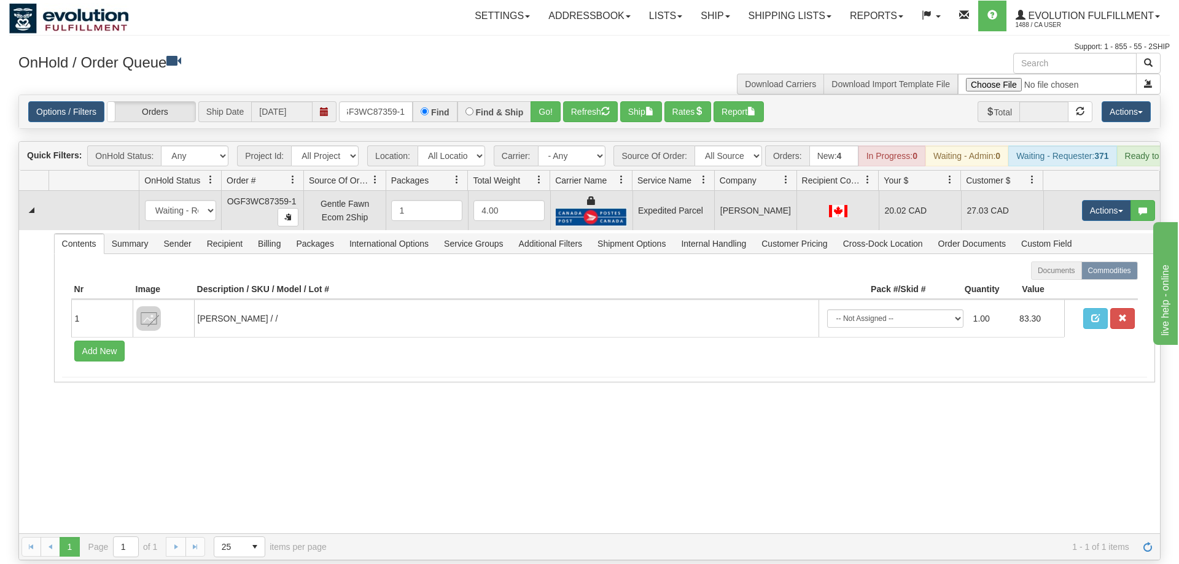
click at [1112, 204] on td "Actions Open Refresh Rates Rate All Services Ship Delete Edit Items" at bounding box center [1102, 210] width 117 height 39
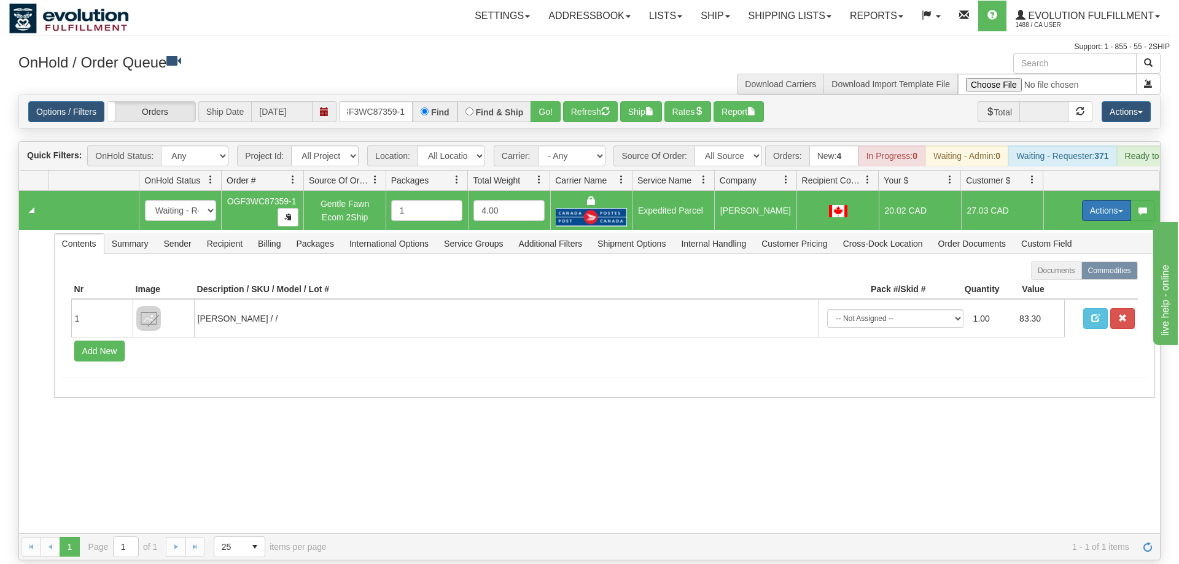
click at [1105, 200] on button "Actions" at bounding box center [1106, 210] width 49 height 21
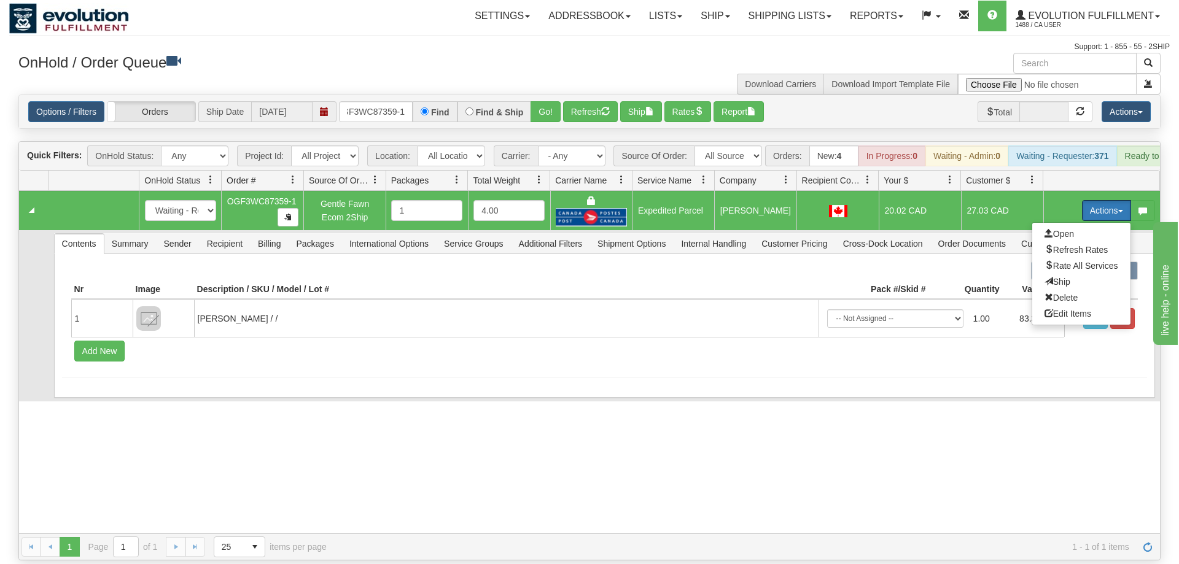
click at [1051, 277] on span "Ship" at bounding box center [1058, 282] width 26 height 10
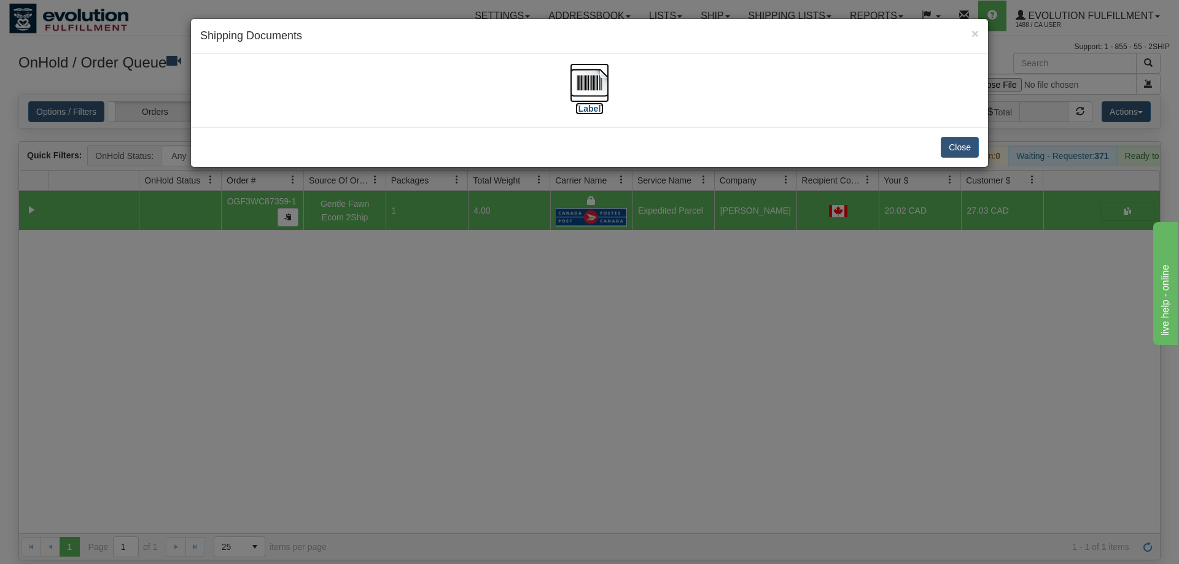
click at [590, 80] on img at bounding box center [589, 82] width 39 height 39
drag, startPoint x: 348, startPoint y: 448, endPoint x: 325, endPoint y: 116, distance: 333.1
click at [349, 424] on div "× Shipping Documents [Label] Close" at bounding box center [589, 282] width 1179 height 564
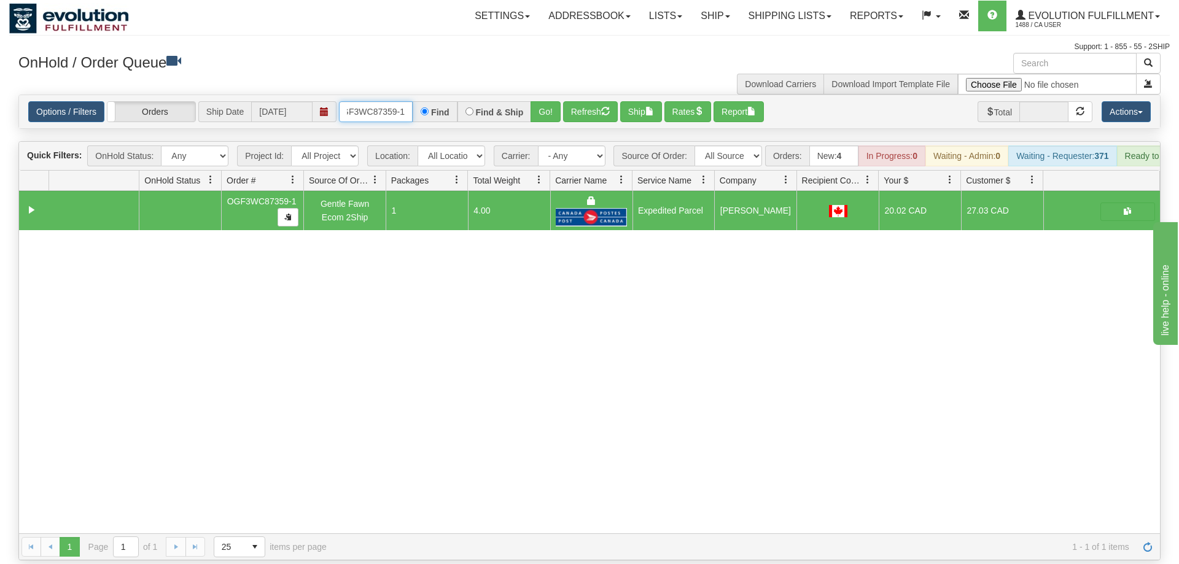
click at [403, 101] on input "OGF3WC87359-1" at bounding box center [376, 111] width 74 height 21
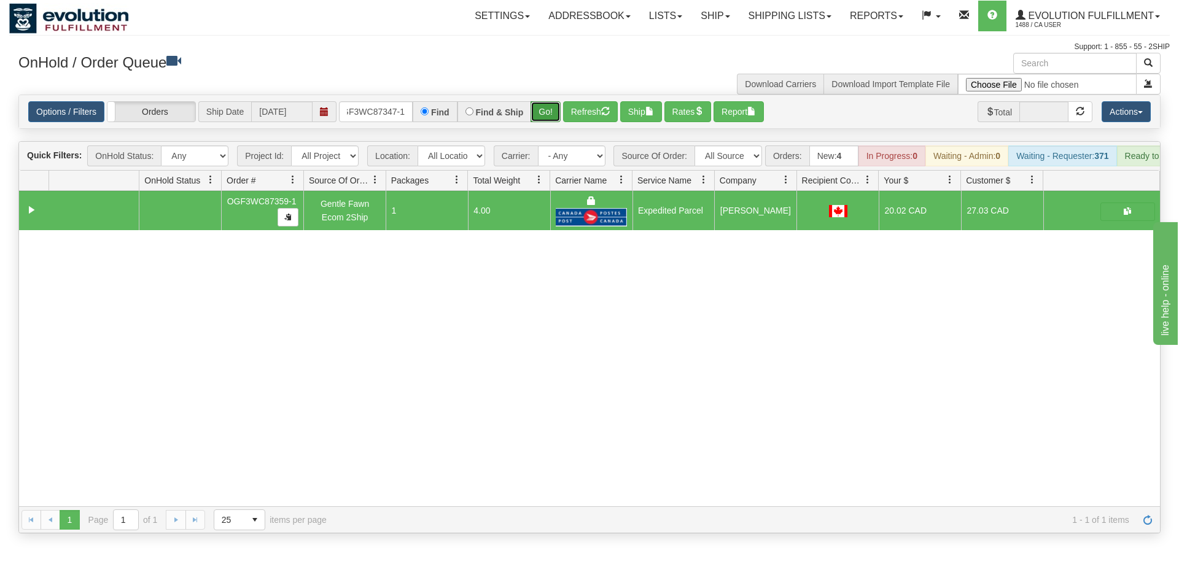
click at [548, 111] on div "Options / Filters Group Shipments Orders Ship Date [DATE] OGF3WC87347-1 Find Fi…" at bounding box center [589, 112] width 1142 height 34
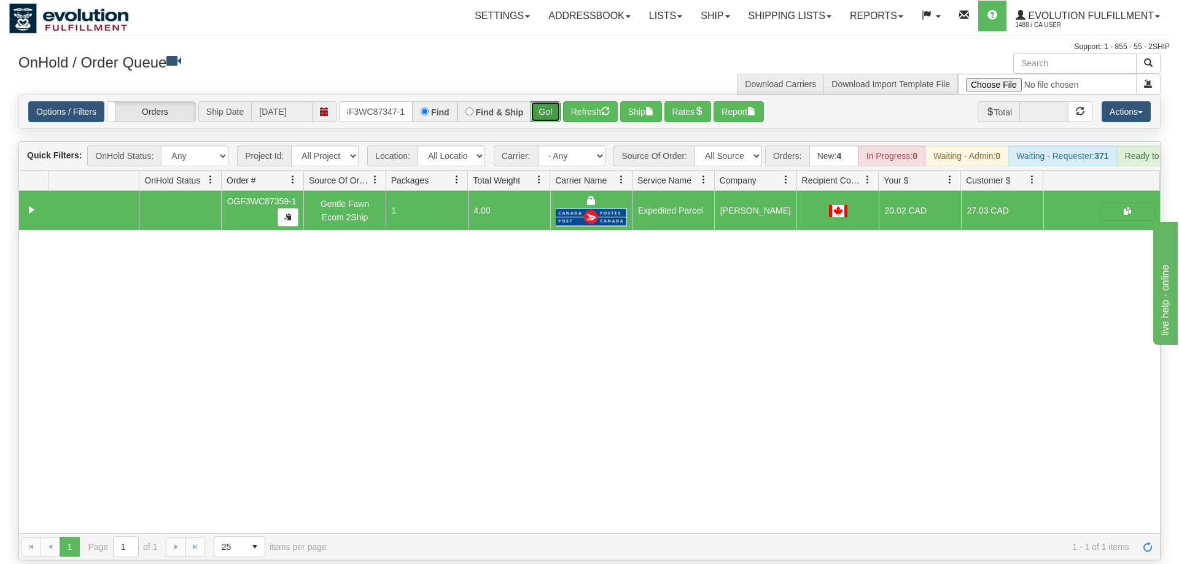
click at [540, 101] on button "Go!" at bounding box center [546, 111] width 30 height 21
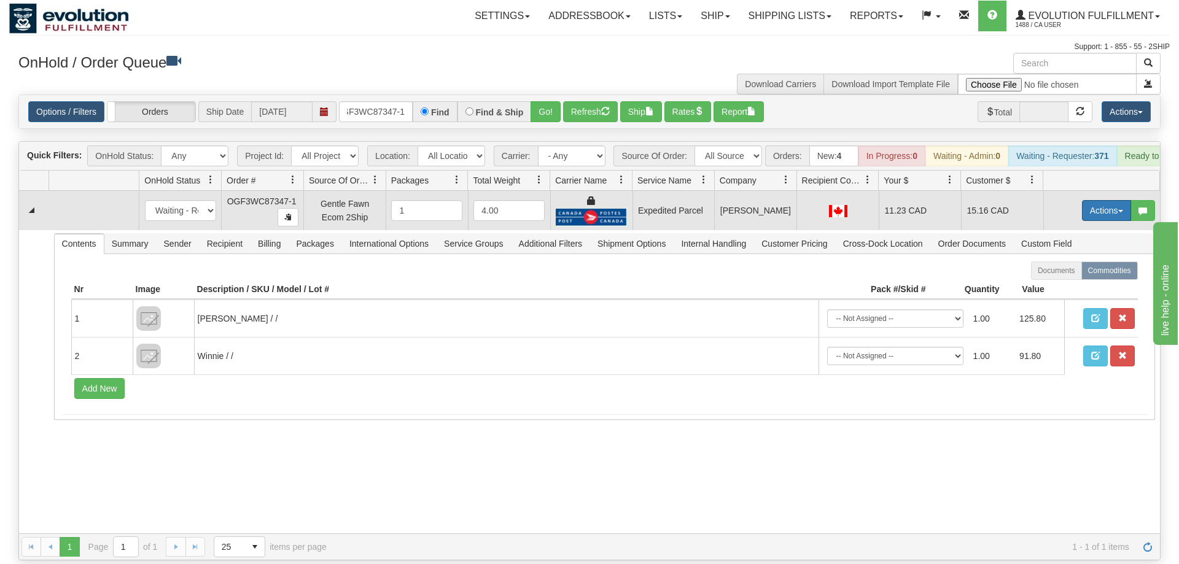
click at [1095, 200] on button "Actions" at bounding box center [1106, 210] width 49 height 21
click at [1045, 274] on link "Ship" at bounding box center [1081, 282] width 98 height 16
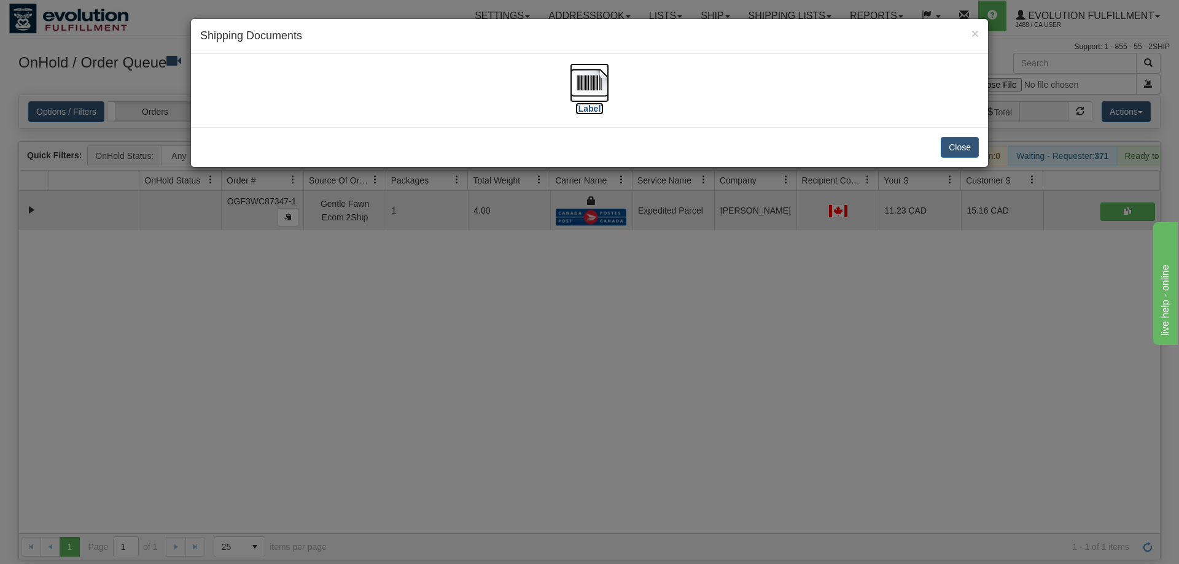
click at [599, 99] on img at bounding box center [589, 82] width 39 height 39
click at [345, 334] on div "× Shipping Documents [Label] Close" at bounding box center [589, 282] width 1179 height 564
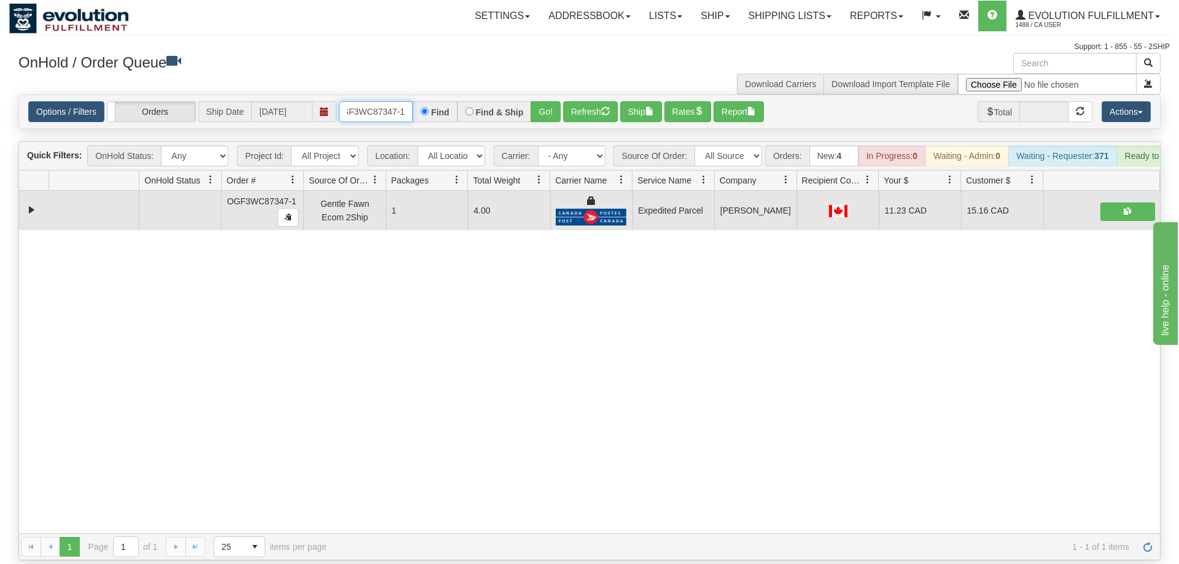
click at [376, 103] on input "OGF3WC87347-1" at bounding box center [376, 111] width 74 height 21
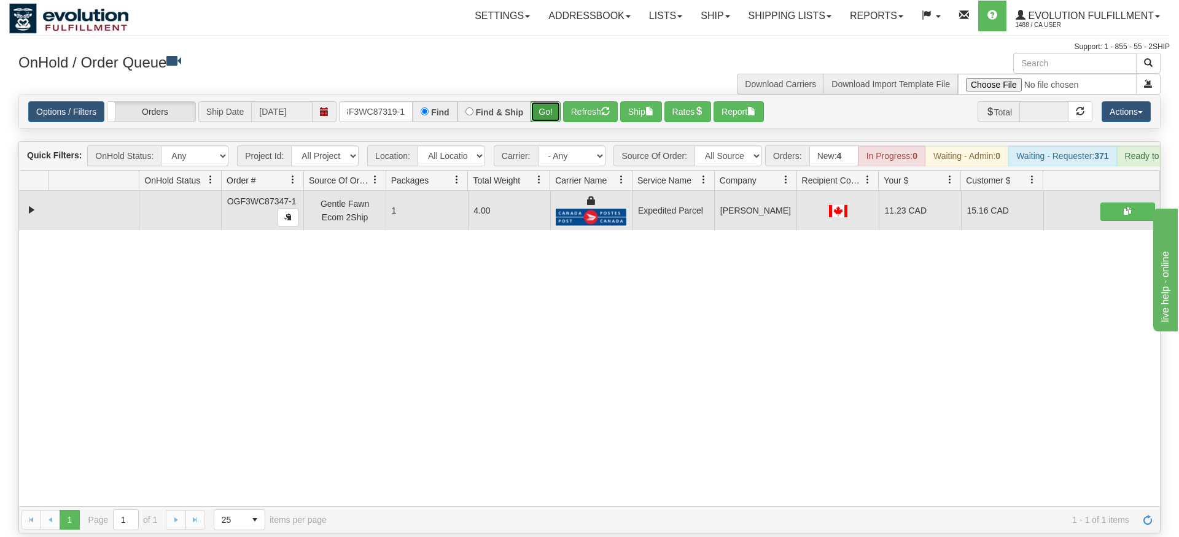
click at [548, 123] on div "Is equal to Is not equal to Contains Does not contains CAD USD EUR ZAR [PERSON_…" at bounding box center [589, 314] width 1161 height 439
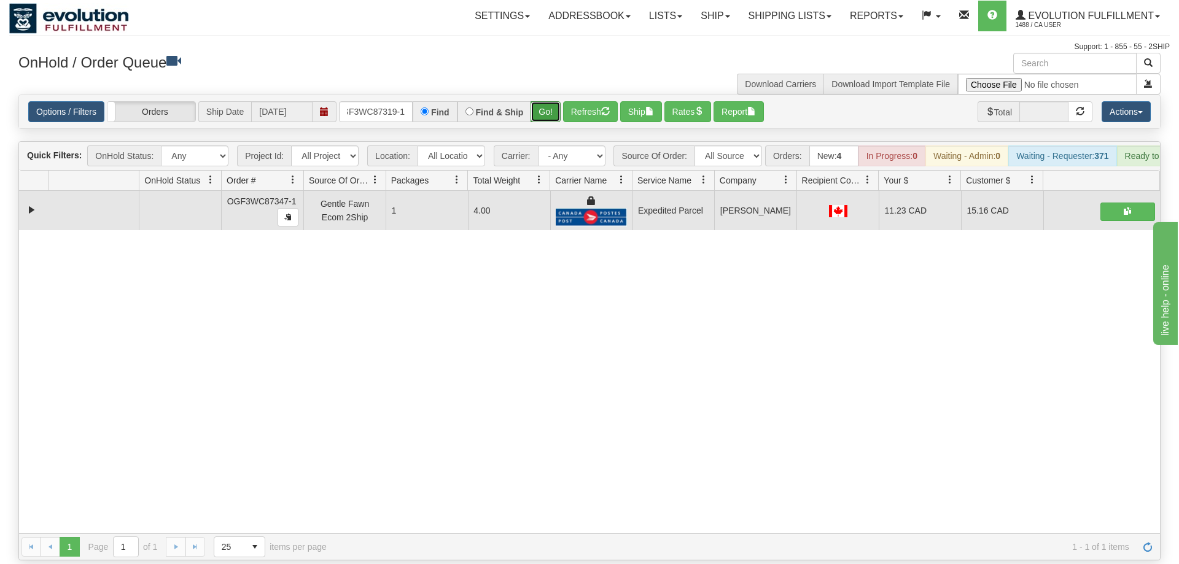
click at [547, 101] on button "Go!" at bounding box center [546, 111] width 30 height 21
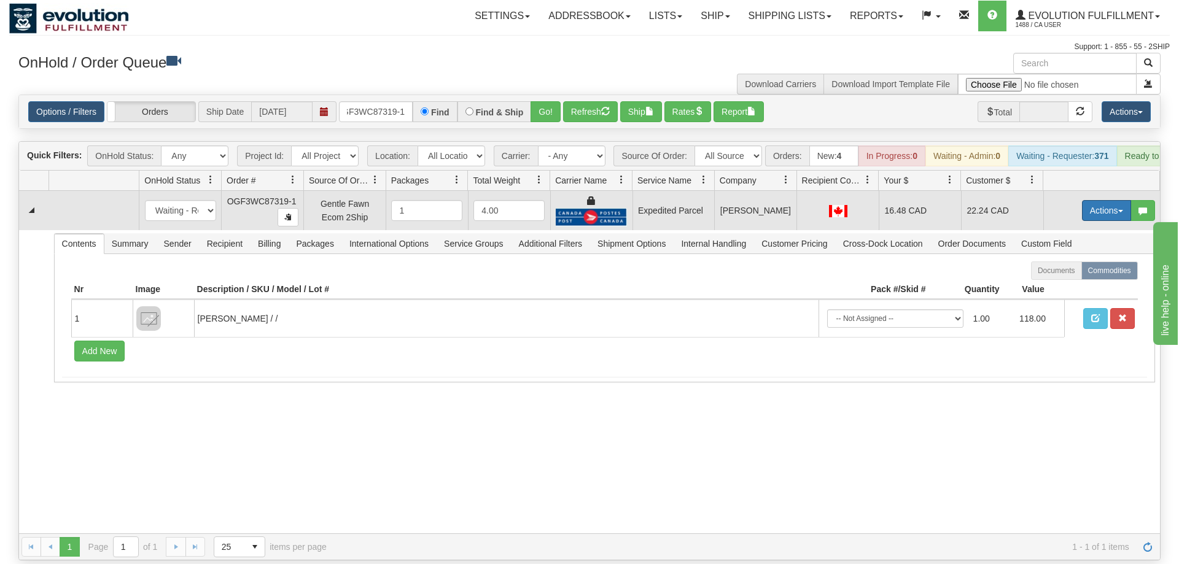
click at [1099, 200] on button "Actions" at bounding box center [1106, 210] width 49 height 21
click at [1072, 274] on link "Ship" at bounding box center [1081, 282] width 98 height 16
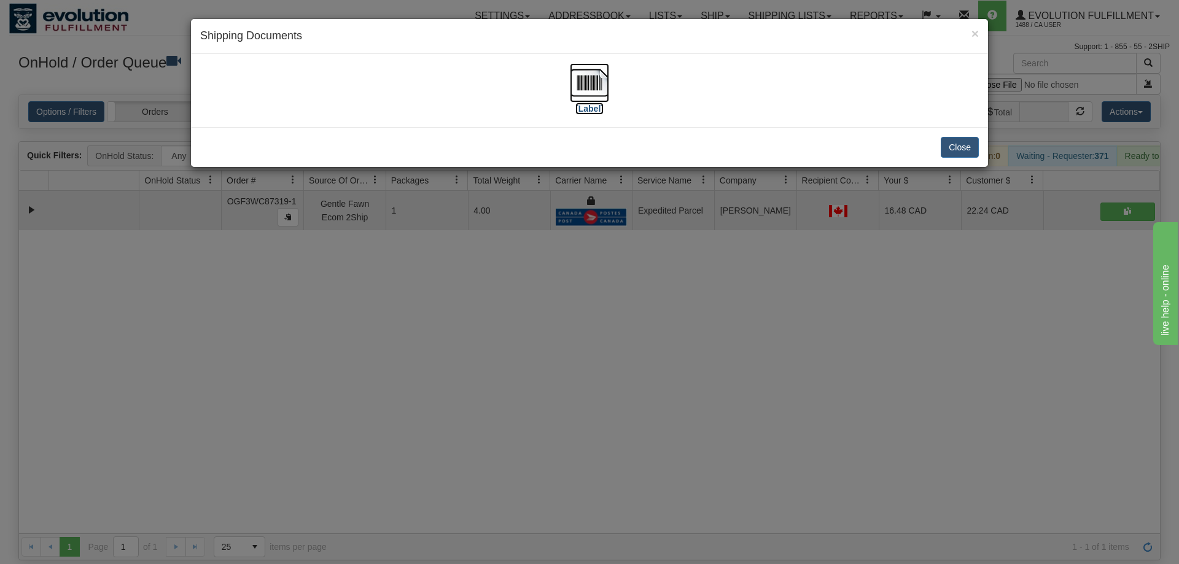
click at [603, 76] on img at bounding box center [589, 82] width 39 height 39
drag, startPoint x: 408, startPoint y: 264, endPoint x: 356, endPoint y: 15, distance: 254.7
click at [408, 256] on div "× Shipping Documents [Label] Close" at bounding box center [589, 282] width 1179 height 564
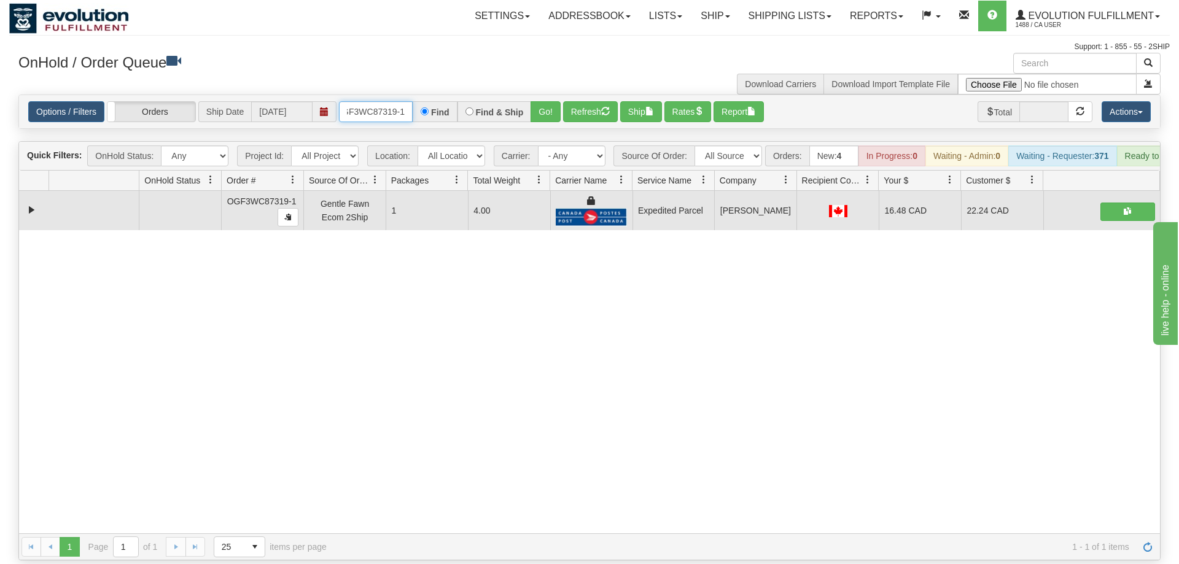
click at [380, 101] on input "OGF3WC87319-1" at bounding box center [376, 111] width 74 height 21
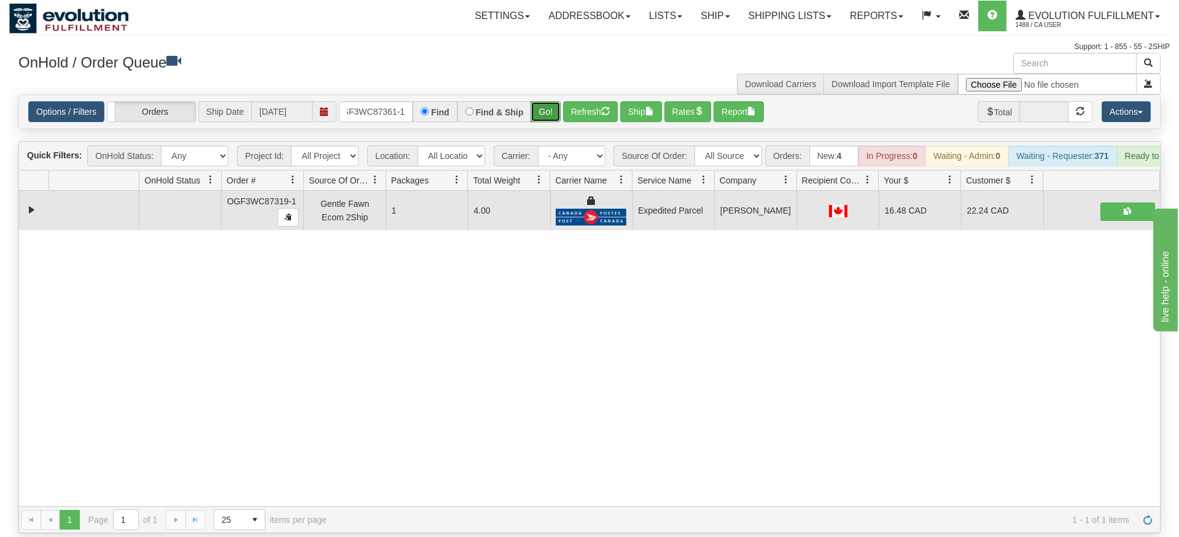
click at [554, 129] on div "Is equal to Is not equal to Contains Does not contains CAD USD EUR ZAR [PERSON_…" at bounding box center [589, 314] width 1161 height 439
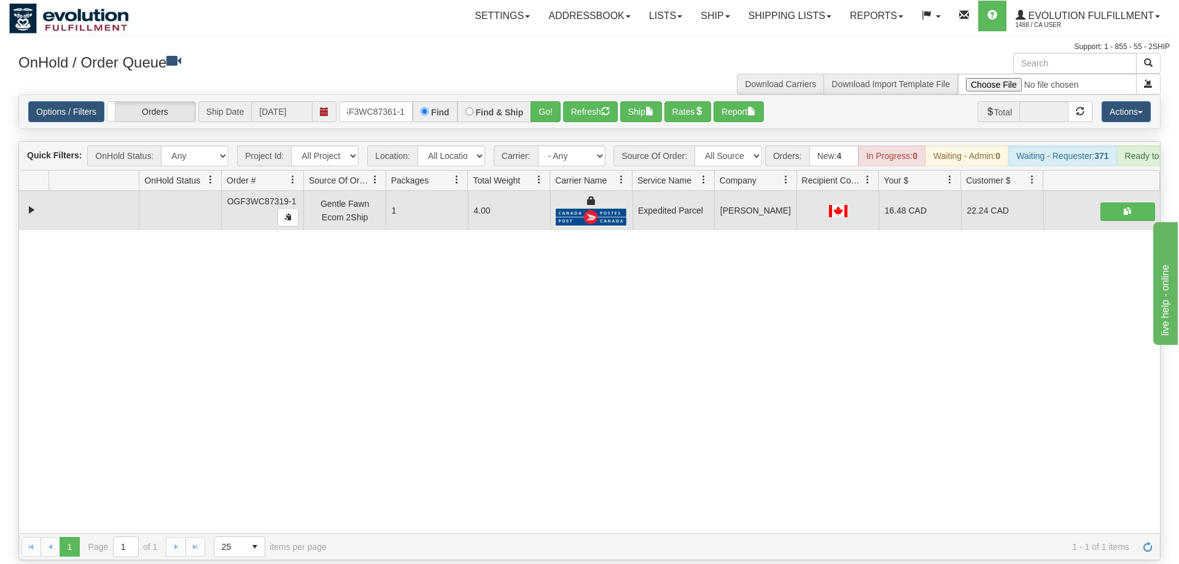
click at [556, 109] on div "Options / Filters Group Shipments Orders Ship Date [DATE] OGF3WC87361-1 Find Fi…" at bounding box center [589, 111] width 1141 height 33
click at [556, 101] on button "Go!" at bounding box center [546, 111] width 30 height 21
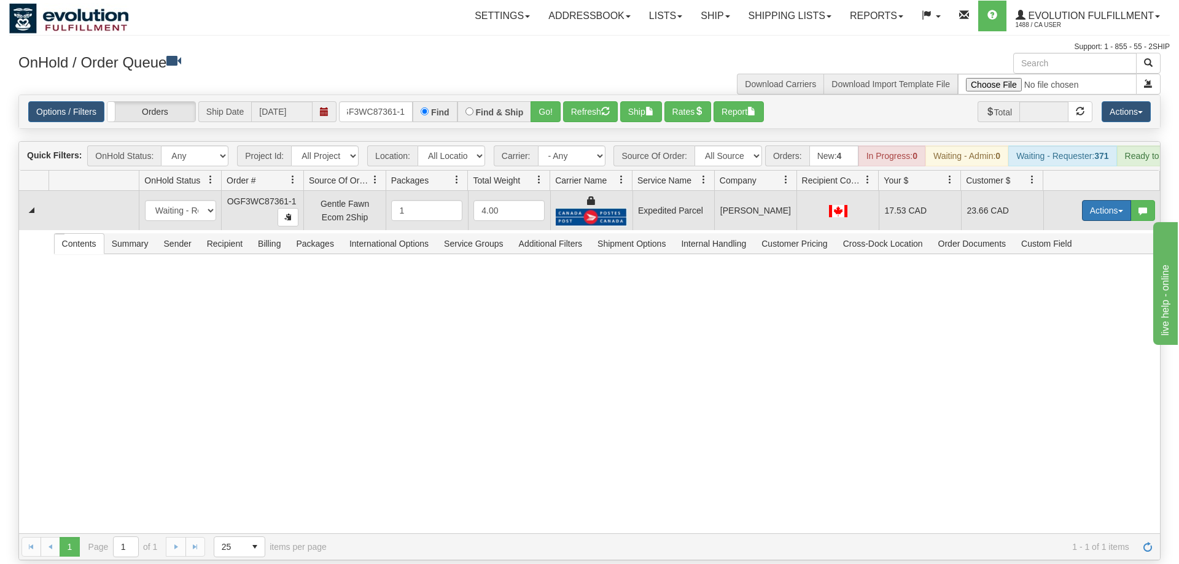
click at [1110, 200] on button "Actions" at bounding box center [1106, 210] width 49 height 21
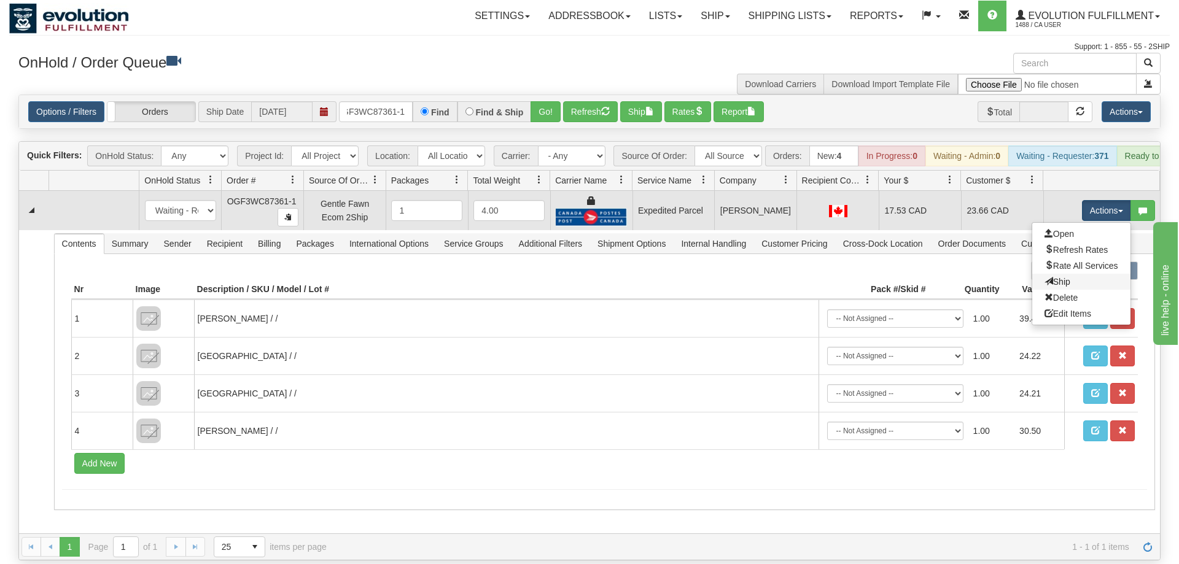
click at [1068, 274] on link "Ship" at bounding box center [1081, 282] width 98 height 16
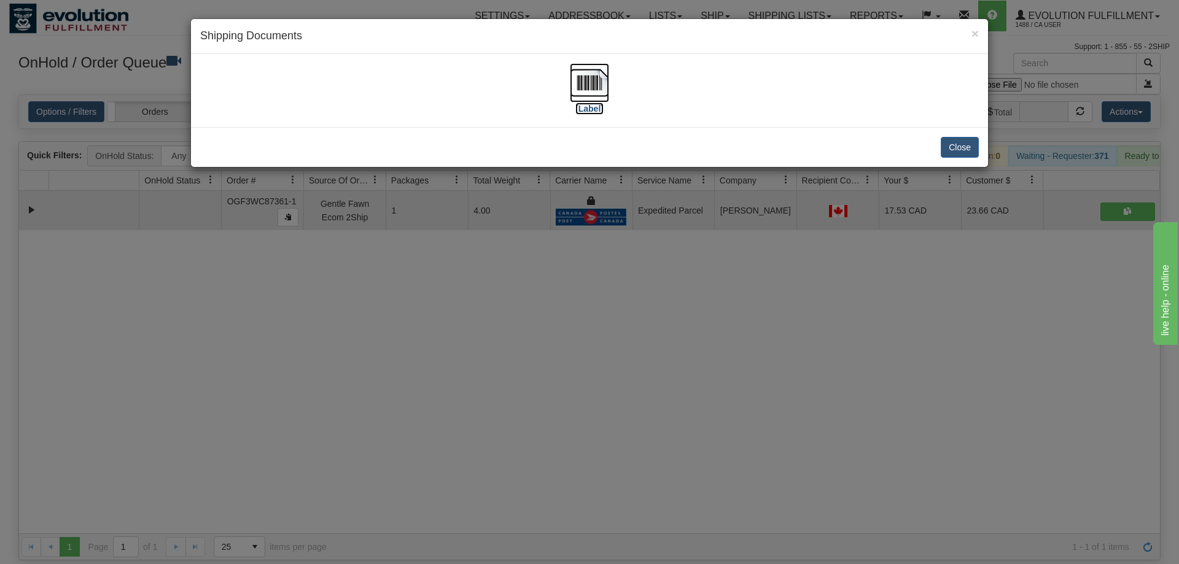
click at [594, 81] on img at bounding box center [589, 82] width 39 height 39
drag, startPoint x: 412, startPoint y: 341, endPoint x: 393, endPoint y: 142, distance: 199.3
click at [412, 335] on div "× Shipping Documents [Label] Close" at bounding box center [589, 282] width 1179 height 564
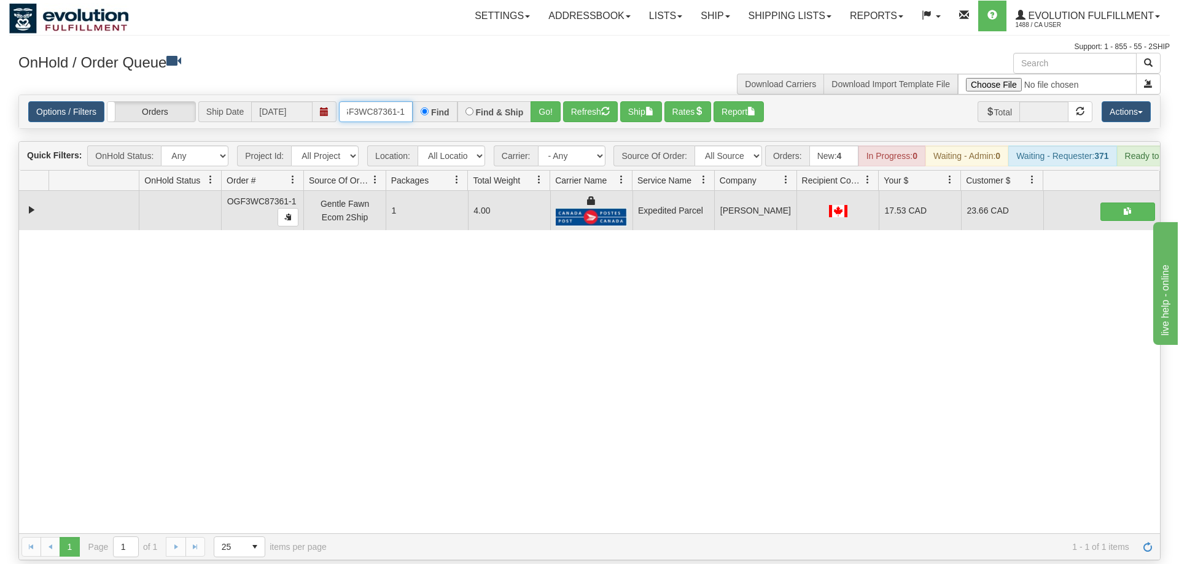
click at [388, 101] on input "OGF3WC87361-1" at bounding box center [376, 111] width 74 height 21
drag, startPoint x: 546, startPoint y: 97, endPoint x: 565, endPoint y: 104, distance: 20.4
click at [548, 123] on div "Is equal to Is not equal to Contains Does not contains CAD USD EUR ZAR [PERSON_…" at bounding box center [589, 328] width 1161 height 466
drag, startPoint x: 571, startPoint y: 90, endPoint x: 558, endPoint y: 88, distance: 13.0
click at [569, 101] on button "Refresh" at bounding box center [590, 111] width 55 height 21
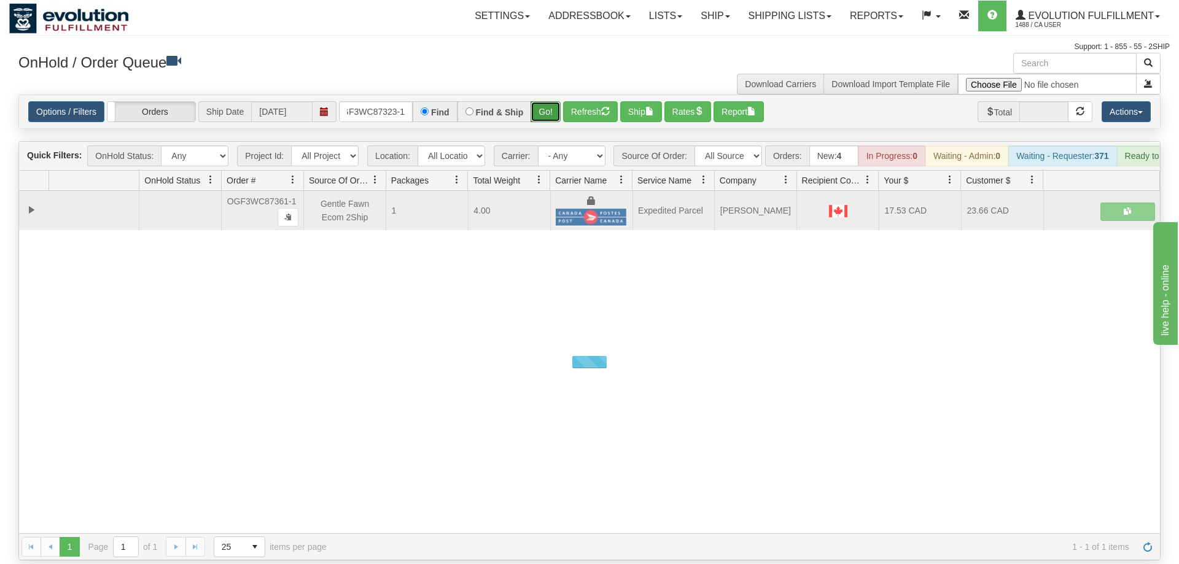
click at [552, 101] on button "Go!" at bounding box center [546, 111] width 30 height 21
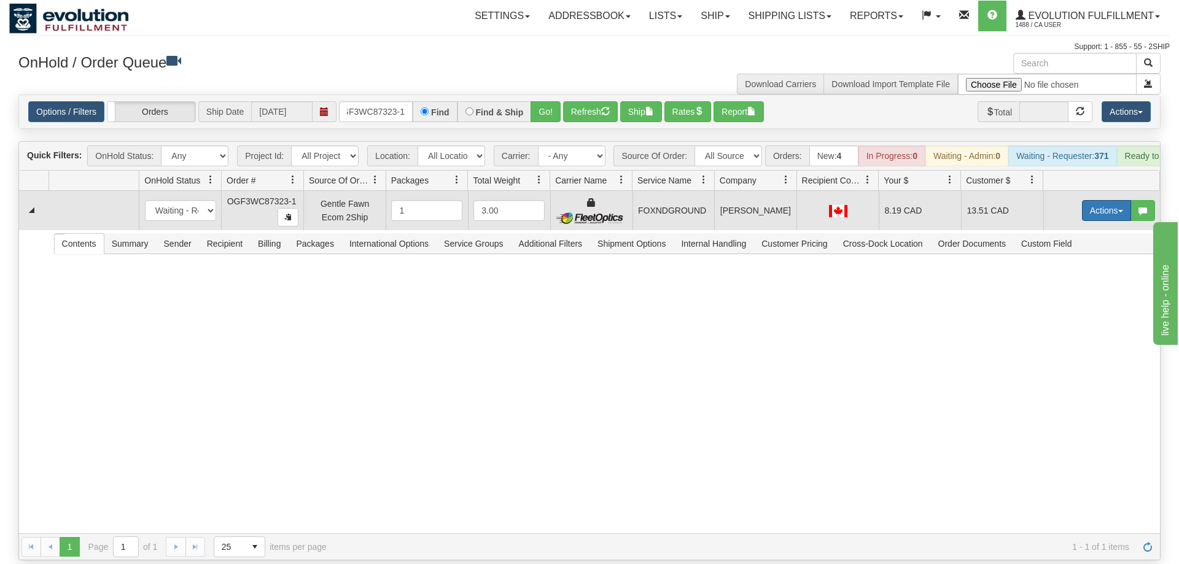
click at [1111, 200] on button "Actions" at bounding box center [1106, 210] width 49 height 21
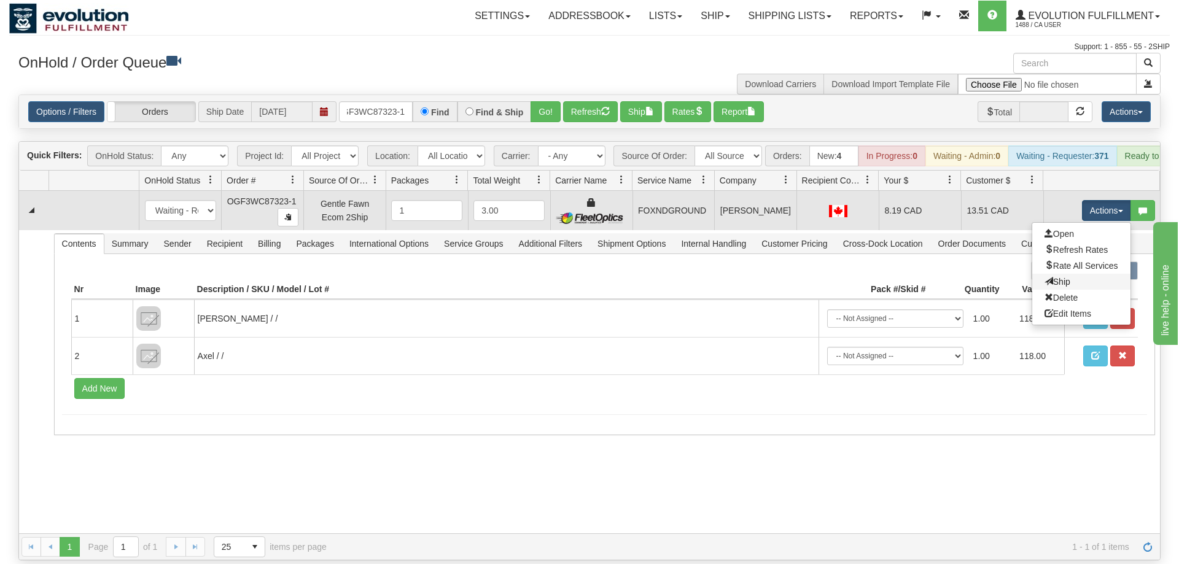
click at [1094, 274] on link "Ship" at bounding box center [1081, 282] width 98 height 16
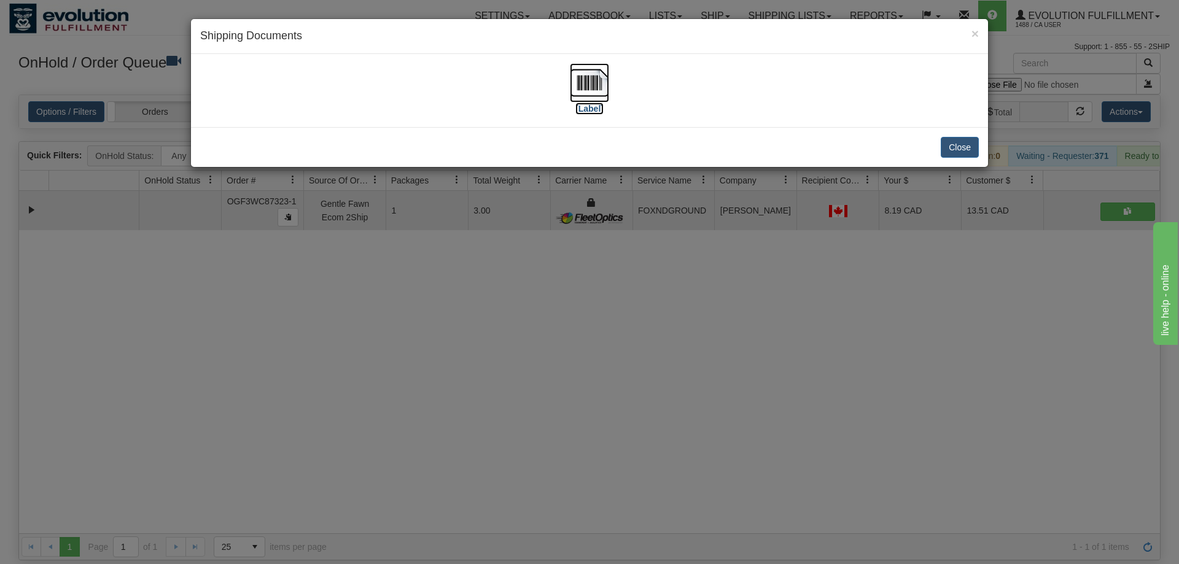
click at [580, 79] on img at bounding box center [589, 82] width 39 height 39
drag, startPoint x: 348, startPoint y: 281, endPoint x: 351, endPoint y: 69, distance: 211.3
click at [353, 259] on div "× Shipping Documents [Label] Close" at bounding box center [589, 282] width 1179 height 564
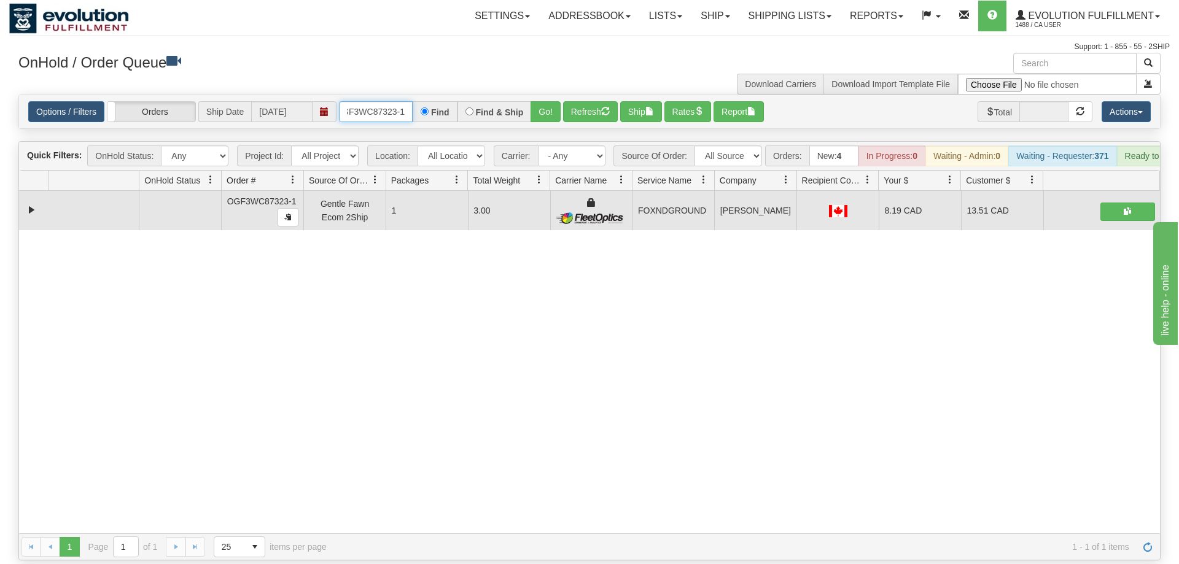
click at [378, 101] on input "OGF3WC87323-1" at bounding box center [376, 111] width 74 height 21
click at [556, 112] on div "Is equal to Is not equal to Contains Does not contains CAD USD EUR ZAR [PERSON_…" at bounding box center [589, 328] width 1161 height 466
click at [552, 101] on button "Go!" at bounding box center [546, 111] width 30 height 21
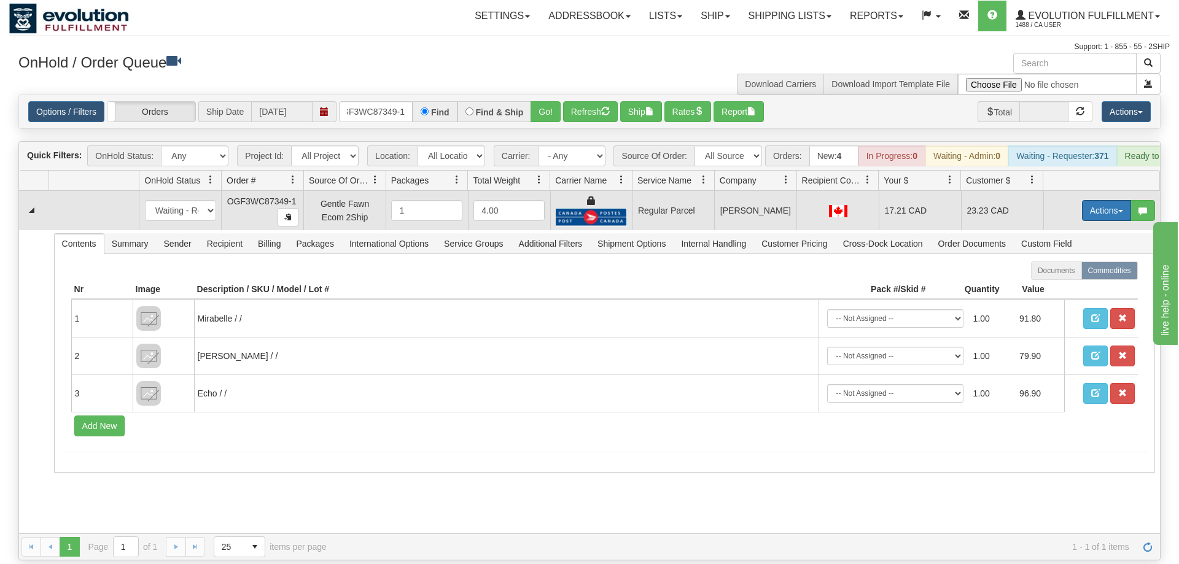
click at [1089, 200] on button "Actions" at bounding box center [1106, 210] width 49 height 21
click at [1065, 261] on span "Rate All Services" at bounding box center [1082, 266] width 74 height 10
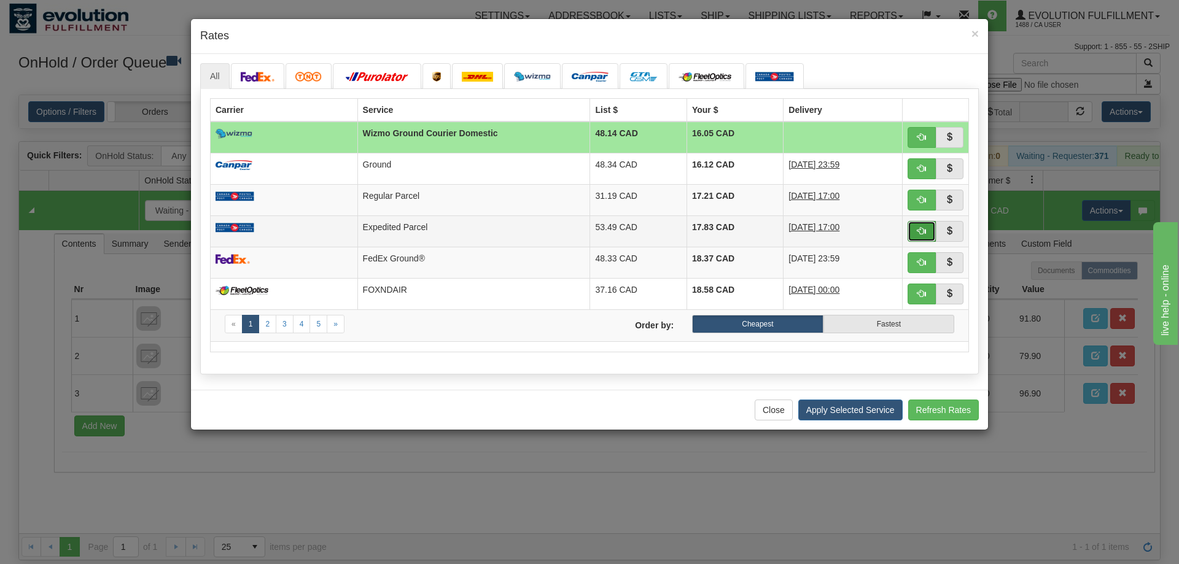
click at [919, 229] on span "button" at bounding box center [922, 231] width 9 height 9
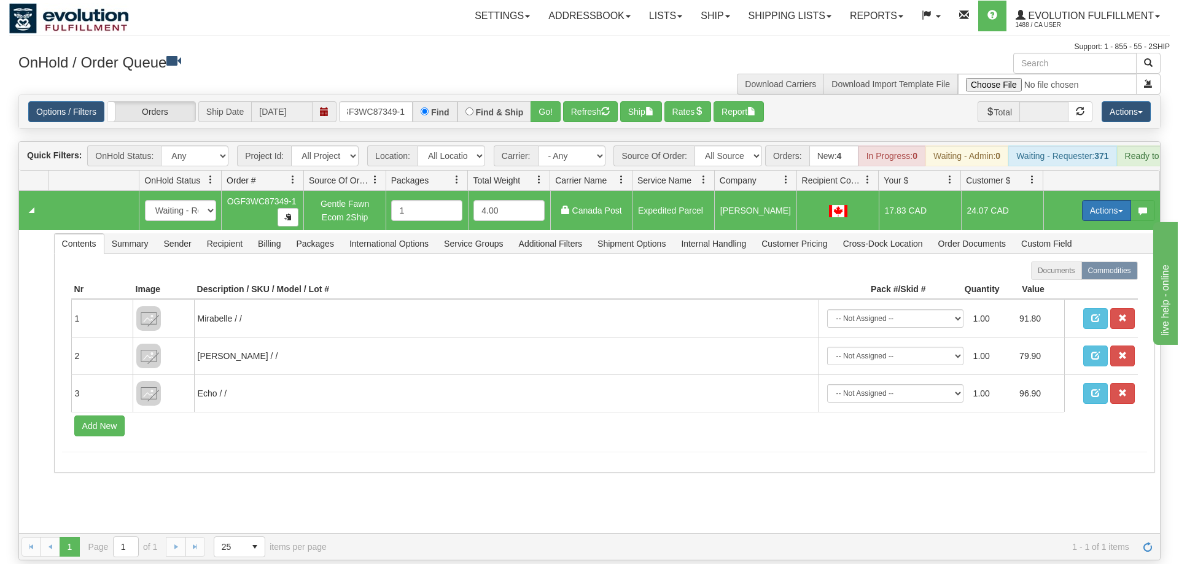
click at [1104, 200] on button "Actions" at bounding box center [1106, 210] width 49 height 21
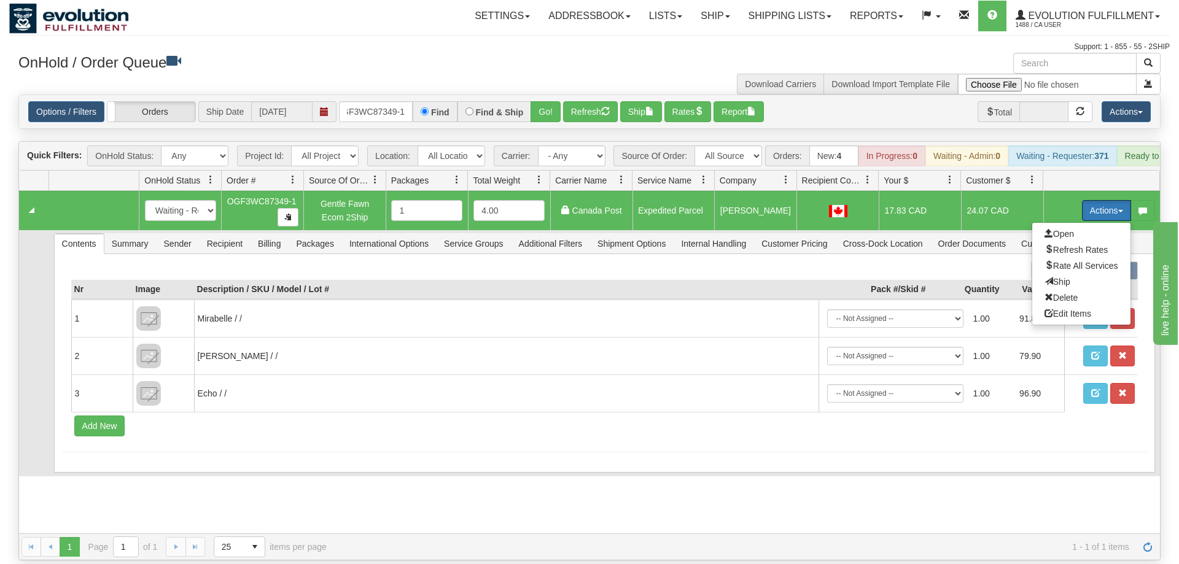
click at [1060, 277] on span "Ship" at bounding box center [1058, 282] width 26 height 10
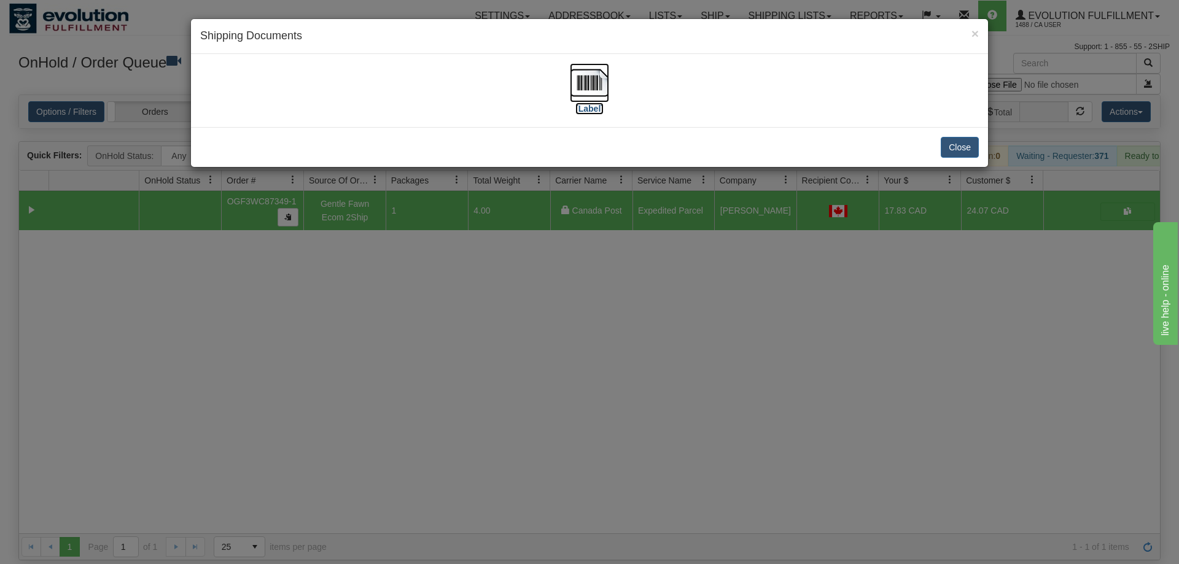
click at [600, 93] on img at bounding box center [589, 82] width 39 height 39
drag, startPoint x: 383, startPoint y: 318, endPoint x: 320, endPoint y: 126, distance: 201.6
click at [383, 316] on div "× Shipping Documents [Label] Close" at bounding box center [589, 282] width 1179 height 564
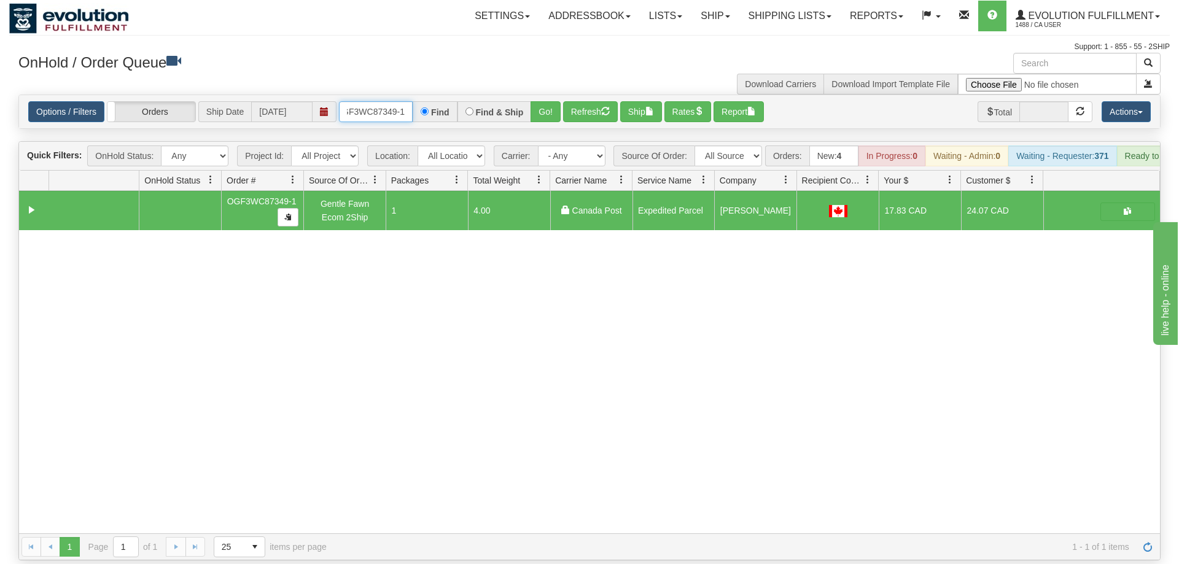
click at [370, 101] on input "OGF3WC87349-1" at bounding box center [376, 111] width 74 height 21
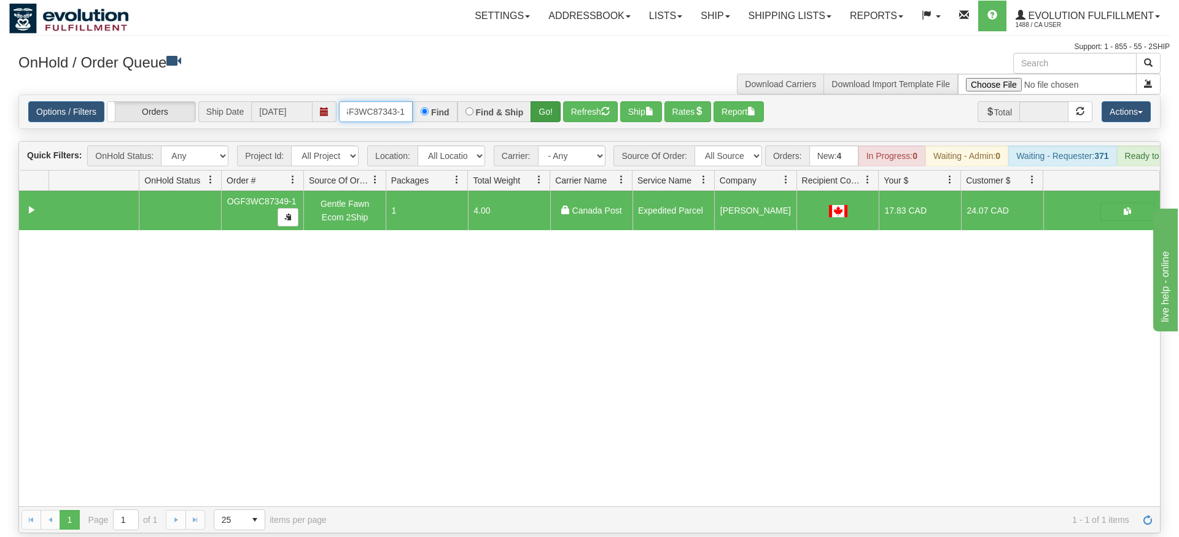
type input "OGF3WC87343-1"
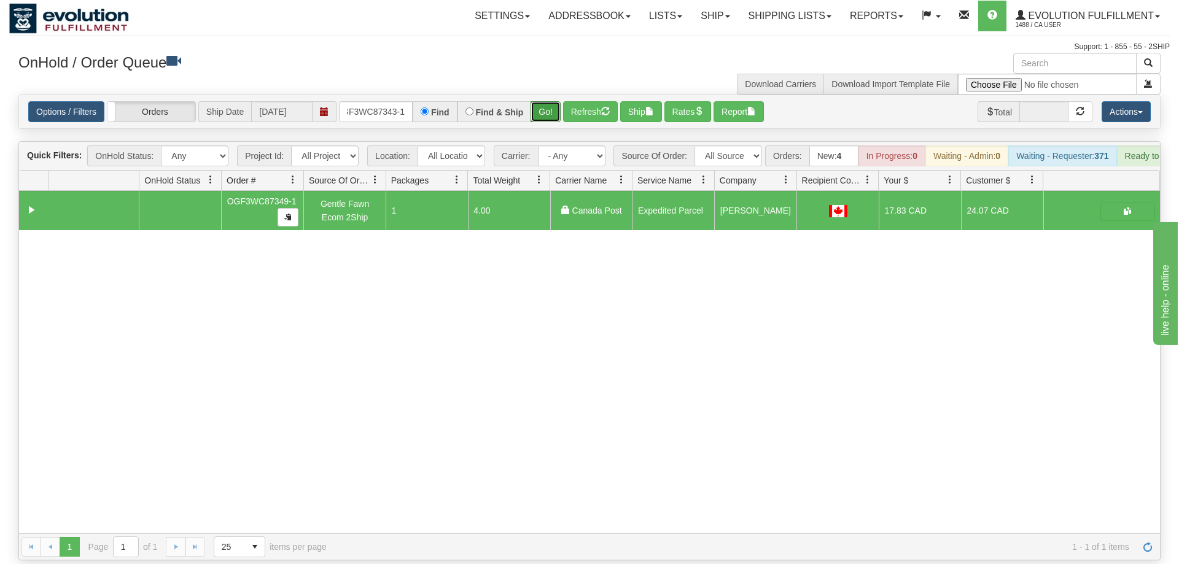
click at [543, 115] on div "Is equal to Is not equal to Contains Does not contains CAD USD EUR ZAR [PERSON_…" at bounding box center [589, 328] width 1161 height 466
click at [548, 101] on button "Go!" at bounding box center [546, 111] width 30 height 21
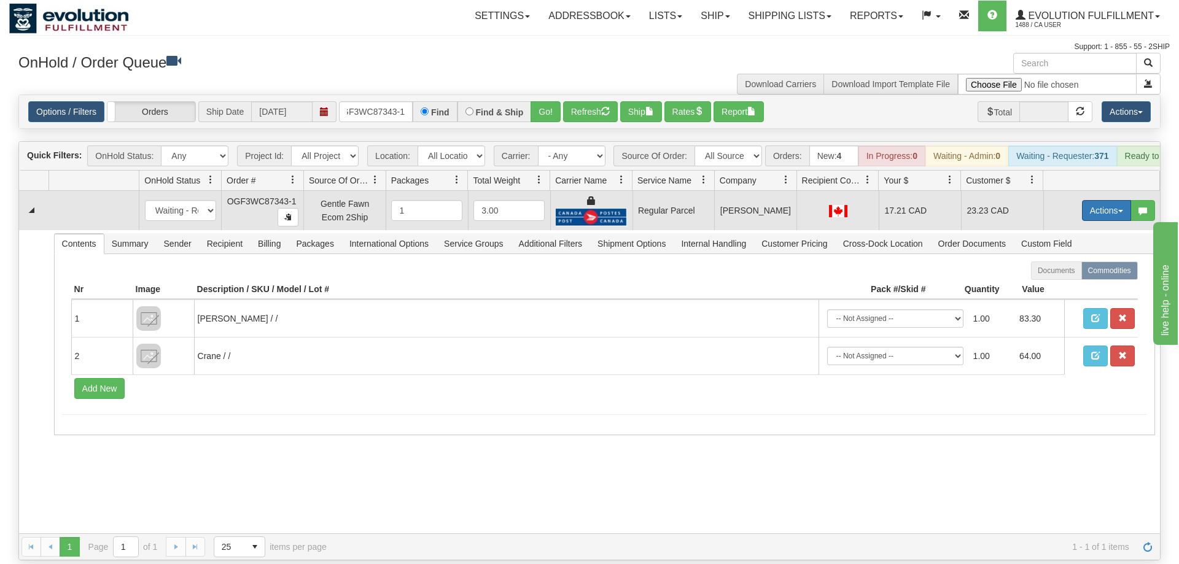
click at [1112, 200] on button "Actions" at bounding box center [1106, 210] width 49 height 21
click at [1076, 261] on span "Rate All Services" at bounding box center [1082, 266] width 74 height 10
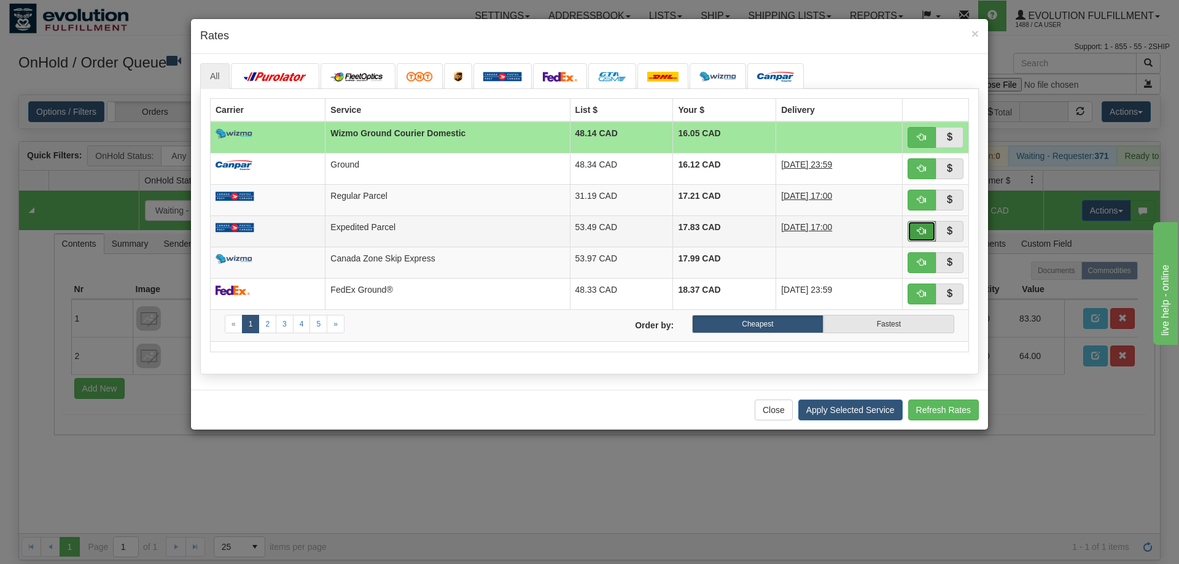
click at [916, 235] on button "button" at bounding box center [922, 231] width 28 height 21
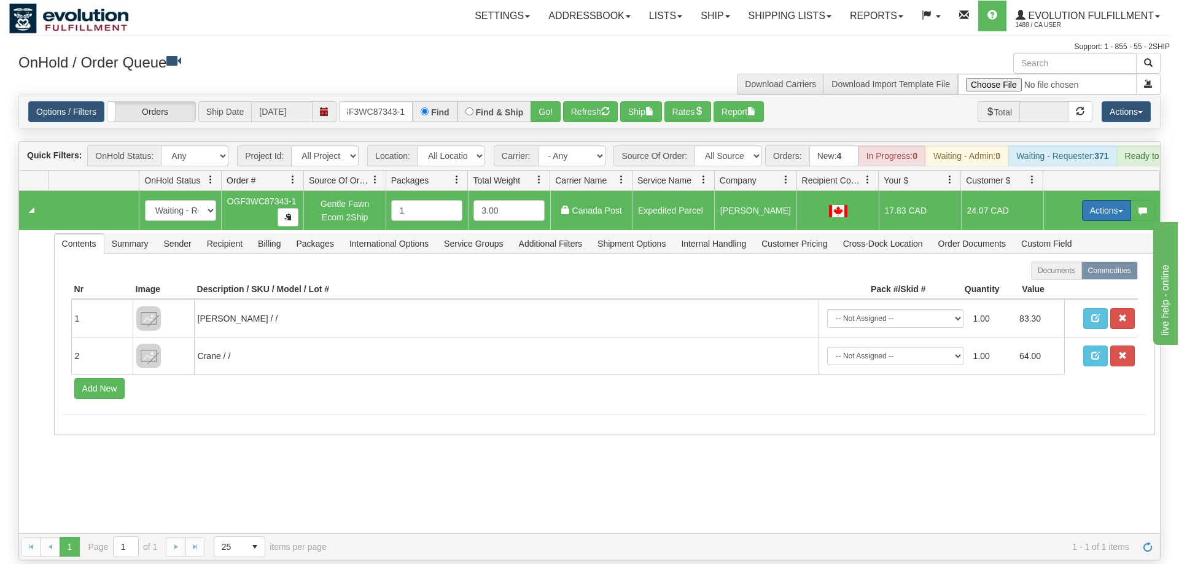
click at [1101, 200] on button "Actions" at bounding box center [1106, 210] width 49 height 21
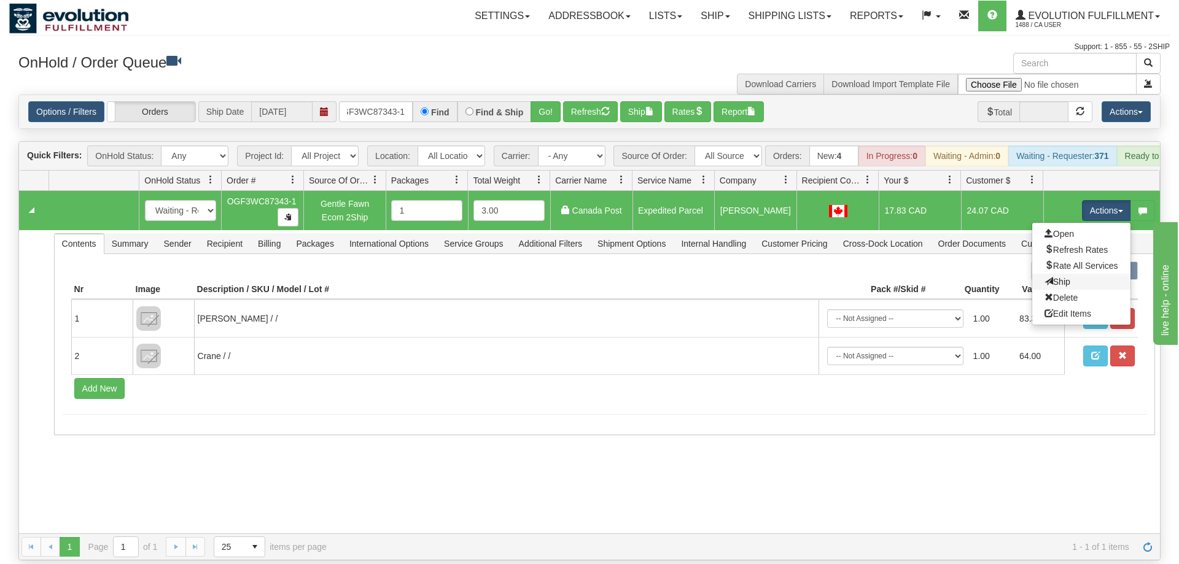
click at [1090, 274] on link "Ship" at bounding box center [1081, 282] width 98 height 16
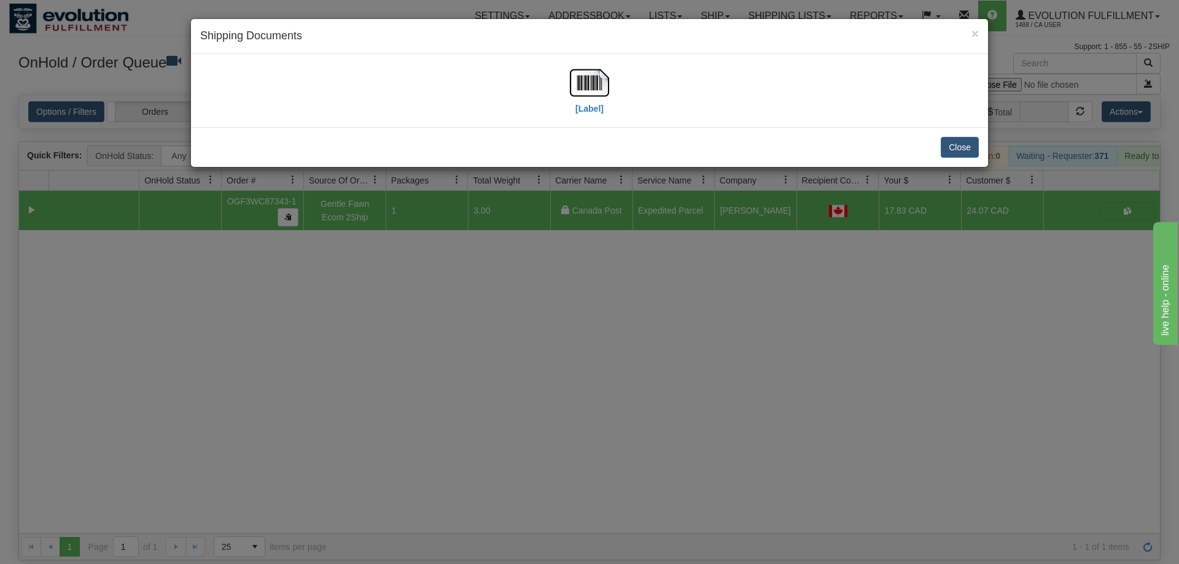
click at [599, 61] on div "[Label]" at bounding box center [589, 90] width 797 height 73
click at [589, 84] on img at bounding box center [589, 82] width 39 height 39
drag, startPoint x: 484, startPoint y: 380, endPoint x: 405, endPoint y: 174, distance: 220.5
click at [484, 375] on div "× Shipping Documents [Label] Close" at bounding box center [589, 282] width 1179 height 564
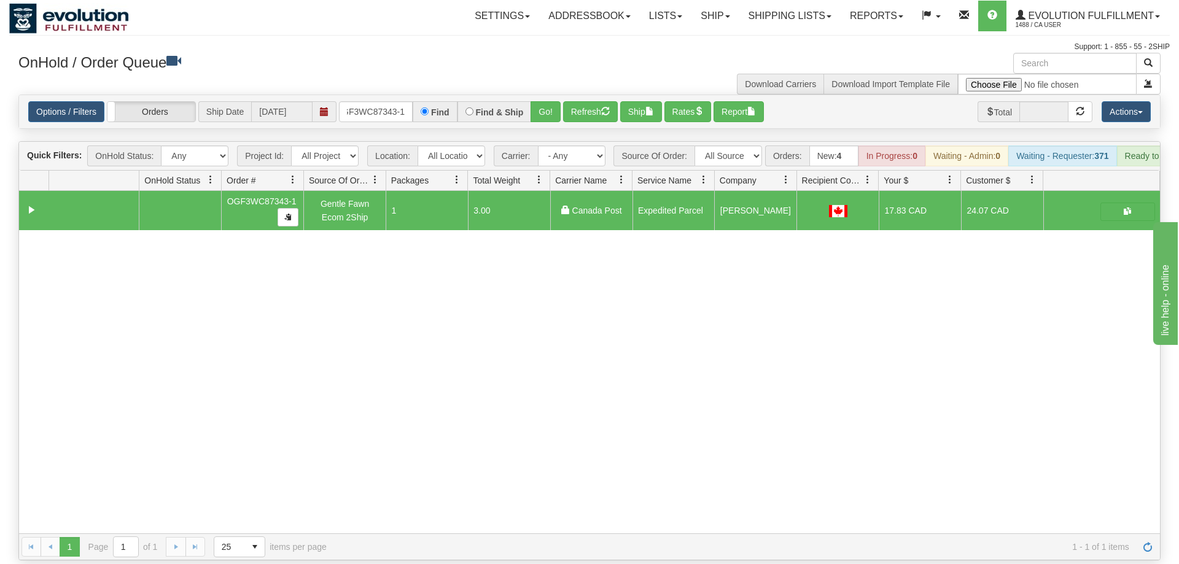
click at [380, 386] on div "31652015 EVOLUTION V3 91196574 91196576 OGF3WC87343-1 Gentle Fawn Ecom 2Ship 1 …" at bounding box center [589, 362] width 1141 height 343
